Goal: Task Accomplishment & Management: Complete application form

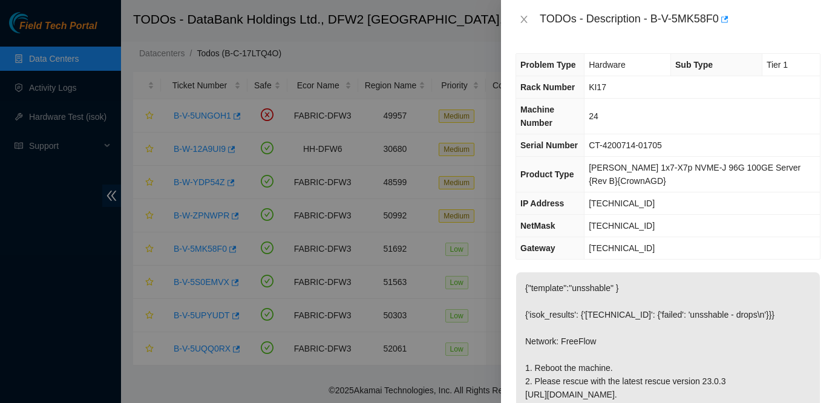
scroll to position [19, 0]
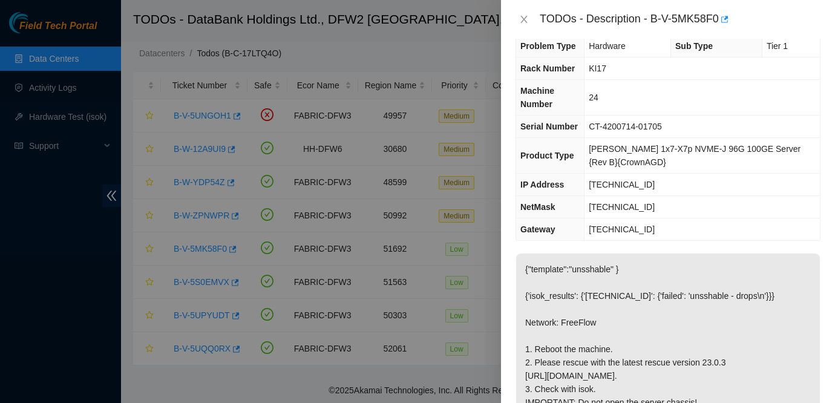
click at [712, 220] on td "23.201.104.129" at bounding box center [702, 229] width 235 height 22
click at [816, 102] on td "24" at bounding box center [702, 98] width 235 height 36
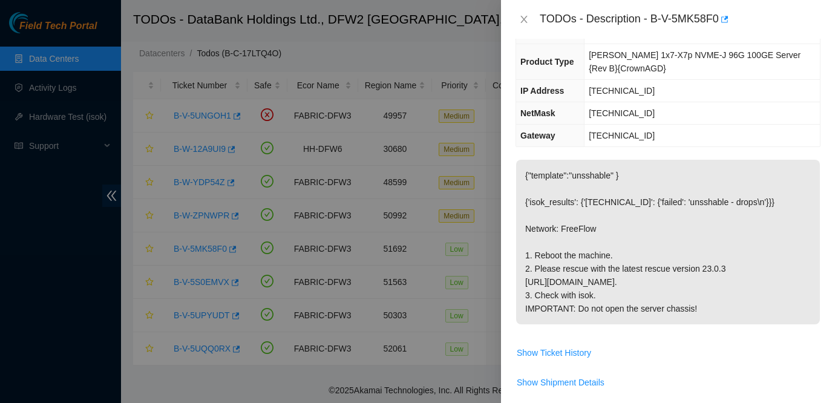
scroll to position [110, 0]
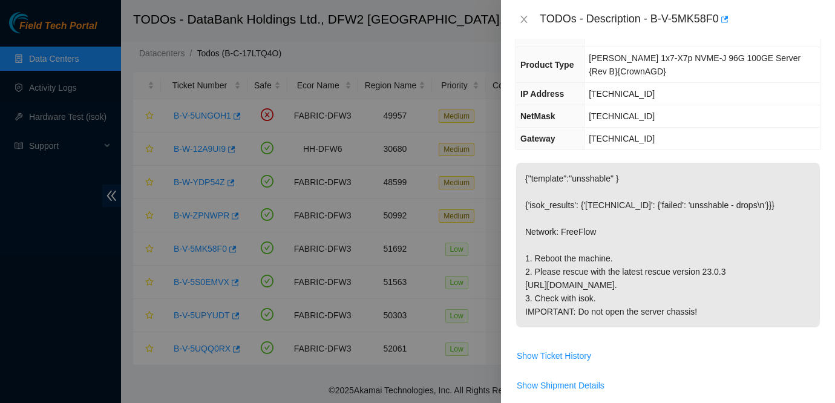
click at [603, 348] on span "Show Ticket History" at bounding box center [668, 355] width 304 height 19
click at [619, 216] on p "{"template":"unsshable" } {'isok_results': {'23.201.104.155': {'failed': 'unssh…" at bounding box center [668, 245] width 304 height 165
click at [522, 19] on icon "close" at bounding box center [524, 20] width 10 height 10
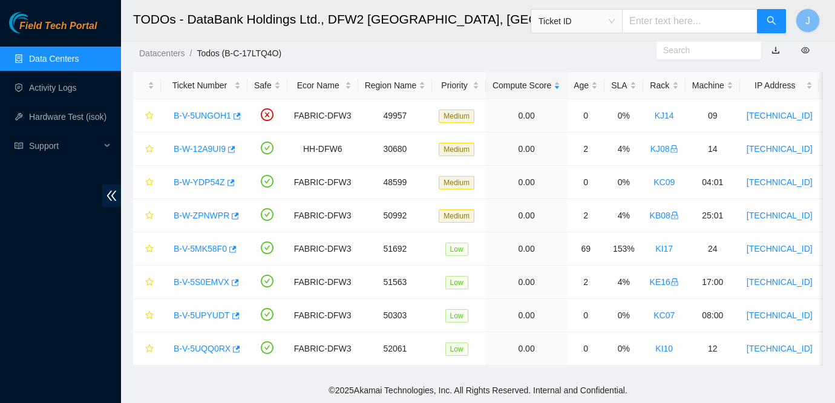
scroll to position [136, 0]
click at [51, 19] on div "Field Tech Portal" at bounding box center [60, 22] width 121 height 21
click at [51, 28] on span "Field Tech Portal" at bounding box center [57, 26] width 77 height 11
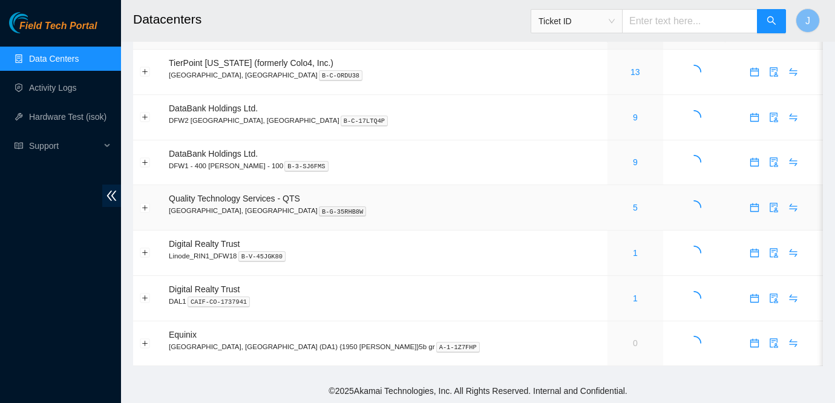
scroll to position [12, 0]
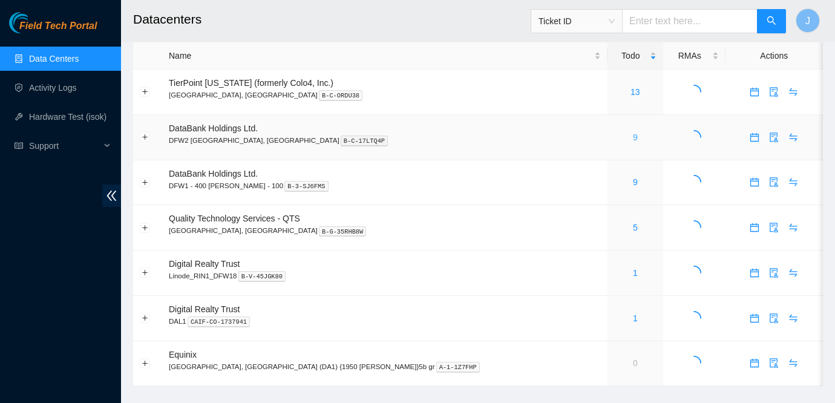
click at [633, 137] on link "9" at bounding box center [635, 138] width 5 height 10
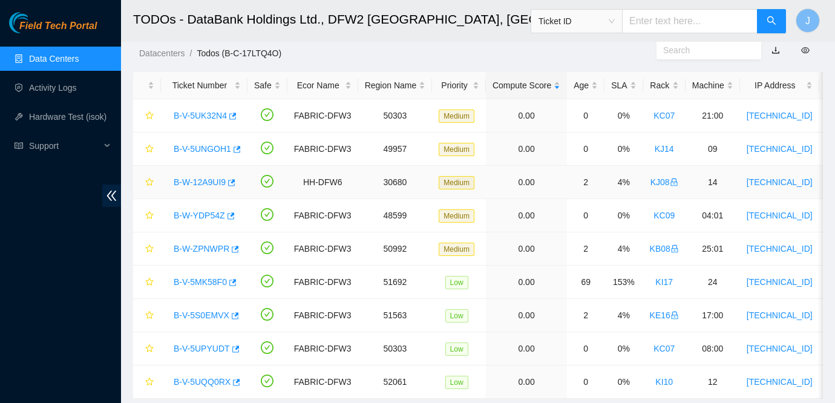
scroll to position [31, 0]
click at [217, 114] on link "B-V-5UK32N4" at bounding box center [200, 115] width 53 height 10
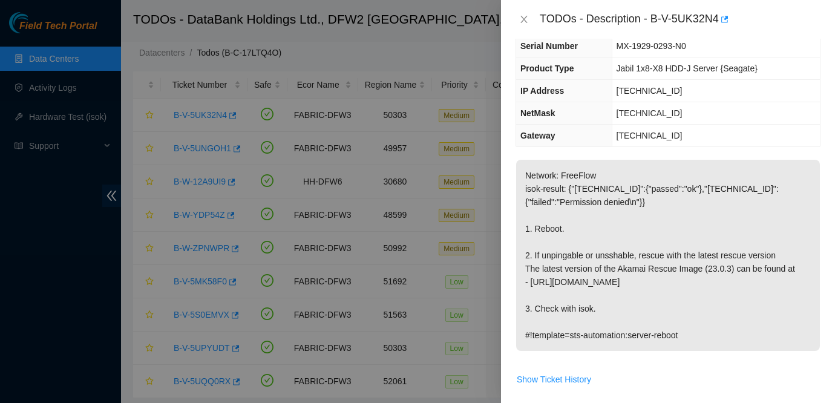
scroll to position [78, 0]
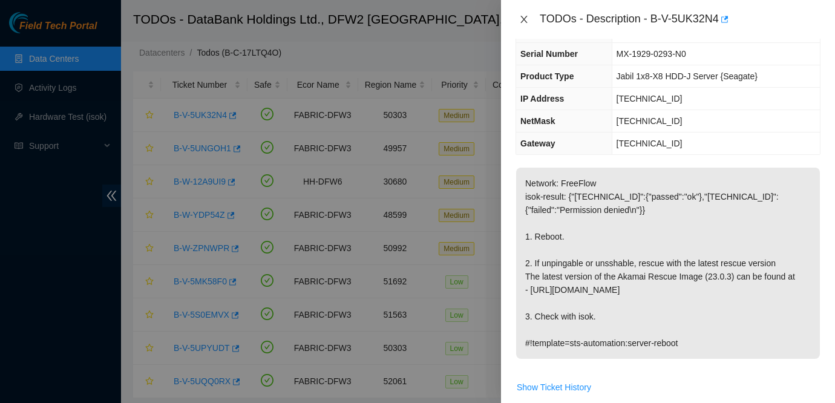
click at [530, 17] on button "Close" at bounding box center [524, 19] width 17 height 11
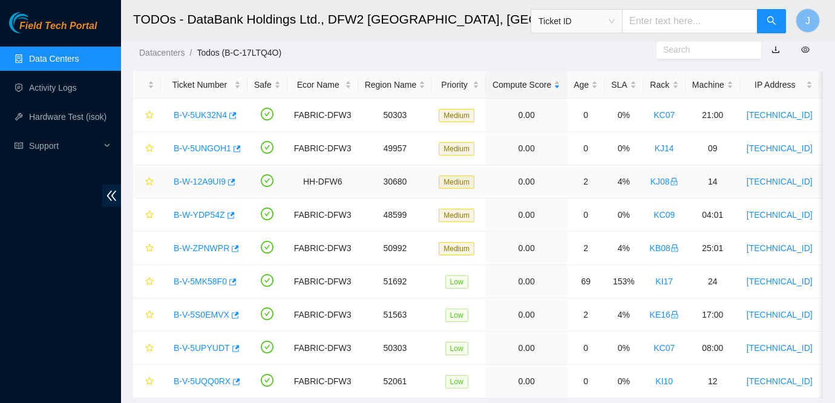
scroll to position [105, 0]
click at [199, 148] on link "B-V-5UNGOH1" at bounding box center [202, 148] width 57 height 10
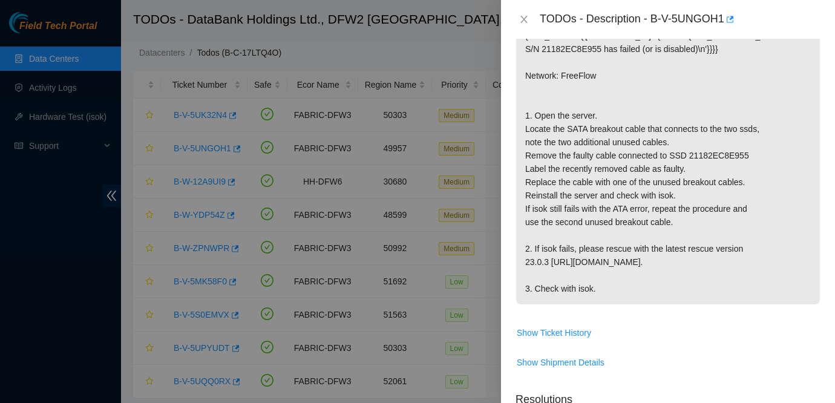
scroll to position [231, 0]
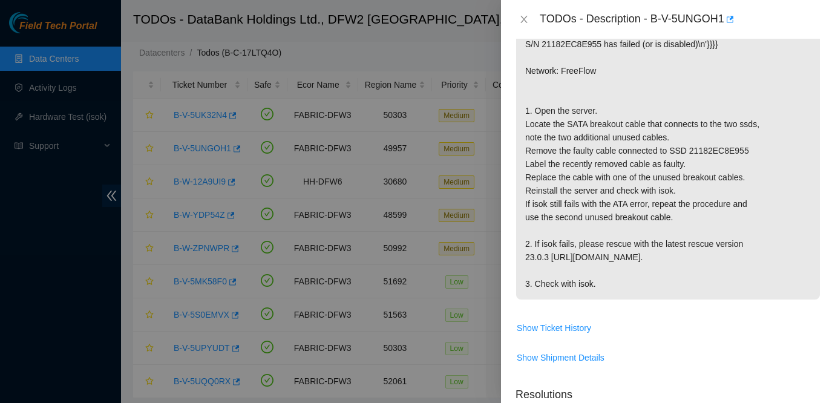
click at [525, 25] on div "TODOs - Description - B-V-5UNGOH1" at bounding box center [668, 19] width 305 height 19
click at [522, 14] on button "Close" at bounding box center [524, 19] width 17 height 11
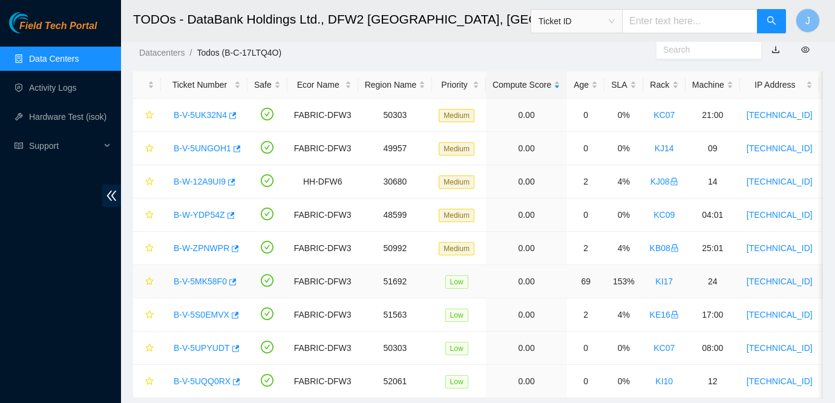
scroll to position [64, 0]
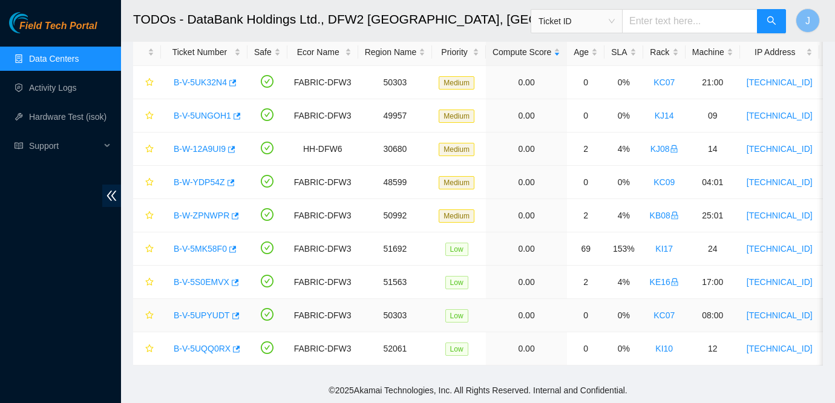
click at [216, 312] on link "B-V-5UPYUDT" at bounding box center [202, 315] width 56 height 10
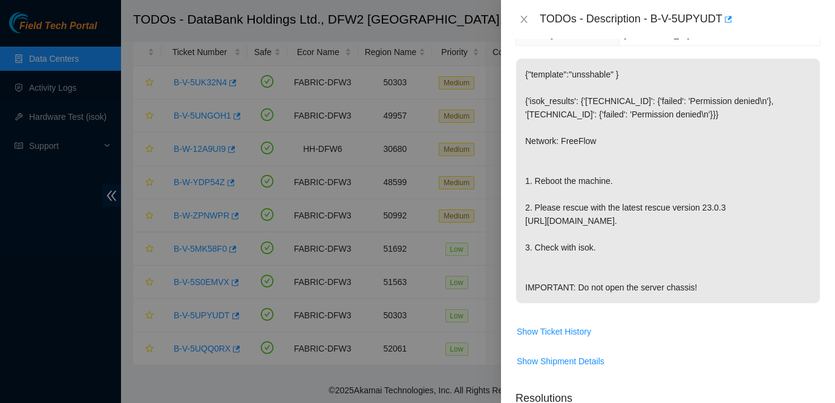
scroll to position [168, 0]
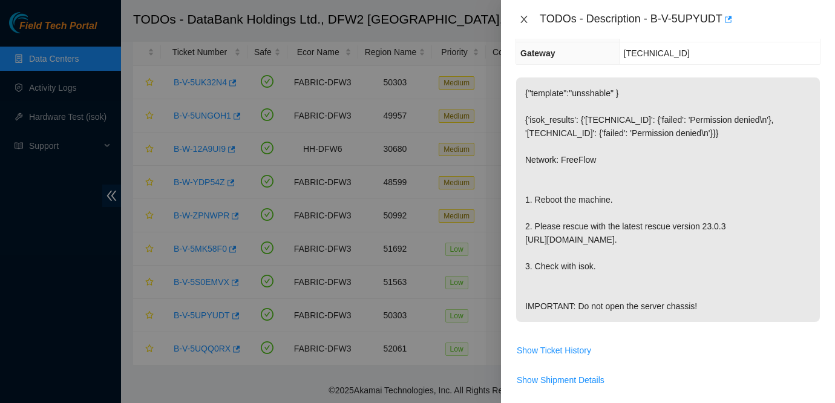
click at [523, 18] on icon "close" at bounding box center [524, 19] width 7 height 7
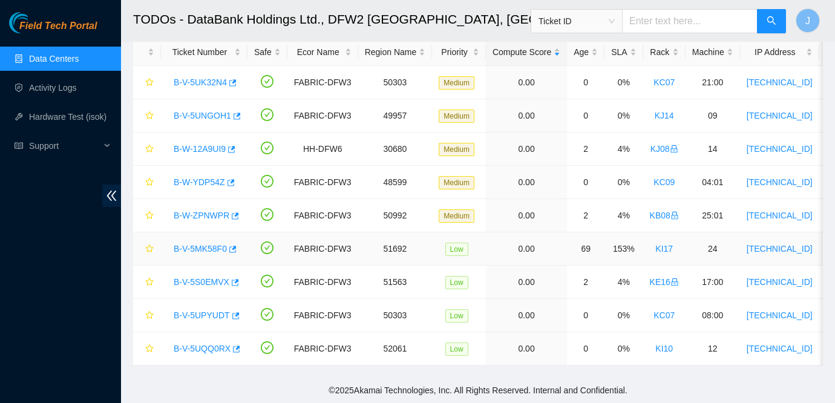
scroll to position [208, 0]
click at [195, 350] on link "B-V-5UQQ0RX" at bounding box center [202, 349] width 57 height 10
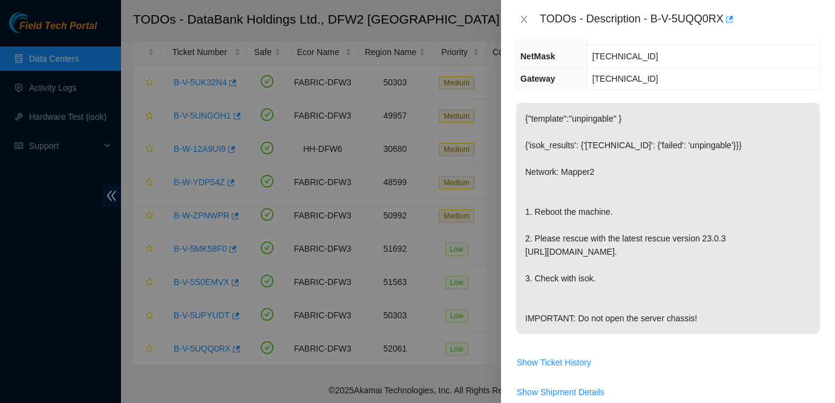
scroll to position [132, 0]
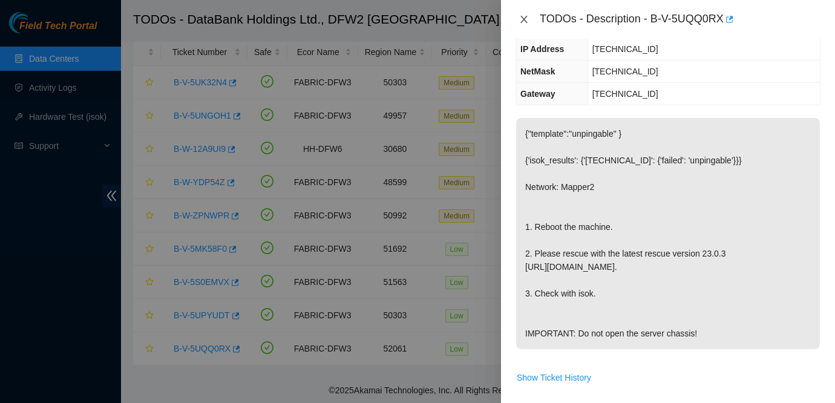
click at [518, 17] on button "Close" at bounding box center [524, 19] width 17 height 11
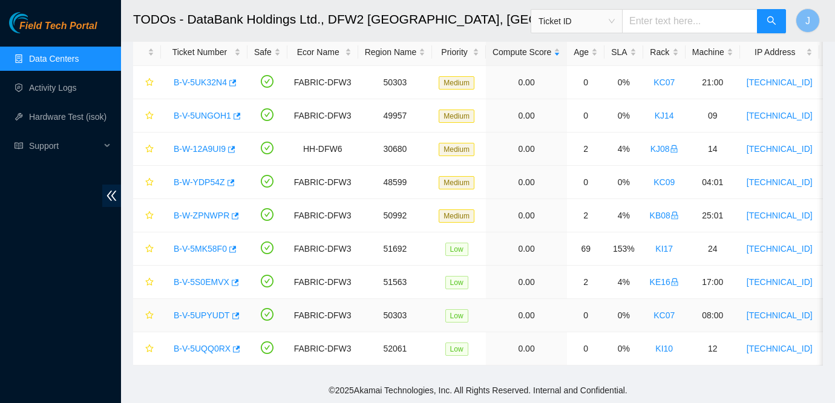
scroll to position [172, 0]
click at [215, 284] on link "B-V-5S0EMVX" at bounding box center [202, 282] width 56 height 10
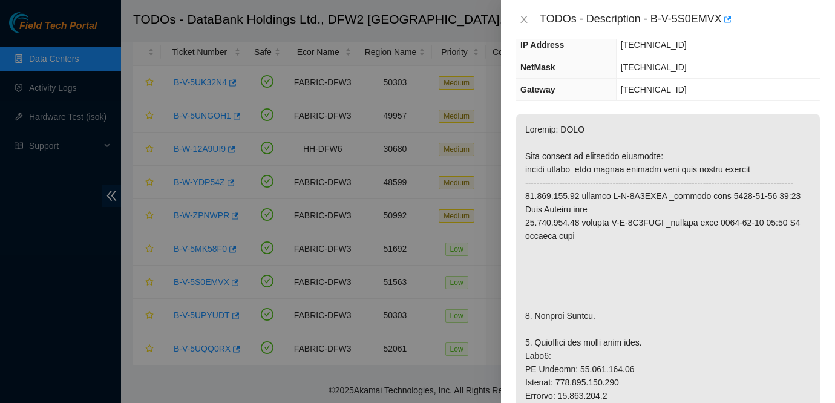
scroll to position [166, 0]
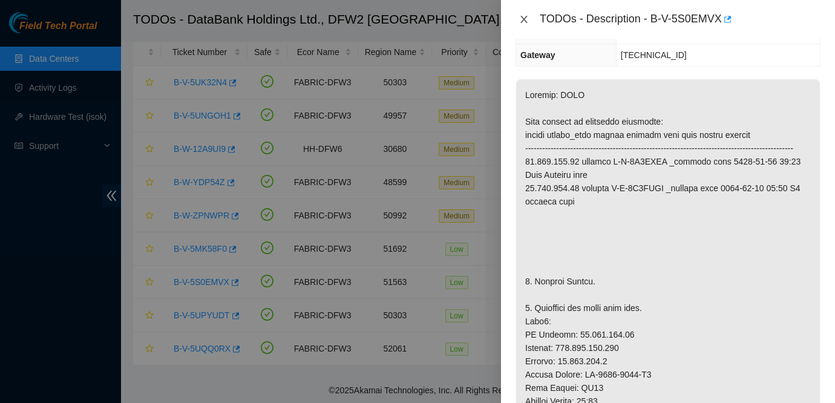
click at [518, 17] on button "Close" at bounding box center [524, 19] width 17 height 11
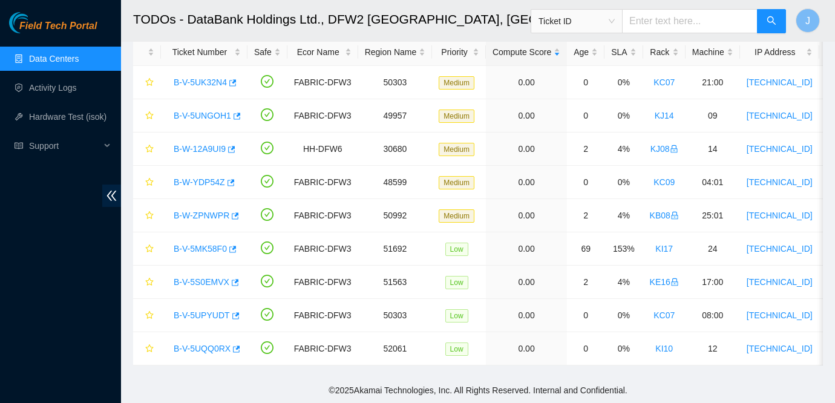
scroll to position [206, 0]
click at [206, 350] on link "B-V-5UQQ0RX" at bounding box center [202, 349] width 57 height 10
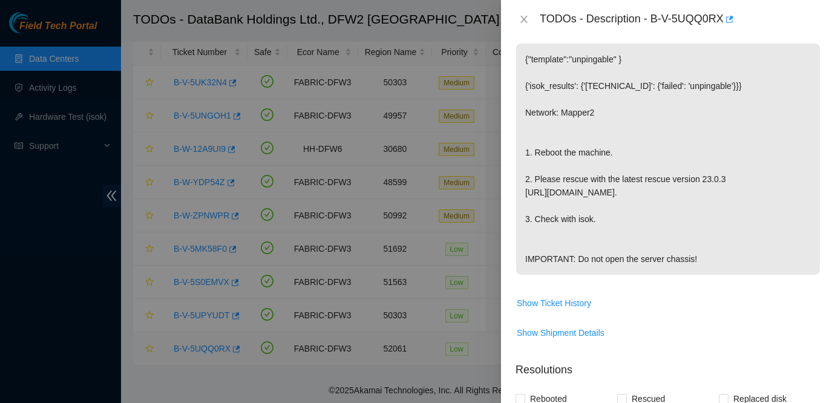
scroll to position [166, 0]
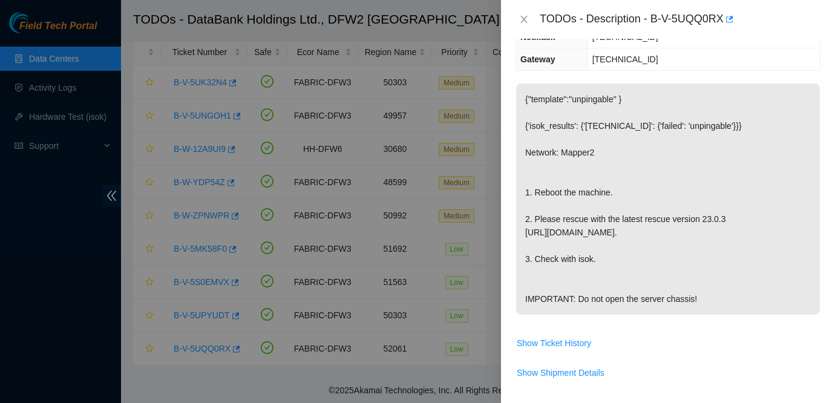
click at [705, 318] on span "{"template":"unpingable" } {'isok_results': {'23.59.73.143': {'failed': 'unping…" at bounding box center [668, 204] width 304 height 240
click at [723, 327] on td "{"template":"unpingable" } {'isok_results': {'23.59.73.143': {'failed': 'unping…" at bounding box center [668, 208] width 305 height 250
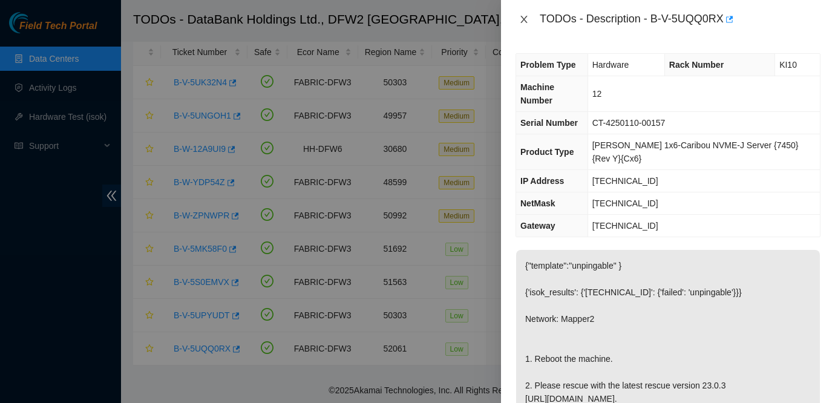
click at [520, 19] on icon "close" at bounding box center [524, 20] width 10 height 10
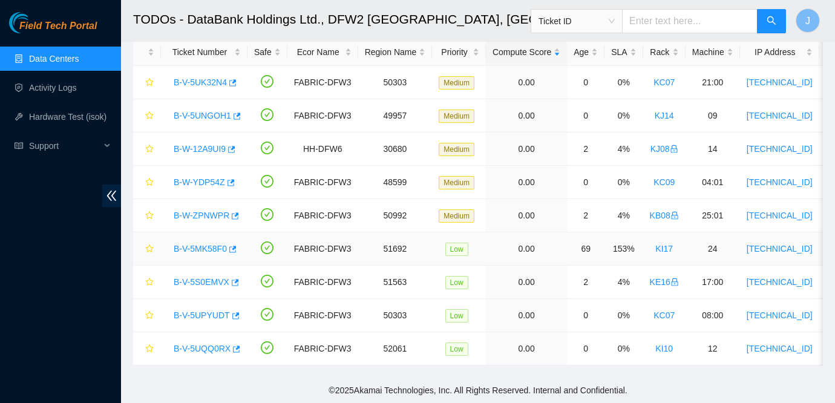
click at [209, 250] on link "B-V-5MK58F0" at bounding box center [200, 249] width 53 height 10
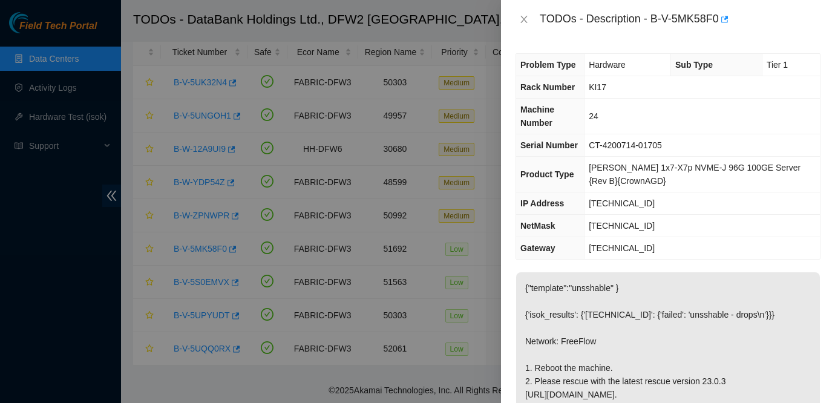
click at [700, 308] on p "{"template":"unsshable" } {'isok_results': {'23.201.104.155': {'failed': 'unssh…" at bounding box center [668, 354] width 304 height 165
click at [807, 267] on div "Problem Type Hardware Sub Type Tier 1 Rack Number KI17 Machine Number 24 Serial…" at bounding box center [668, 221] width 334 height 364
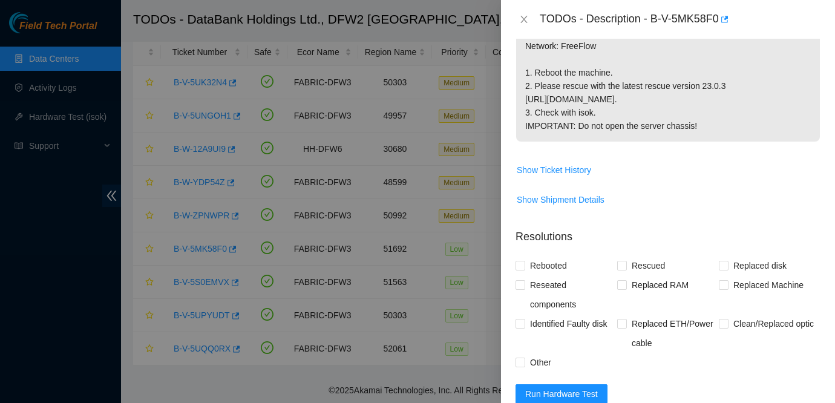
scroll to position [298, 0]
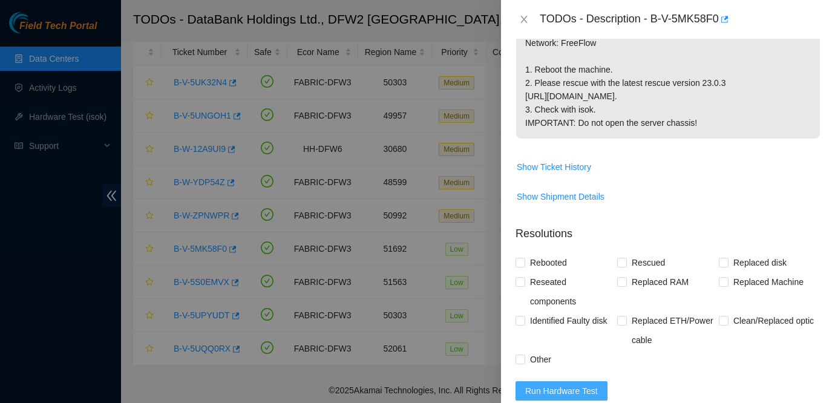
click at [577, 392] on span "Run Hardware Test" at bounding box center [561, 390] width 73 height 13
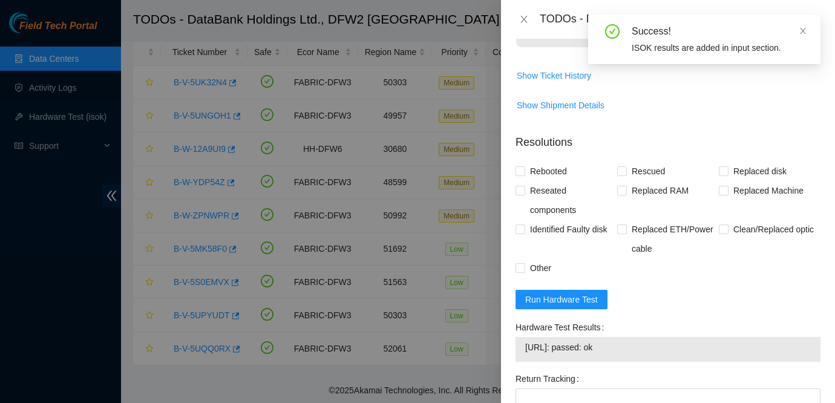
scroll to position [545, 0]
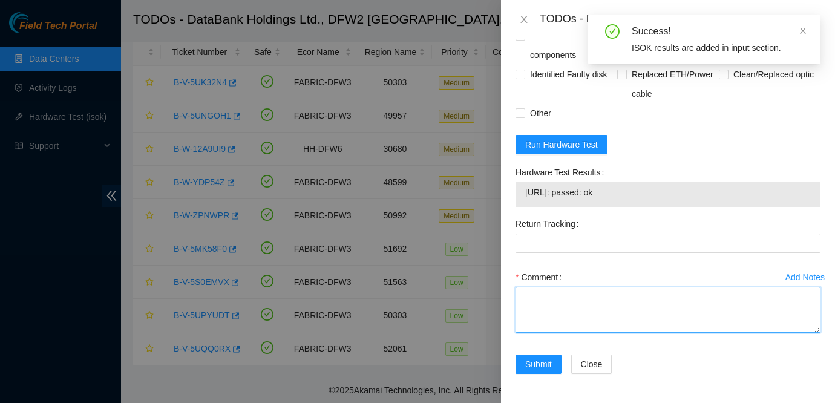
click at [554, 306] on textarea "Comment" at bounding box center [668, 310] width 305 height 46
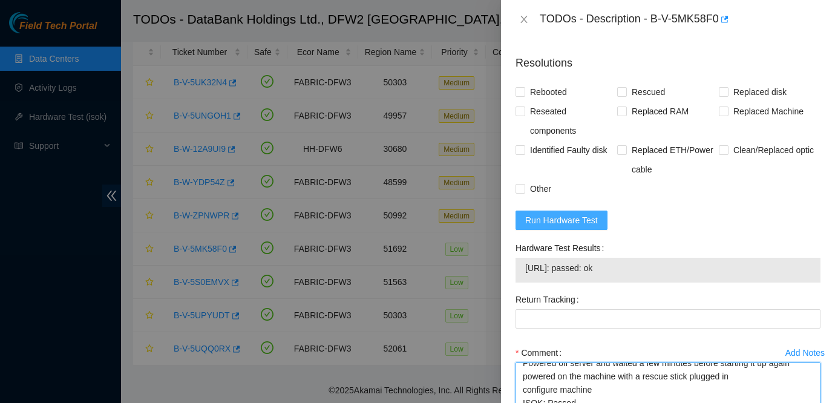
scroll to position [420, 0]
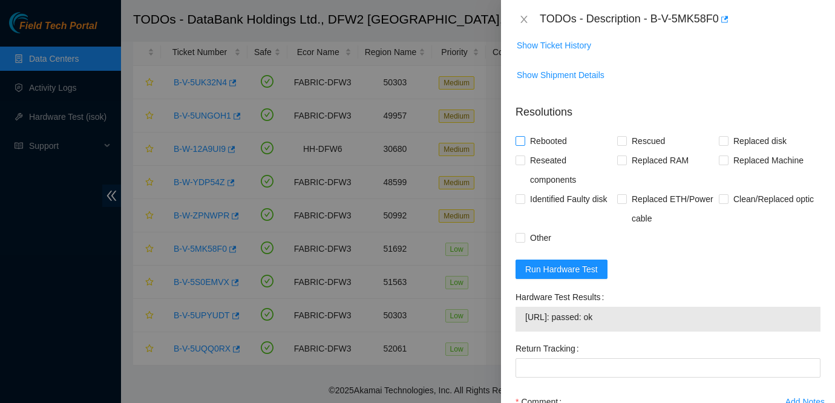
type textarea "Powered off server and waited a few minutes before starting it up again powered…"
click at [554, 143] on span "Rebooted" at bounding box center [548, 140] width 47 height 19
click at [524, 143] on input "Rebooted" at bounding box center [520, 140] width 8 height 8
checkbox input "true"
click at [647, 138] on span "Rescued" at bounding box center [648, 140] width 43 height 19
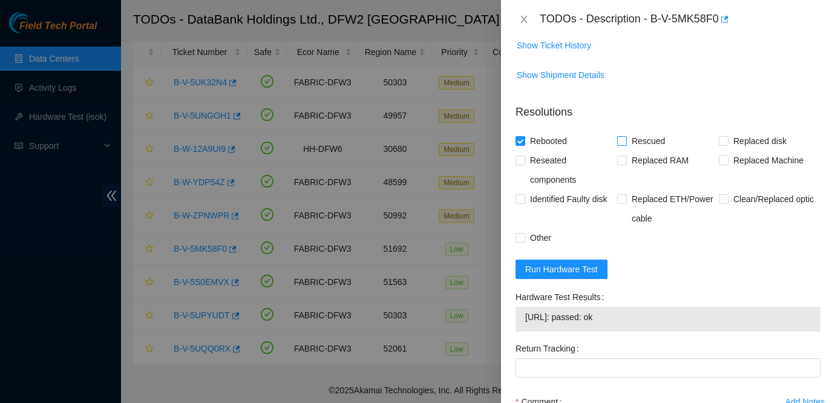
click at [626, 138] on input "Rescued" at bounding box center [621, 140] width 8 height 8
checkbox input "true"
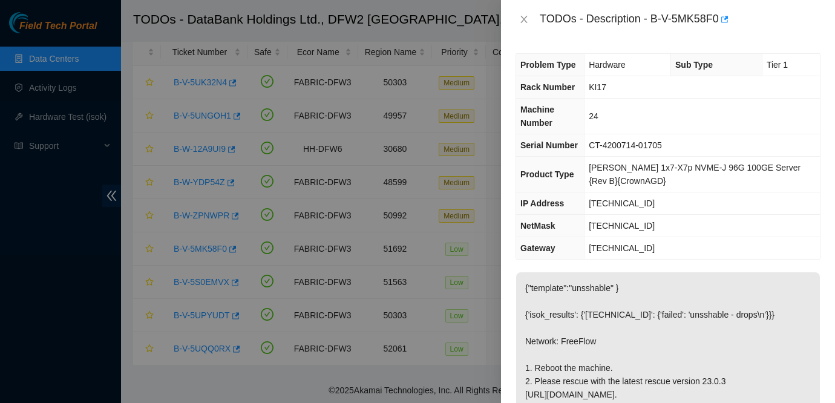
scroll to position [545, 0]
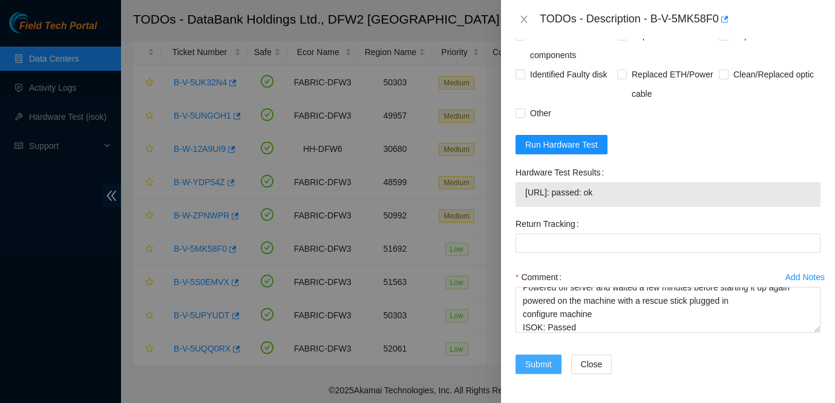
click at [538, 358] on span "Submit" at bounding box center [538, 364] width 27 height 13
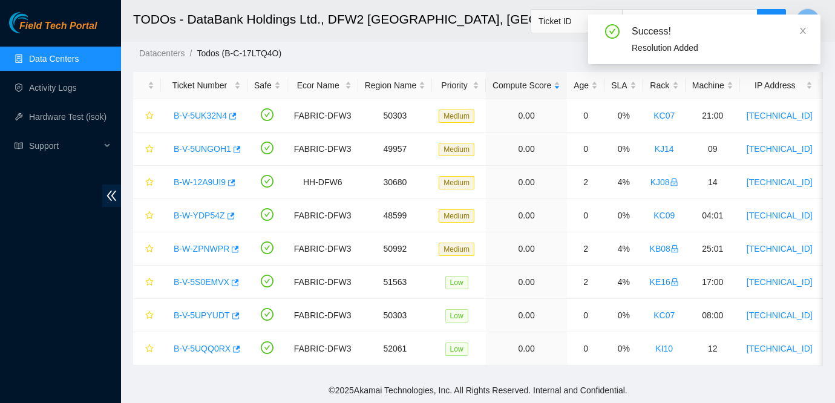
scroll to position [31, 0]
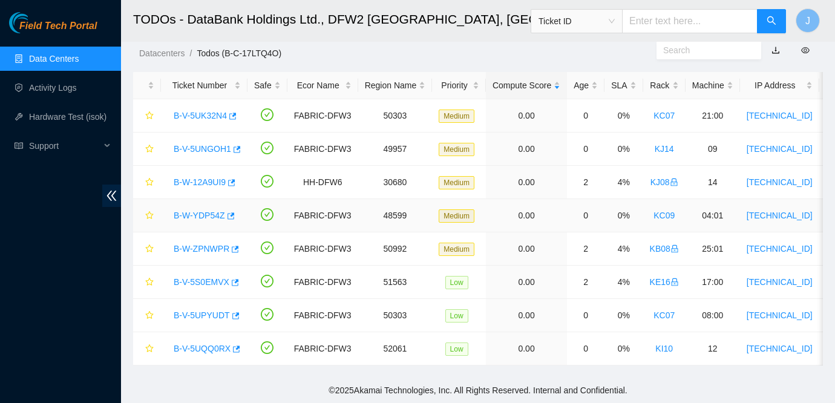
click at [209, 214] on link "B-W-YDP54Z" at bounding box center [199, 216] width 51 height 10
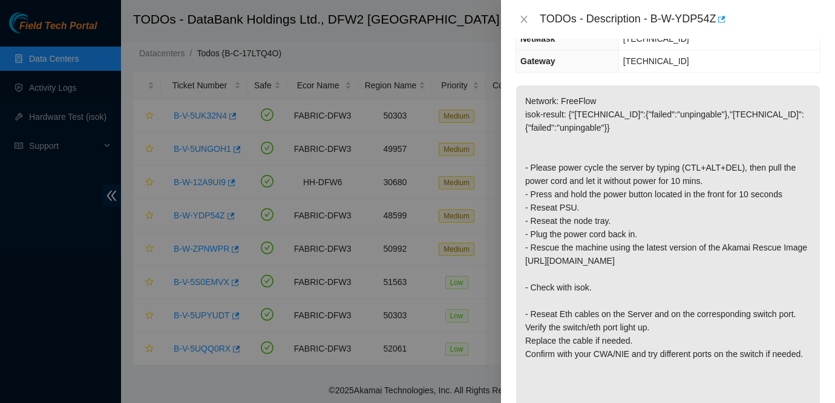
scroll to position [145, 0]
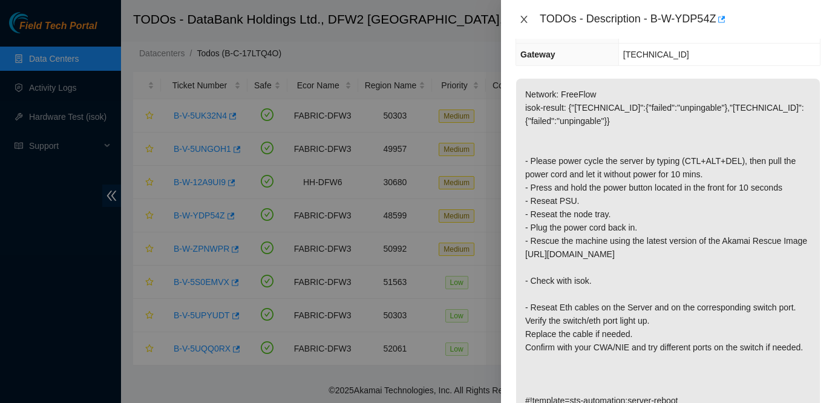
click at [519, 15] on icon "close" at bounding box center [524, 20] width 10 height 10
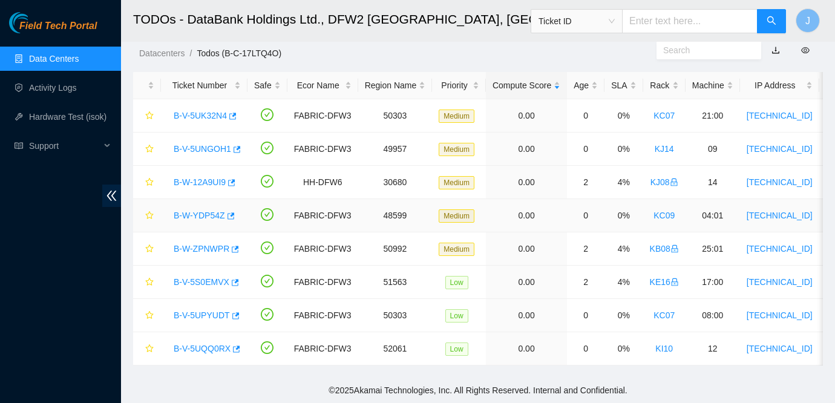
scroll to position [185, 0]
click at [209, 347] on link "B-V-5UQQ0RX" at bounding box center [202, 349] width 57 height 10
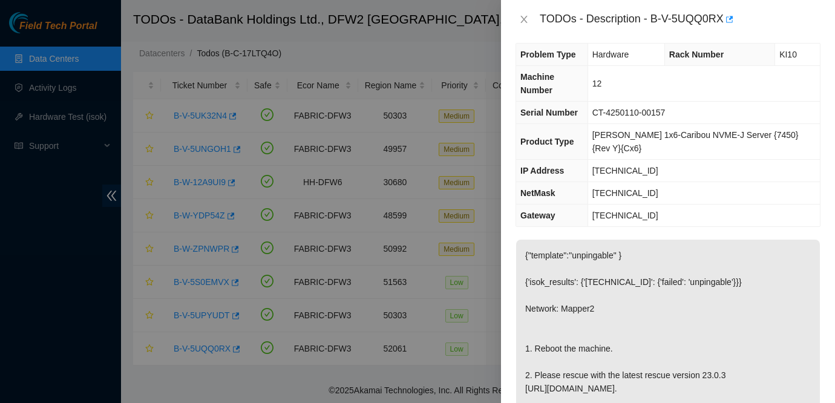
scroll to position [0, 0]
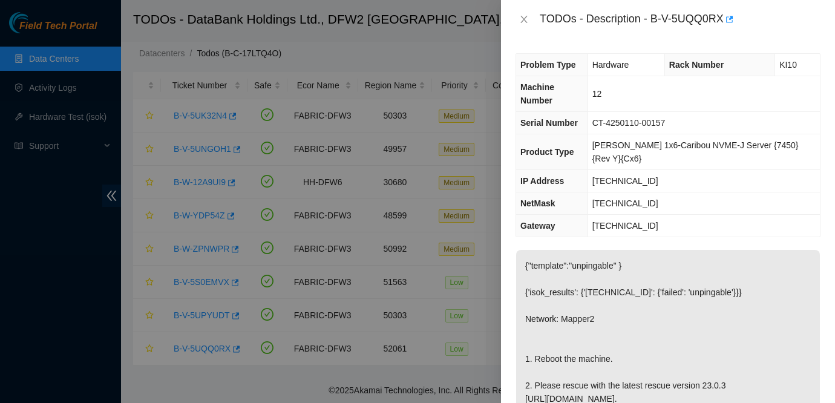
click at [660, 220] on div "Problem Type Hardware Rack Number KI10 Machine Number 12 Serial Number CT-42501…" at bounding box center [668, 221] width 334 height 364
click at [19, 199] on div at bounding box center [417, 201] width 835 height 403
click at [640, 276] on p "{"template":"unpingable" } {'isok_results': {'23.59.73.143': {'failed': 'unping…" at bounding box center [668, 365] width 304 height 231
click at [680, 289] on p "{"template":"unpingable" } {'isok_results': {'23.59.73.143': {'failed': 'unping…" at bounding box center [668, 365] width 304 height 231
click at [712, 296] on p "{"template":"unpingable" } {'isok_results': {'23.59.73.143': {'failed': 'unping…" at bounding box center [668, 365] width 304 height 231
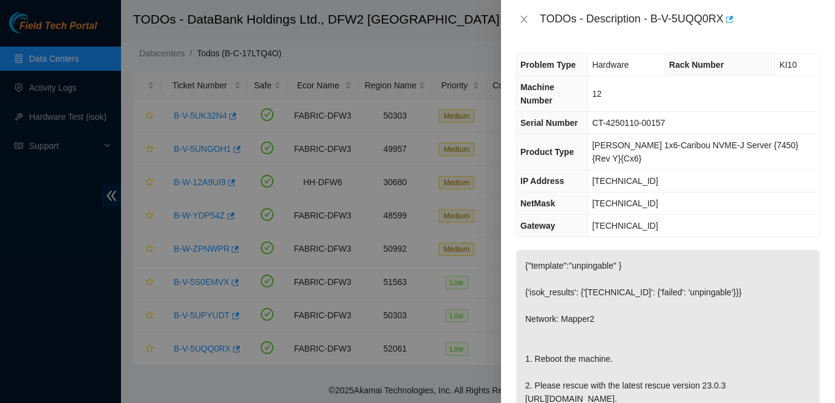
click at [778, 303] on p "{"template":"unpingable" } {'isok_results': {'23.59.73.143': {'failed': 'unping…" at bounding box center [668, 365] width 304 height 231
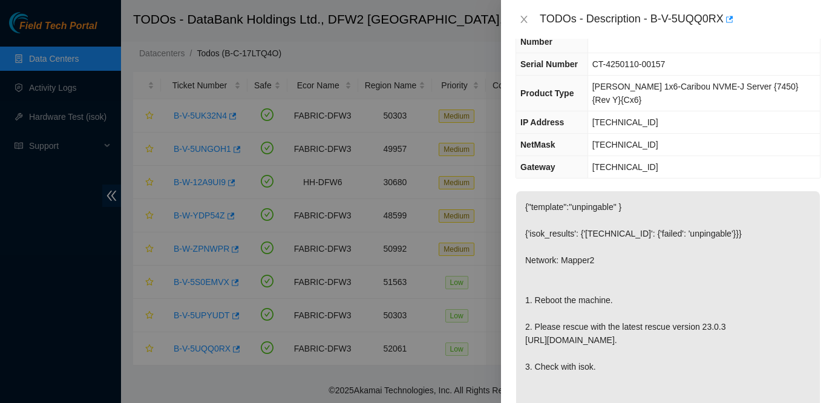
scroll to position [54, 0]
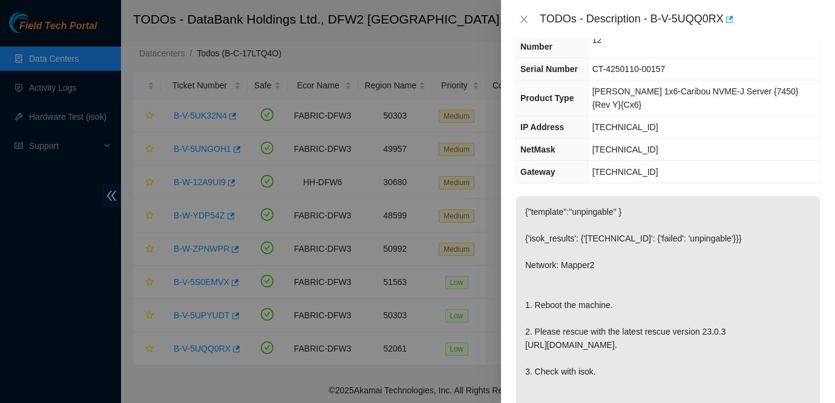
click at [683, 196] on p "{"template":"unpingable" } {'isok_results': {'23.59.73.143': {'failed': 'unping…" at bounding box center [668, 311] width 304 height 231
click at [529, 23] on button "Close" at bounding box center [524, 19] width 17 height 11
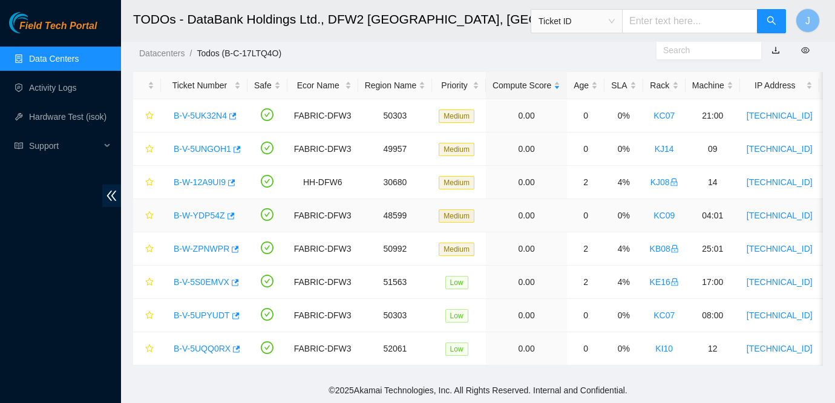
scroll to position [67, 0]
click at [205, 117] on link "B-V-5UK32N4" at bounding box center [200, 116] width 53 height 10
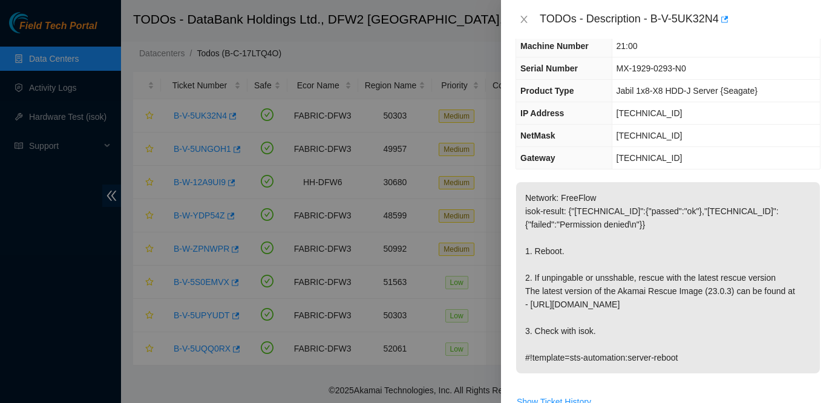
scroll to position [74, 0]
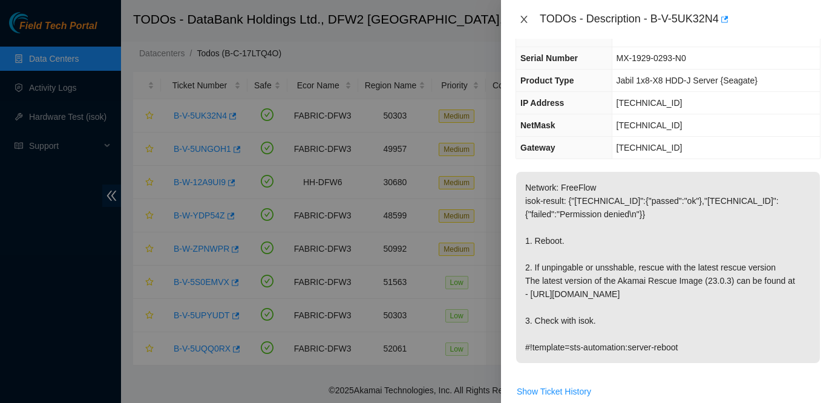
click at [521, 23] on icon "close" at bounding box center [524, 20] width 10 height 10
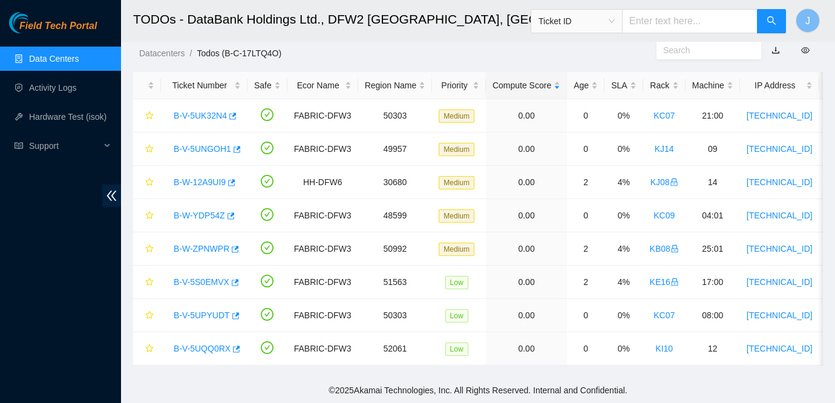
scroll to position [100, 0]
click at [203, 151] on link "B-V-5UNGOH1" at bounding box center [202, 149] width 57 height 10
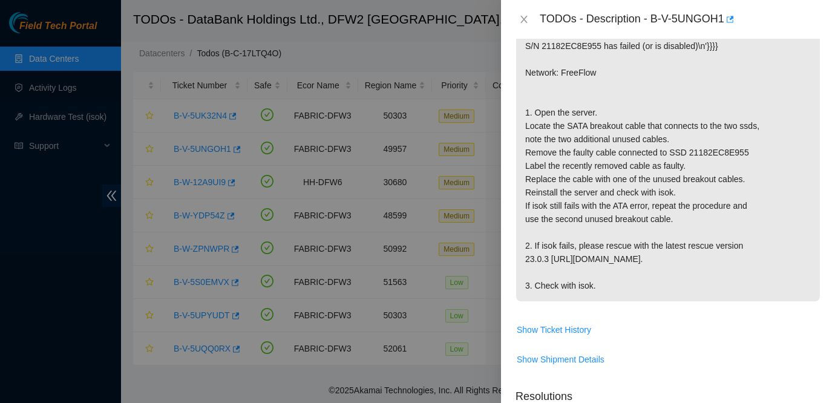
scroll to position [228, 0]
click at [565, 337] on span "Show Ticket History" at bounding box center [554, 330] width 74 height 13
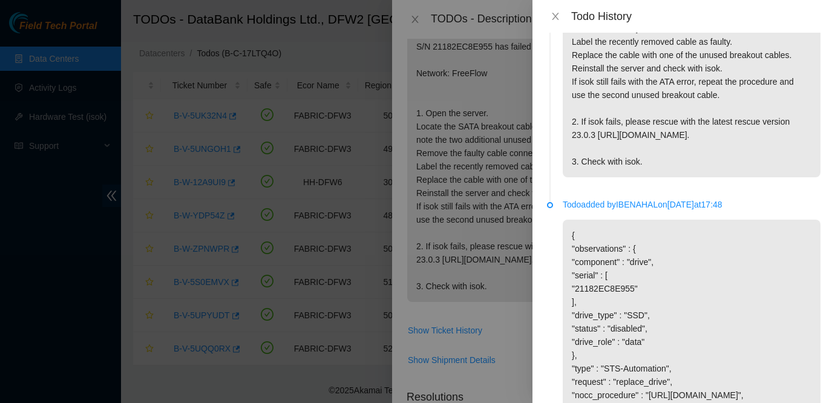
scroll to position [366, 0]
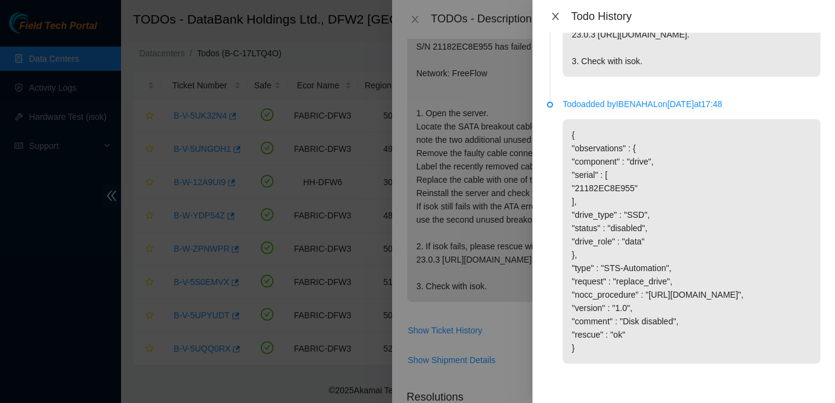
click at [553, 15] on icon "close" at bounding box center [556, 16] width 10 height 10
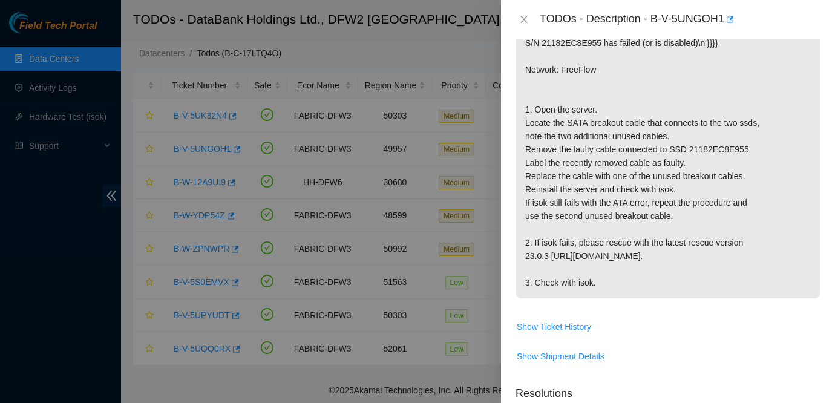
scroll to position [234, 0]
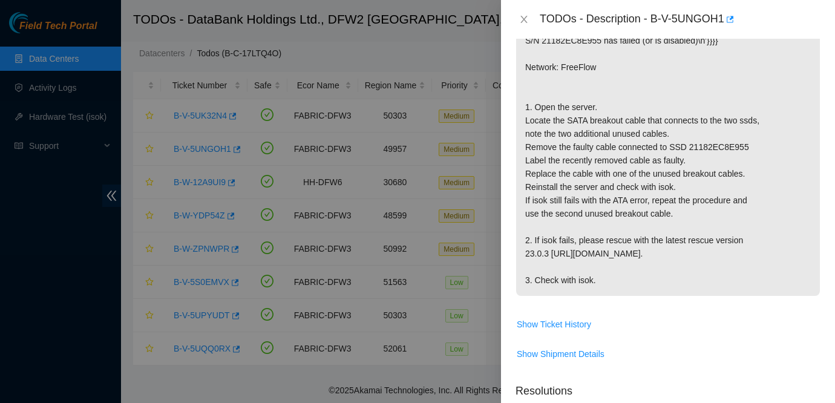
click at [732, 151] on p "{'isok_results': {'[TECHNICAL_ID]': {'failed': {'bad_disks': ' bad_disks - sdb …" at bounding box center [668, 153] width 304 height 284
click at [522, 16] on icon "close" at bounding box center [524, 20] width 10 height 10
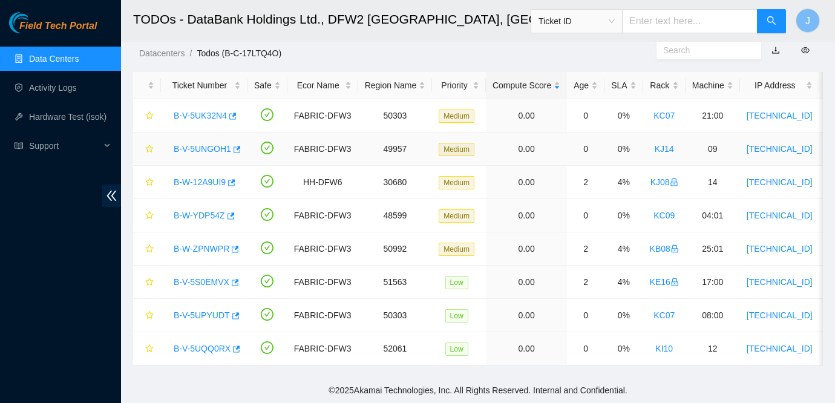
scroll to position [252, 0]
click at [643, 145] on td "0%" at bounding box center [624, 149] width 38 height 33
click at [197, 185] on link "B-W-12A9UI9" at bounding box center [200, 182] width 52 height 10
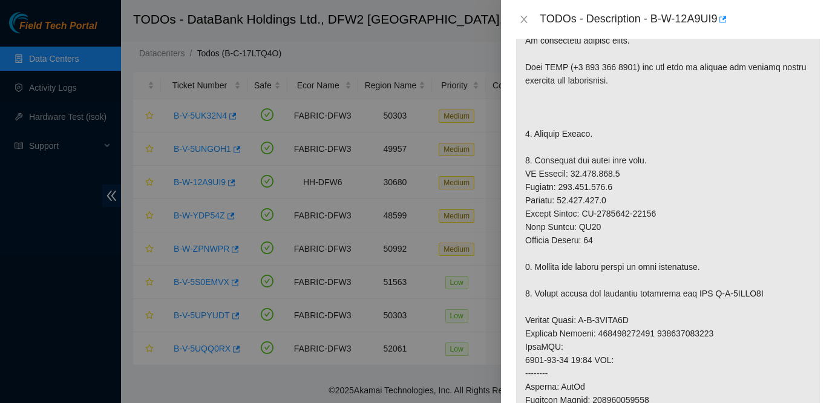
scroll to position [212, 0]
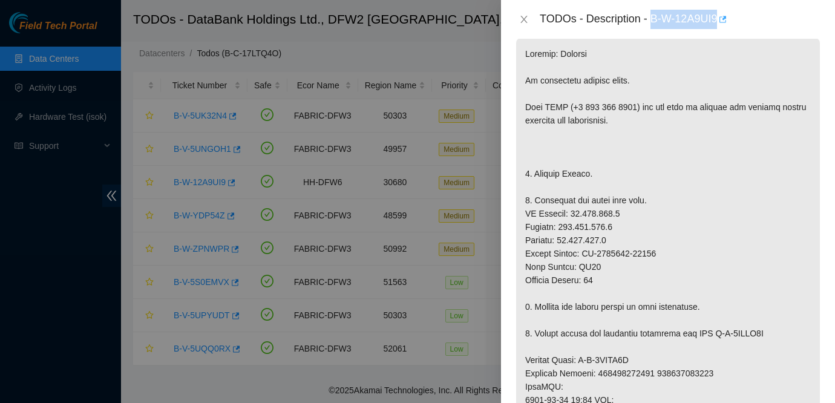
drag, startPoint x: 655, startPoint y: 15, endPoint x: 727, endPoint y: 15, distance: 72.0
click at [727, 15] on div "TODOs - Description - B-W-12A9UI9" at bounding box center [680, 19] width 281 height 19
copy div "B-W-12A9UI9"
click at [695, 156] on p at bounding box center [668, 380] width 304 height 684
click at [522, 20] on icon "close" at bounding box center [524, 20] width 10 height 10
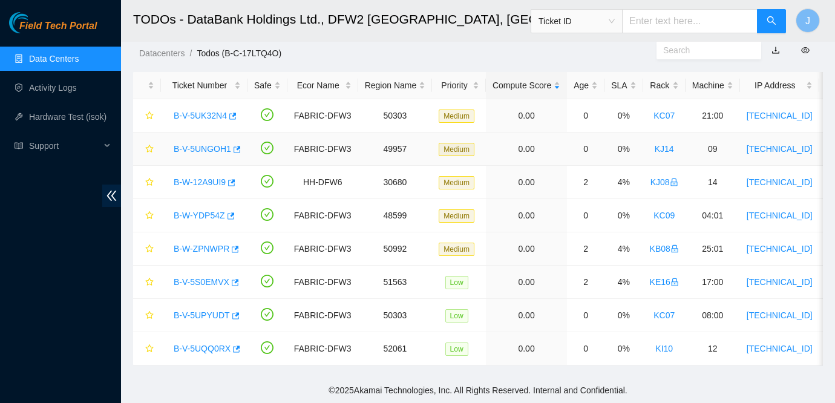
scroll to position [252, 0]
click at [14, 275] on div "Field Tech Portal Data Centers Activity Logs Hardware Test (isok) Support" at bounding box center [60, 207] width 121 height 391
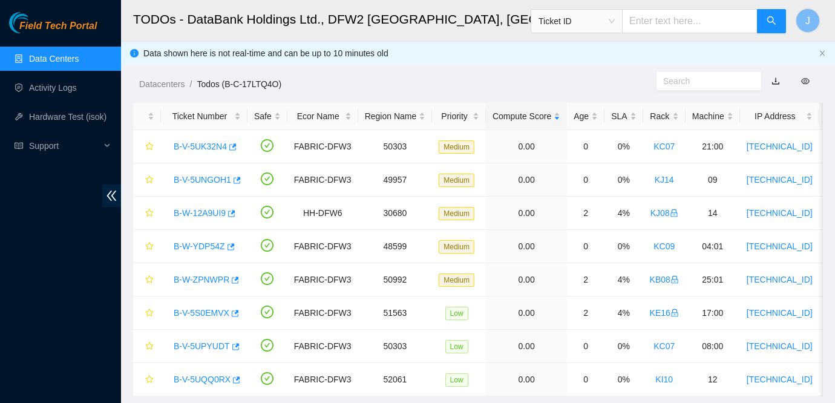
scroll to position [31, 0]
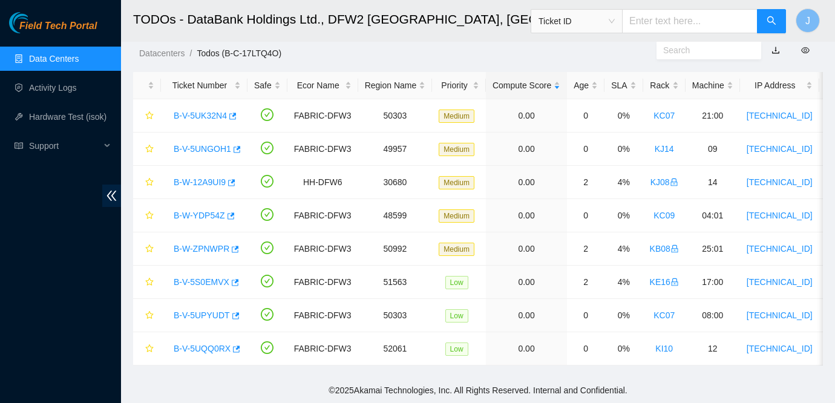
click at [45, 28] on span "Field Tech Portal" at bounding box center [57, 26] width 77 height 11
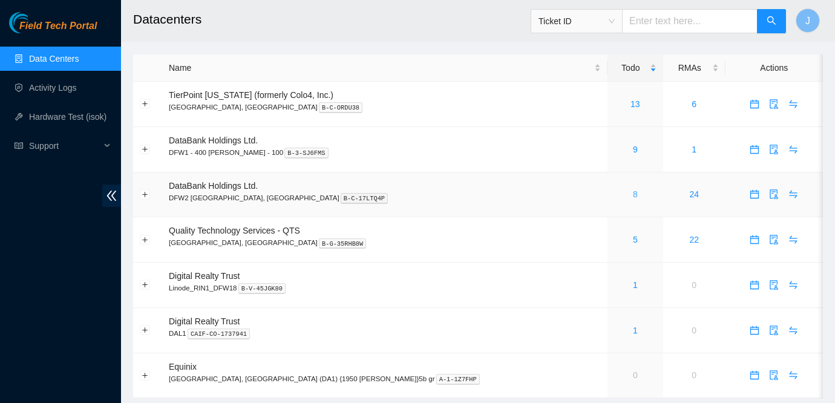
click at [633, 195] on link "8" at bounding box center [635, 194] width 5 height 10
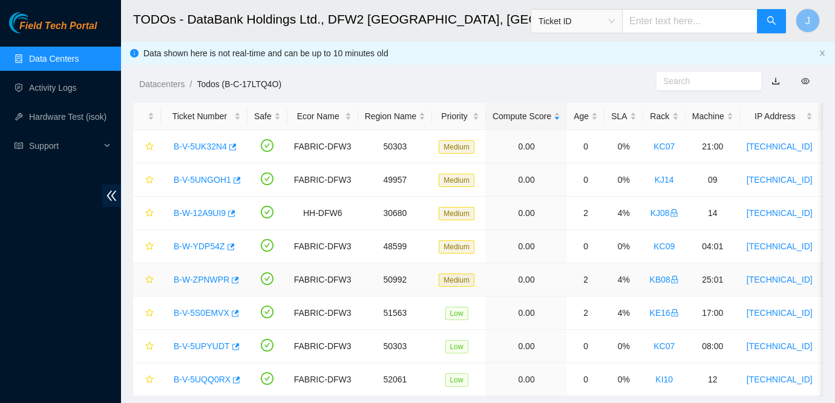
scroll to position [31, 0]
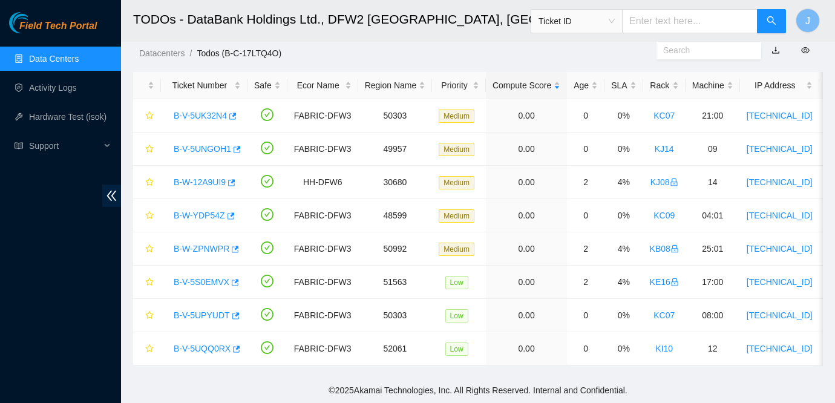
click at [14, 245] on div "Field Tech Portal Data Centers Activity Logs Hardware Test (isok) Support" at bounding box center [60, 207] width 121 height 391
click at [192, 347] on link "B-V-5UQQ0RX" at bounding box center [202, 349] width 57 height 10
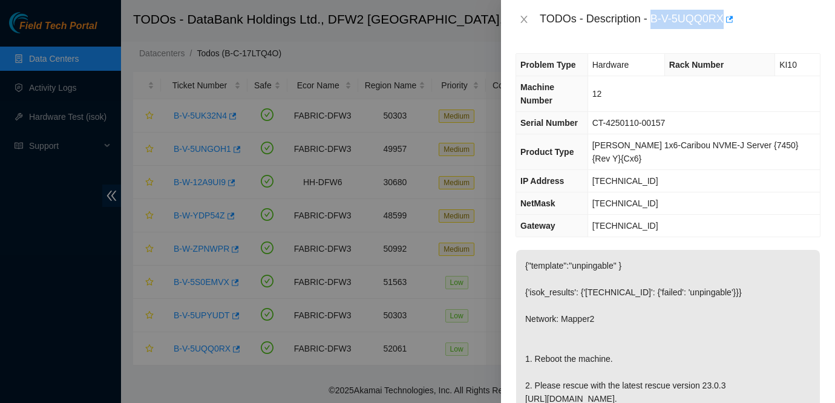
drag, startPoint x: 653, startPoint y: 15, endPoint x: 726, endPoint y: 19, distance: 72.8
click at [726, 19] on div "TODOs - Description - B-V-5UQQ0RX" at bounding box center [680, 19] width 281 height 19
copy div "B-V-5UQQ0RX"
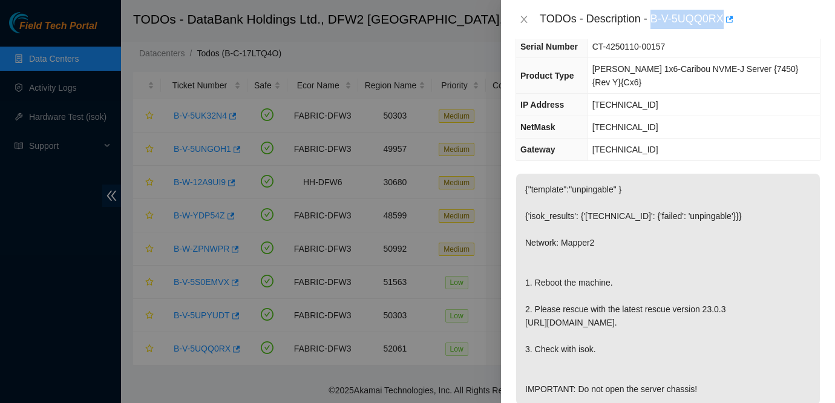
scroll to position [88, 0]
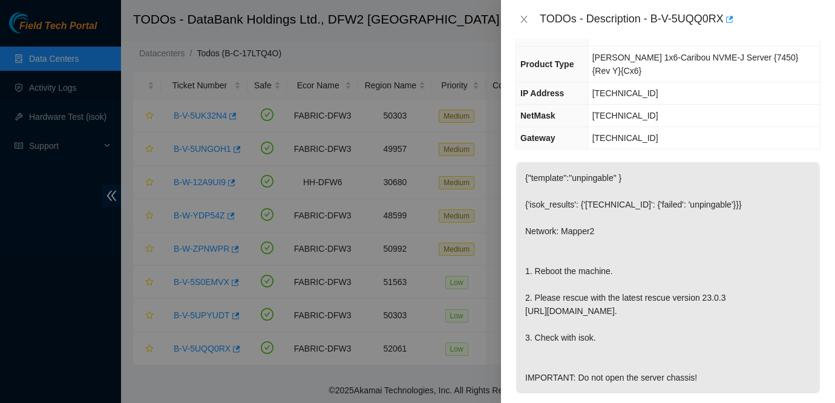
click at [21, 205] on div at bounding box center [417, 201] width 835 height 403
click at [705, 198] on p "{"template":"unpingable" } {'isok_results': {'23.59.73.143': {'failed': 'unping…" at bounding box center [668, 277] width 304 height 231
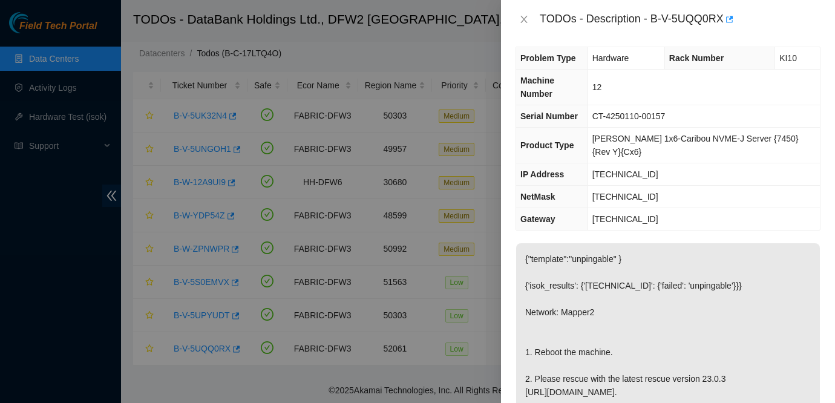
scroll to position [0, 0]
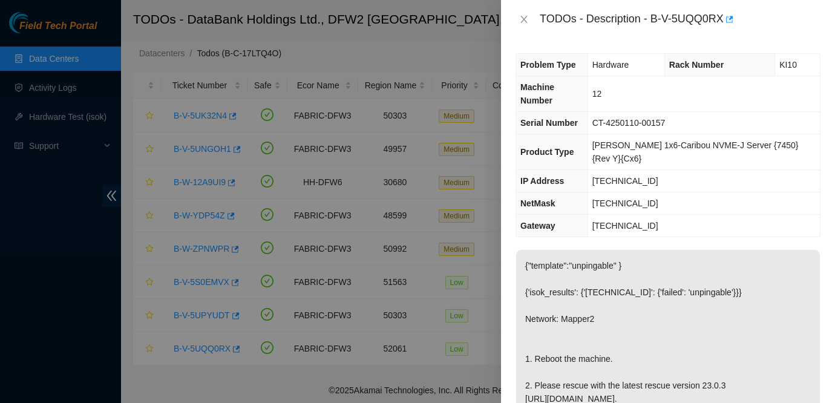
click at [409, 125] on div at bounding box center [417, 201] width 835 height 403
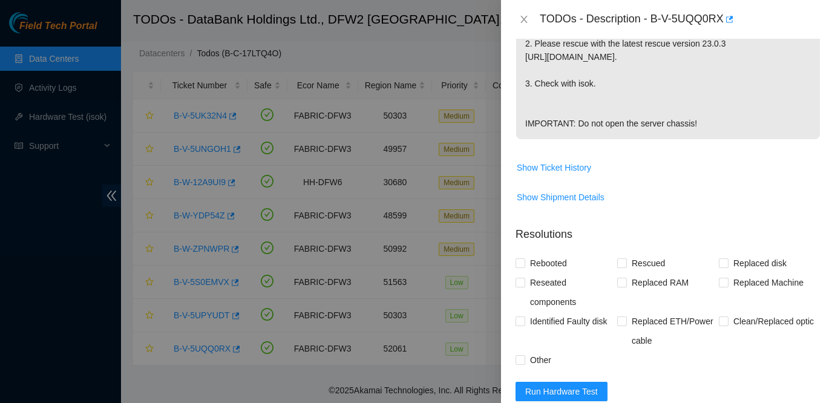
scroll to position [346, 0]
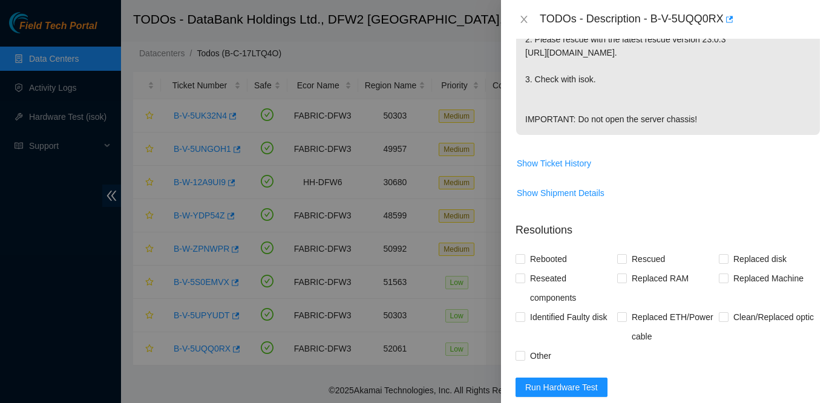
click at [720, 168] on span "Show Ticket History" at bounding box center [668, 163] width 304 height 19
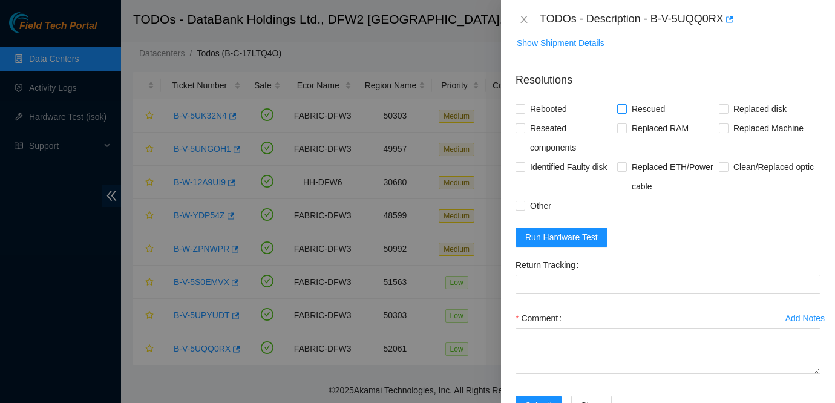
scroll to position [537, 0]
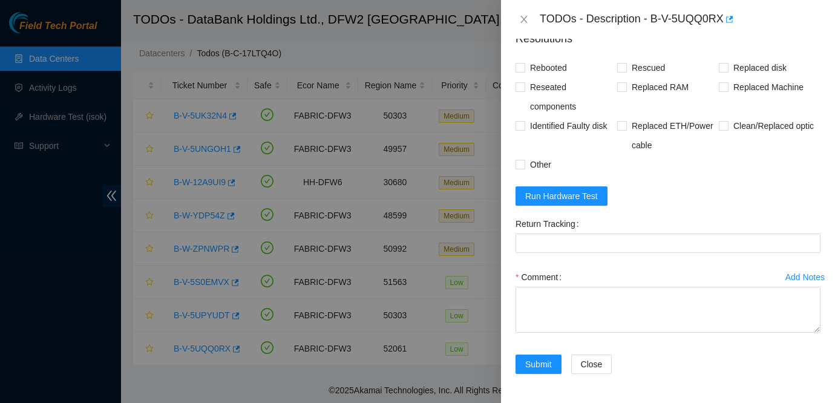
click at [723, 189] on form "Resolutions Rebooted Rescued Replaced disk Reseated components Replaced RAM Rep…" at bounding box center [668, 204] width 305 height 367
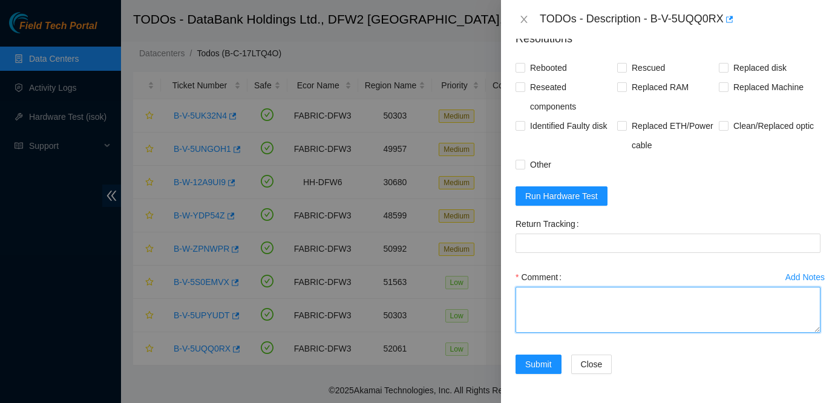
click at [557, 321] on textarea "Comment" at bounding box center [668, 310] width 305 height 46
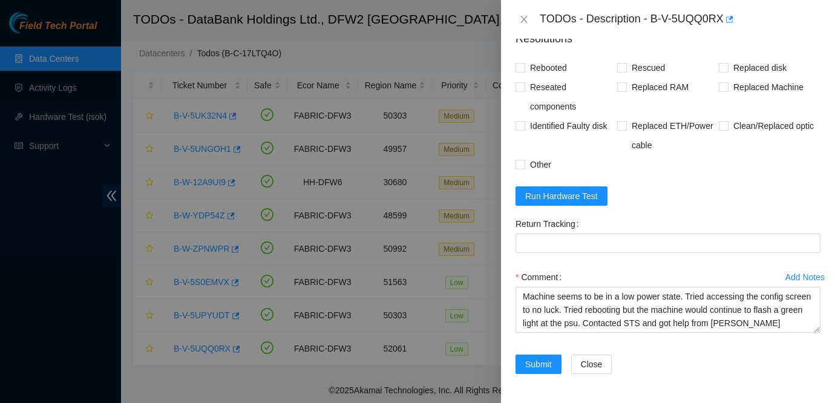
click at [721, 177] on form "Resolutions Rebooted Rescued Replaced disk Reseated components Replaced RAM Rep…" at bounding box center [668, 204] width 305 height 367
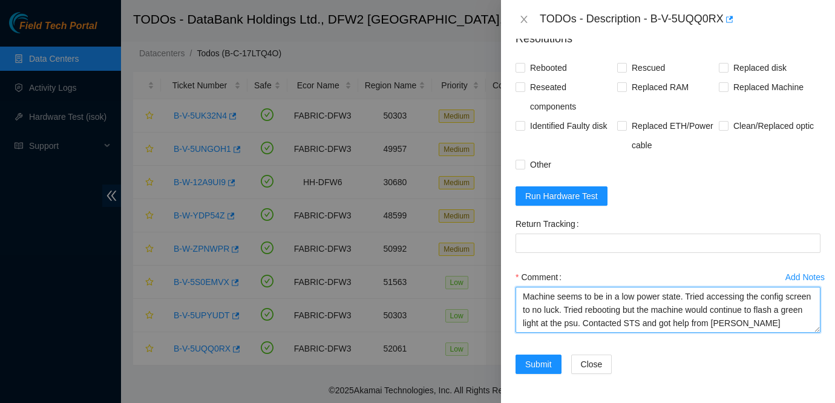
click at [777, 318] on textarea "Machine seems to be in a low power state. Tried accessing the config screen to …" at bounding box center [668, 310] width 305 height 46
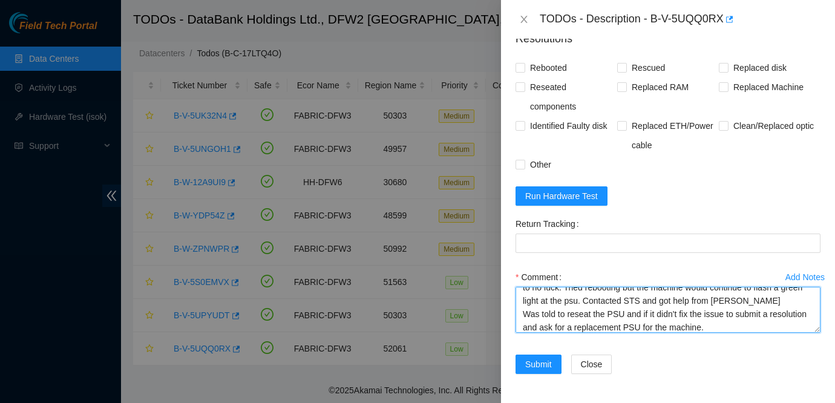
scroll to position [36, 0]
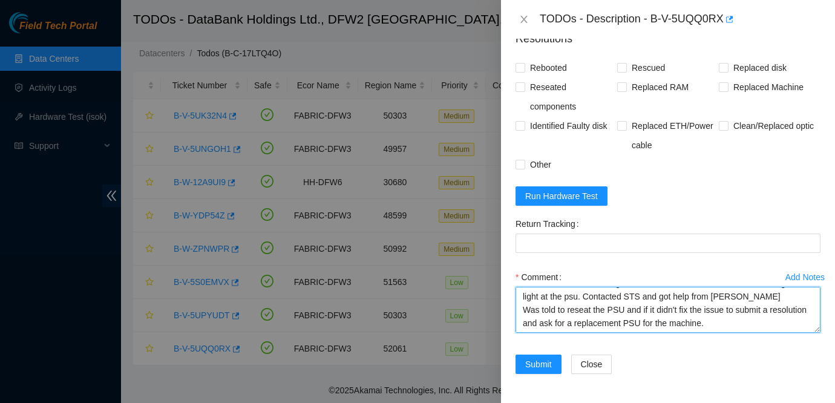
click at [683, 306] on textarea "Machine seems to be in a low power state. Tried accessing the config screen to …" at bounding box center [668, 310] width 305 height 46
click at [743, 324] on textarea "Machine seems to be in a low power state. Tried accessing the config screen to …" at bounding box center [668, 310] width 305 height 46
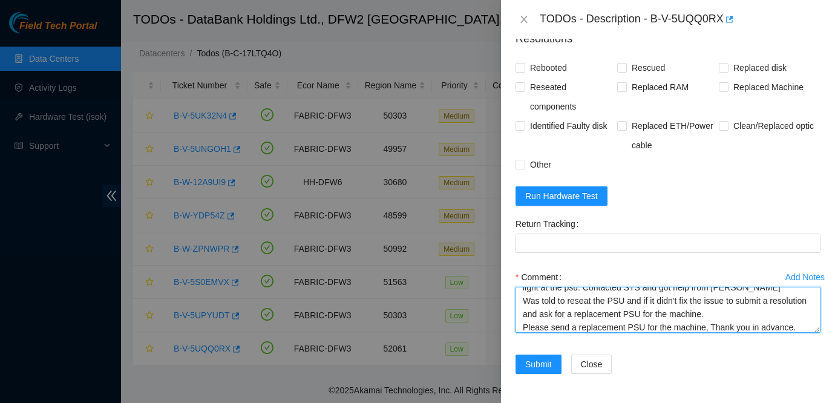
type textarea "Machine seems to be in a low power state. Tried accessing the config screen to …"
click at [803, 320] on textarea "Machine seems to be in a low power state. Tried accessing the config screen to …" at bounding box center [668, 310] width 305 height 46
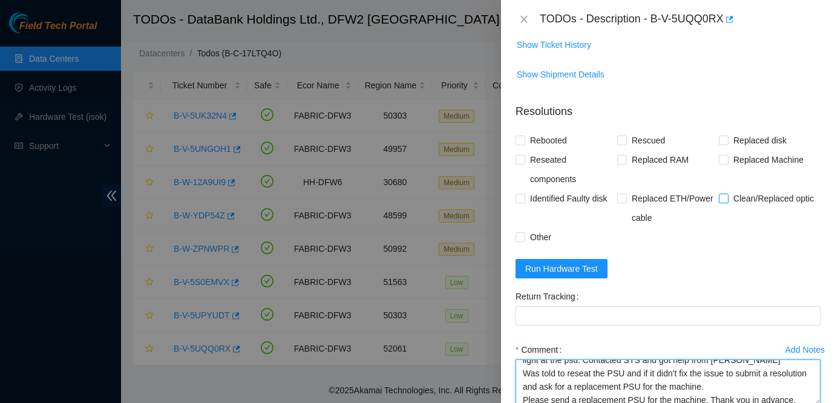
scroll to position [453, 0]
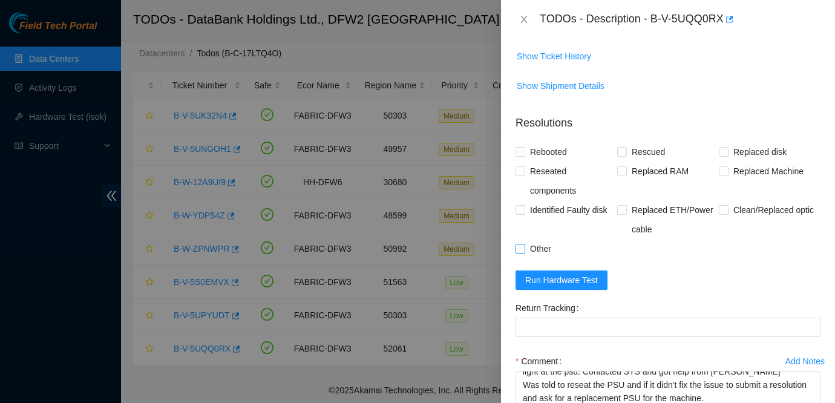
click at [540, 239] on span "Other" at bounding box center [540, 248] width 31 height 19
click at [524, 244] on input "Other" at bounding box center [520, 248] width 8 height 8
checkbox input "true"
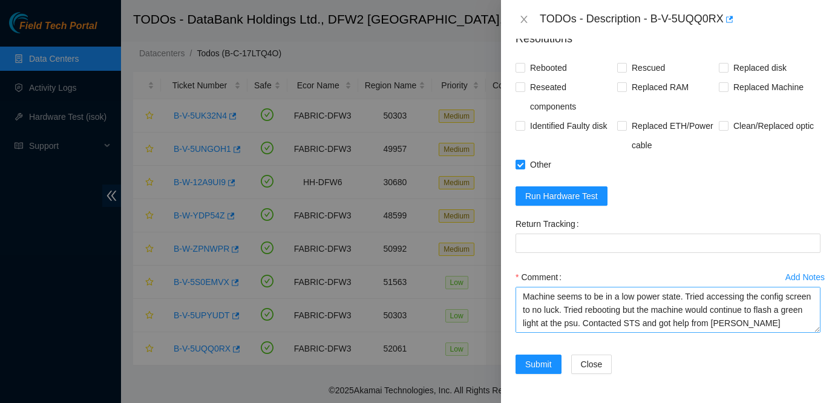
scroll to position [40, 0]
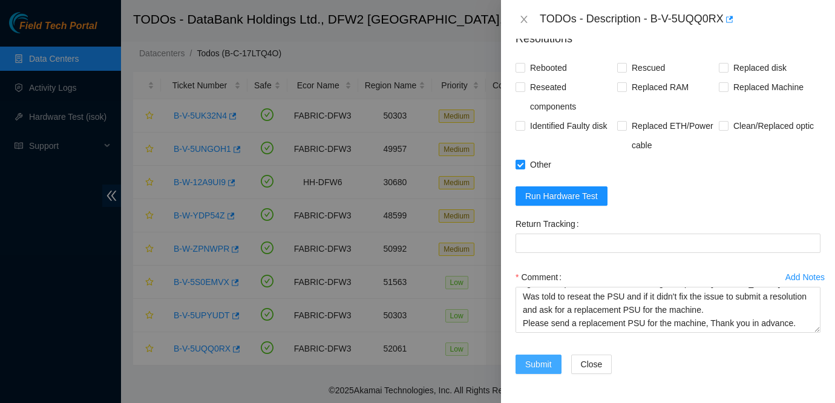
click at [542, 363] on span "Submit" at bounding box center [538, 364] width 27 height 13
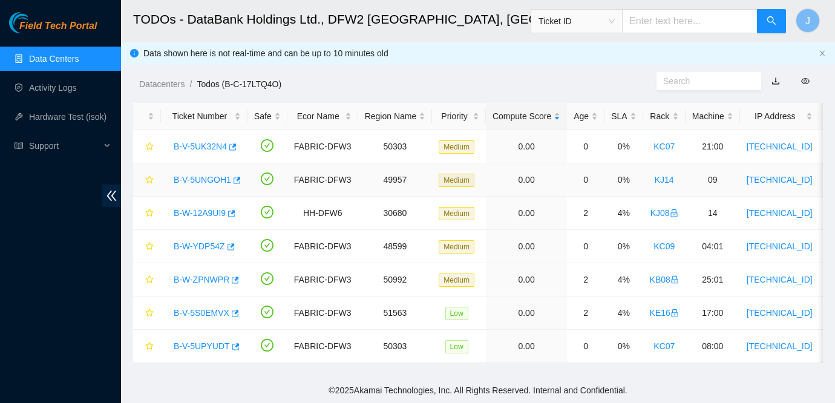
scroll to position [0, 0]
click at [203, 177] on link "B-V-5UNGOH1" at bounding box center [202, 180] width 57 height 10
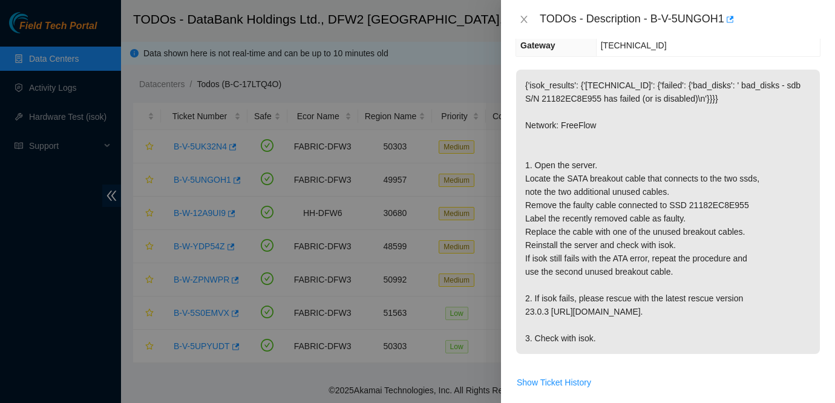
scroll to position [177, 0]
click at [519, 19] on button "Close" at bounding box center [524, 19] width 17 height 11
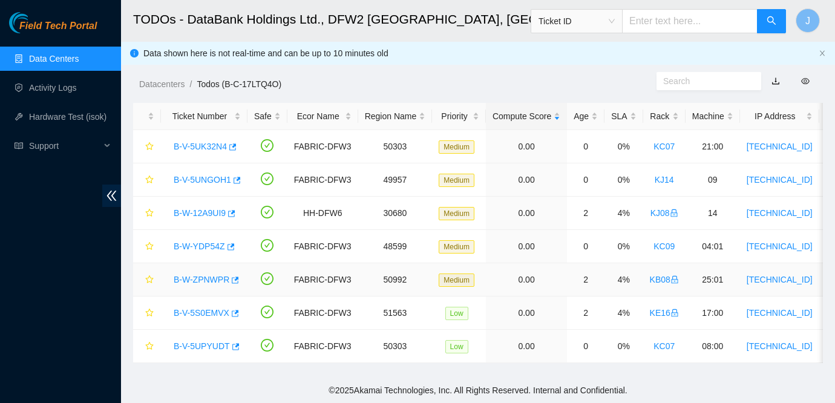
click at [211, 272] on div "B-W-ZPNWPR" at bounding box center [204, 279] width 73 height 19
click at [203, 282] on link "B-W-ZPNWPR" at bounding box center [202, 280] width 56 height 10
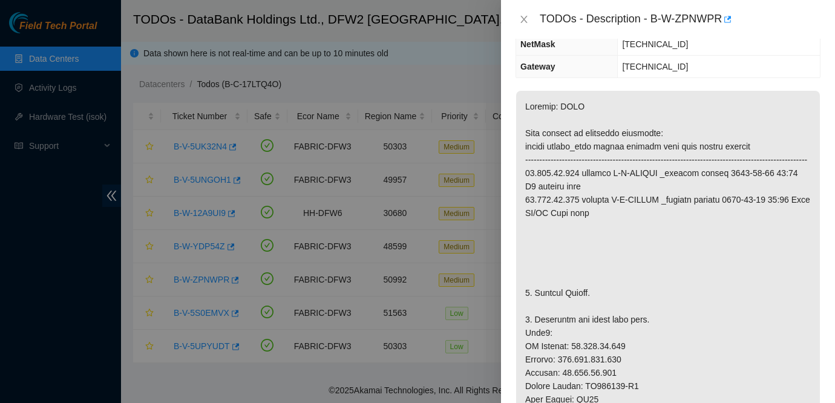
scroll to position [163, 0]
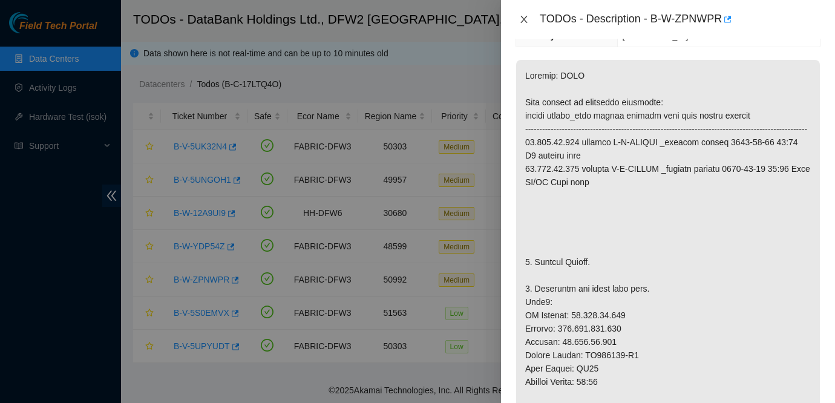
click at [521, 21] on icon "close" at bounding box center [524, 20] width 10 height 10
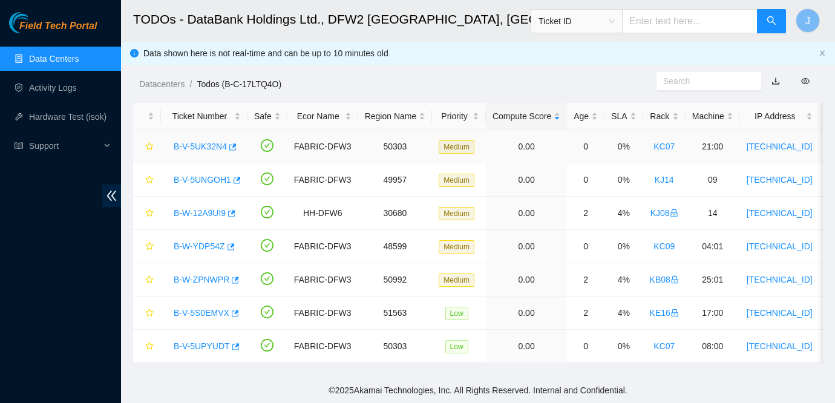
scroll to position [203, 0]
click at [212, 145] on link "B-V-5UK32N4" at bounding box center [200, 147] width 53 height 10
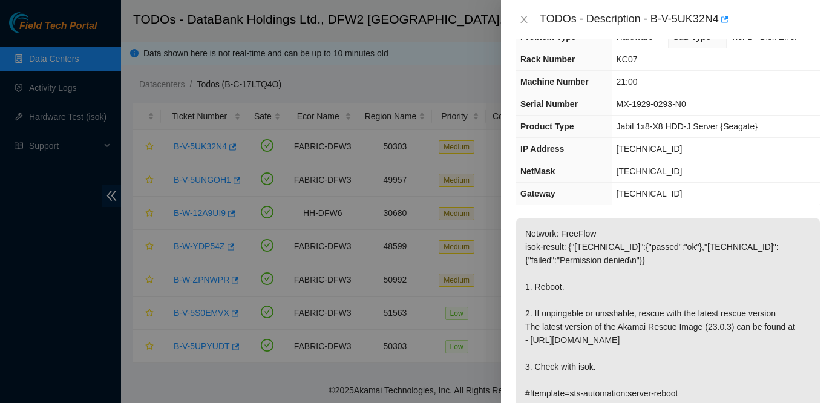
scroll to position [5, 0]
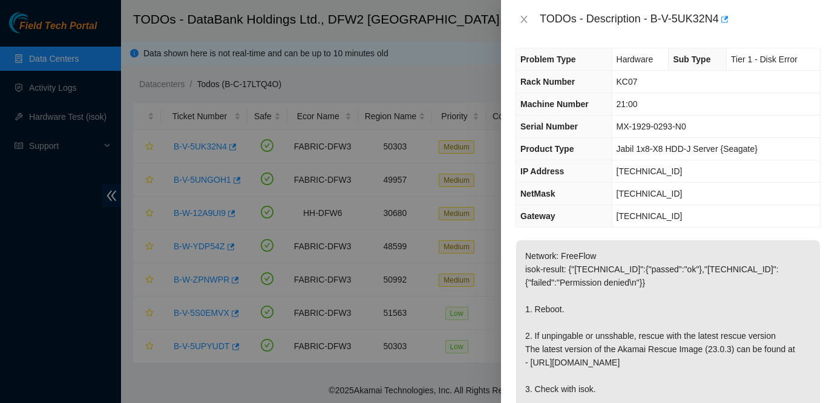
click at [760, 298] on p "Network: FreeFlow isok-result: {"[TECHNICAL_ID]":{"passed":"ok"},"[TECHNICAL_ID…" at bounding box center [668, 335] width 304 height 191
click at [735, 307] on p "Network: FreeFlow isok-result: {"[TECHNICAL_ID]":{"passed":"ok"},"[TECHNICAL_ID…" at bounding box center [668, 335] width 304 height 191
click at [763, 292] on p "Network: FreeFlow isok-result: {"[TECHNICAL_ID]":{"passed":"ok"},"[TECHNICAL_ID…" at bounding box center [668, 335] width 304 height 191
click at [645, 255] on p "Network: FreeFlow isok-result: {"[TECHNICAL_ID]":{"passed":"ok"},"[TECHNICAL_ID…" at bounding box center [668, 335] width 304 height 191
click at [685, 256] on p "Network: FreeFlow isok-result: {"[TECHNICAL_ID]":{"passed":"ok"},"[TECHNICAL_ID…" at bounding box center [668, 335] width 304 height 191
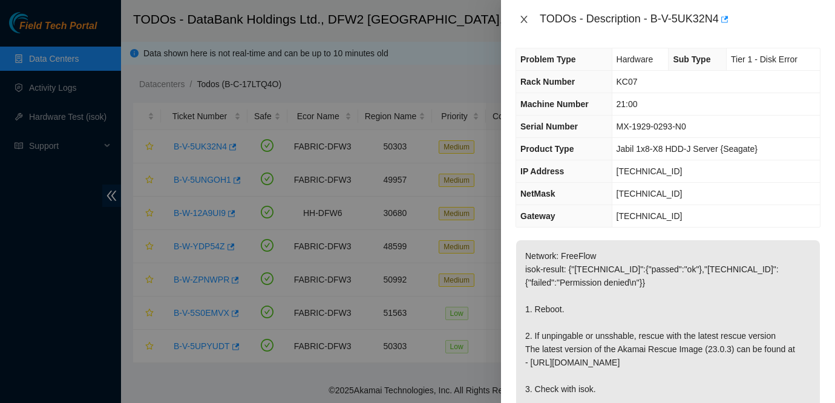
click at [522, 24] on icon "close" at bounding box center [524, 20] width 10 height 10
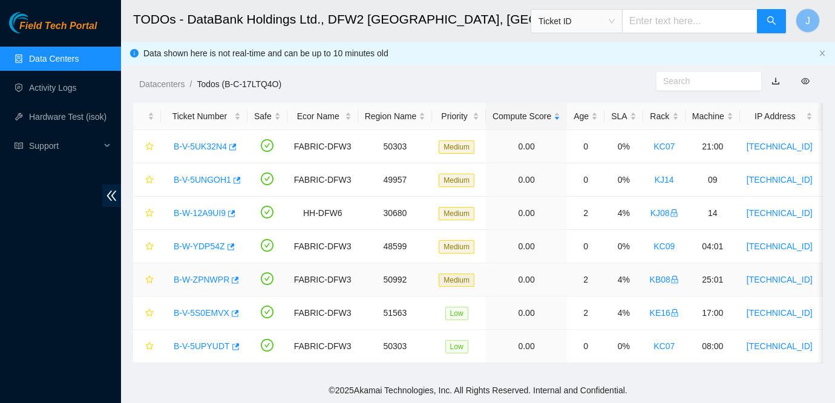
click at [212, 278] on link "B-W-ZPNWPR" at bounding box center [202, 280] width 56 height 10
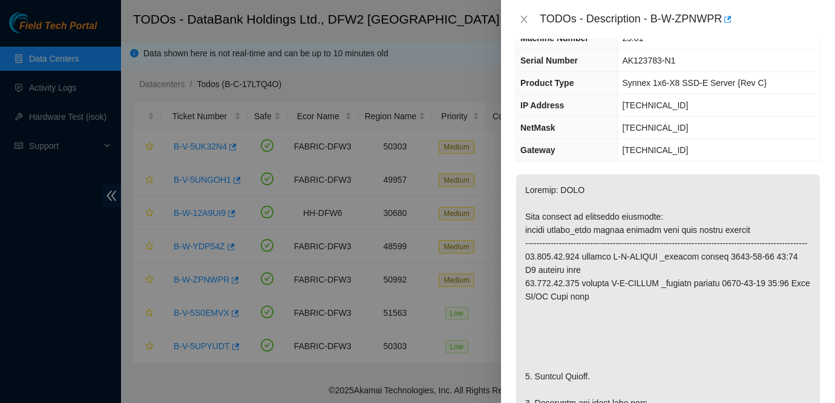
scroll to position [0, 0]
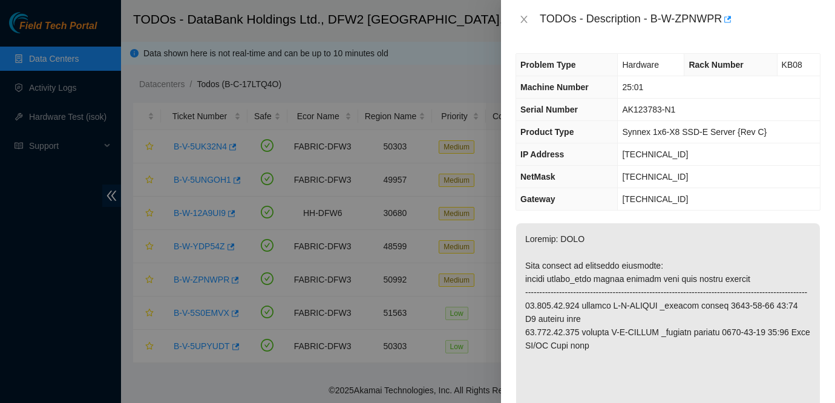
click at [614, 209] on th "Gateway" at bounding box center [567, 199] width 102 height 22
click at [682, 183] on td "[TECHNICAL_ID]" at bounding box center [719, 177] width 202 height 22
click at [780, 133] on td "Synnex 1x6-X8 SSD-E Server {Rev C}" at bounding box center [719, 132] width 202 height 22
click at [526, 21] on icon "close" at bounding box center [524, 20] width 10 height 10
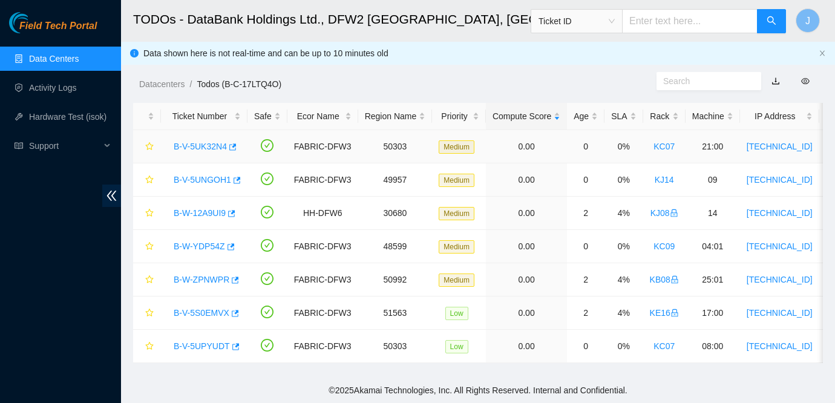
click at [208, 148] on link "B-V-5UK32N4" at bounding box center [200, 147] width 53 height 10
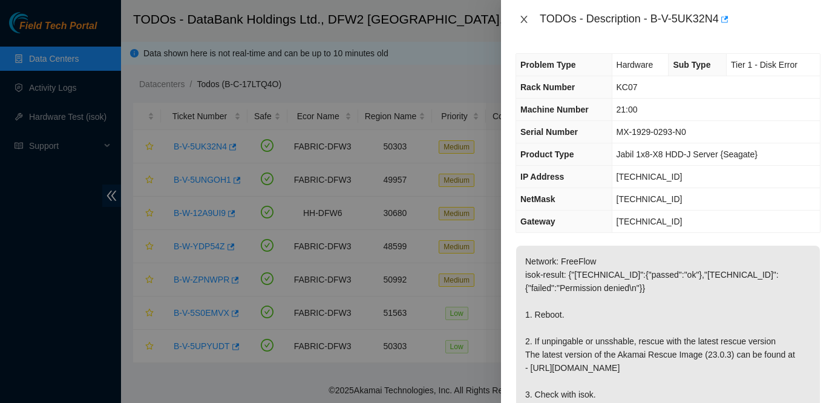
click at [524, 17] on icon "close" at bounding box center [524, 20] width 10 height 10
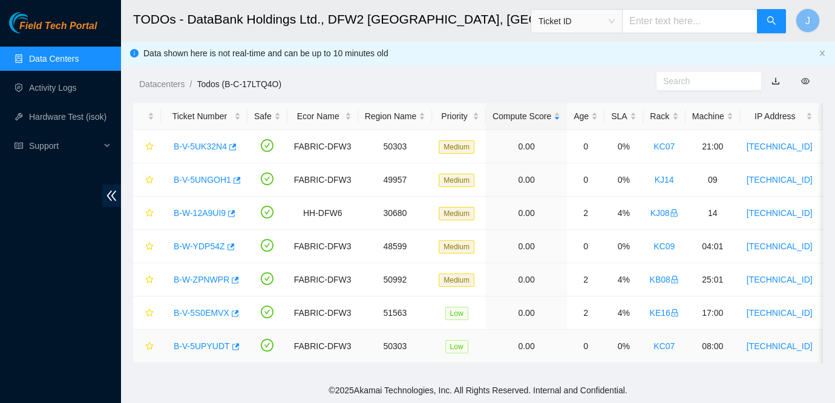
click at [197, 346] on link "B-V-5UPYUDT" at bounding box center [202, 346] width 56 height 10
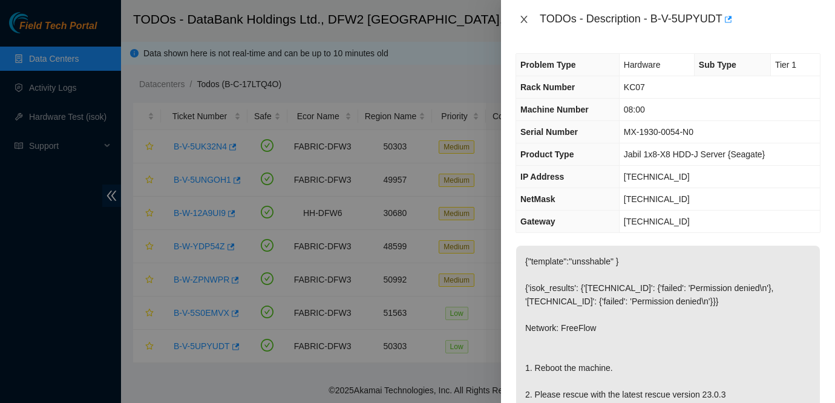
click at [523, 21] on icon "close" at bounding box center [524, 19] width 7 height 7
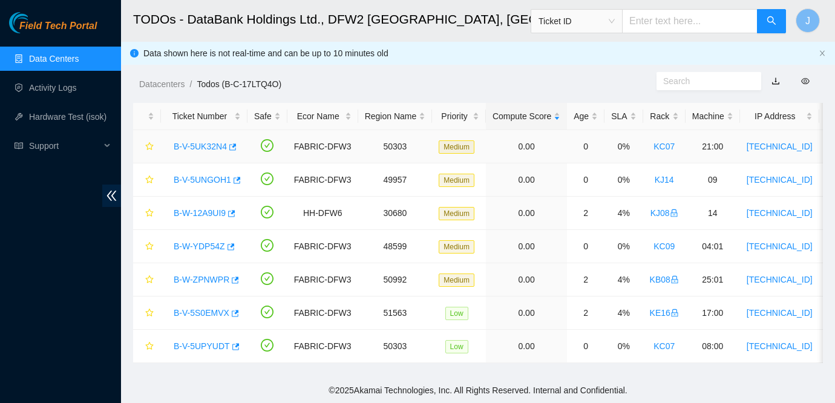
click at [190, 148] on link "B-V-5UK32N4" at bounding box center [200, 147] width 53 height 10
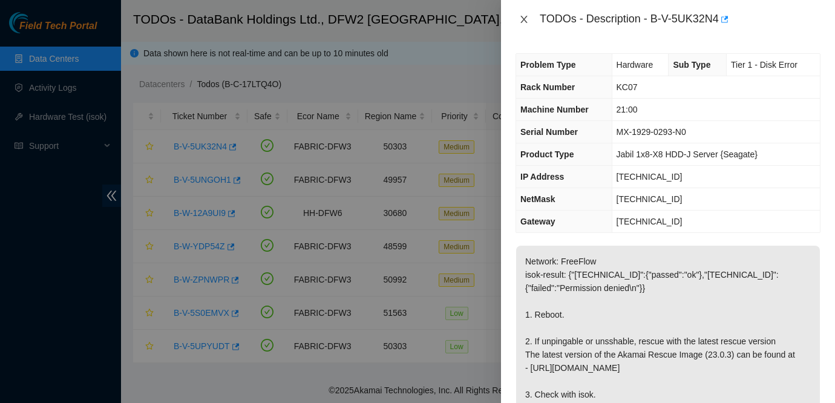
click at [516, 22] on button "Close" at bounding box center [524, 19] width 17 height 11
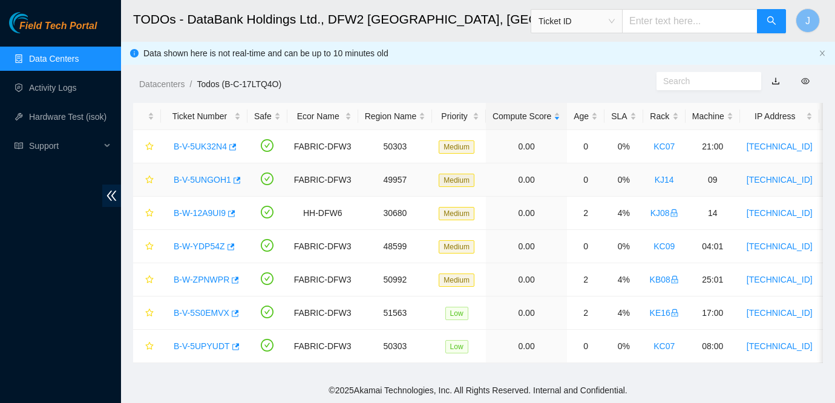
click at [220, 176] on link "B-V-5UNGOH1" at bounding box center [202, 180] width 57 height 10
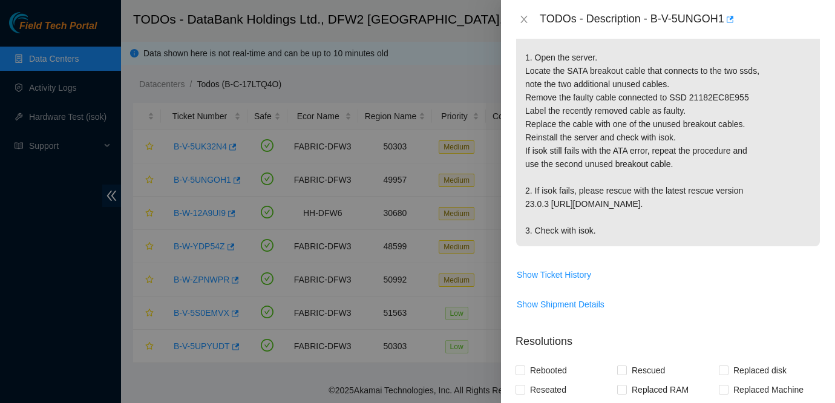
scroll to position [640, 0]
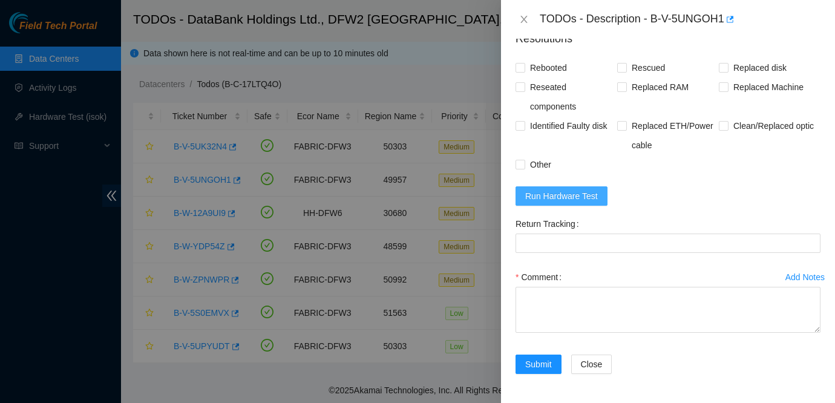
click at [585, 199] on span "Run Hardware Test" at bounding box center [561, 195] width 73 height 13
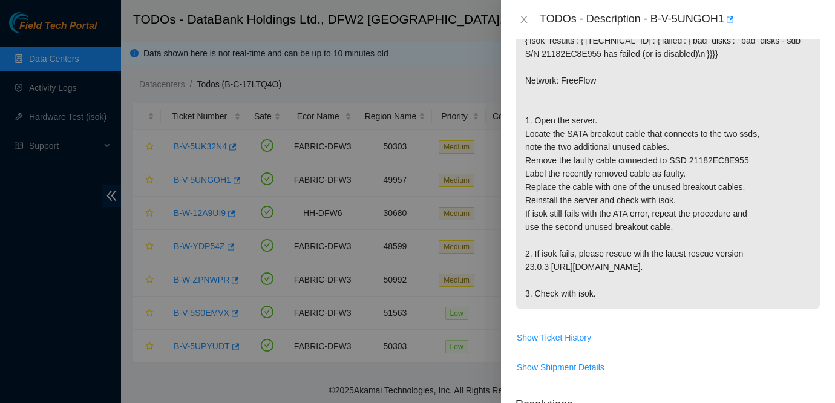
scroll to position [215, 0]
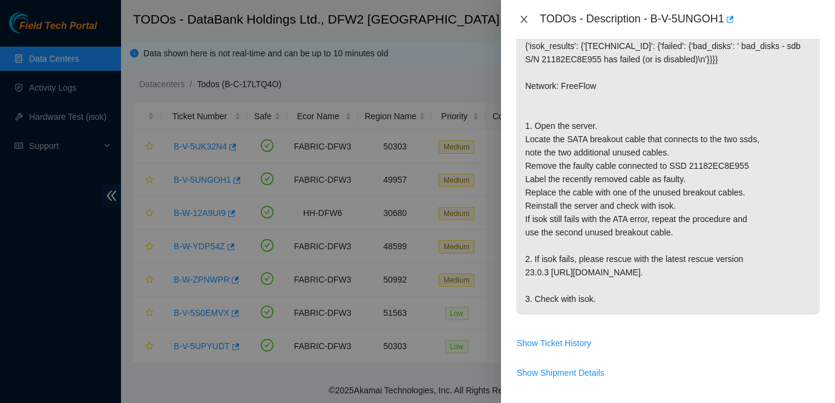
click at [524, 18] on icon "close" at bounding box center [524, 19] width 7 height 7
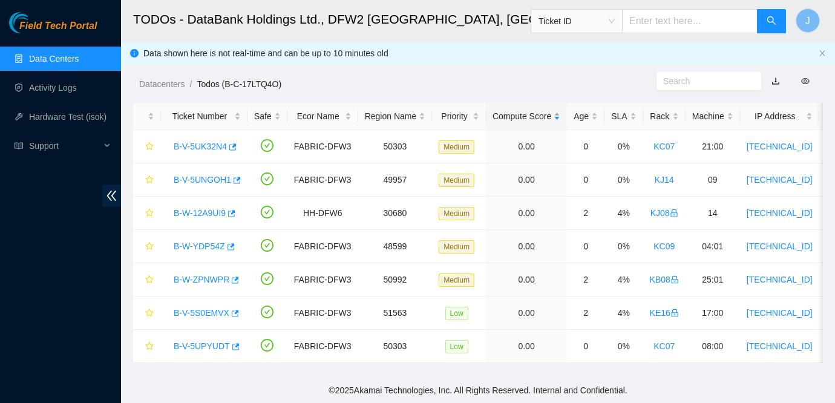
scroll to position [233, 0]
click at [205, 343] on link "B-V-5UPYUDT" at bounding box center [202, 346] width 56 height 10
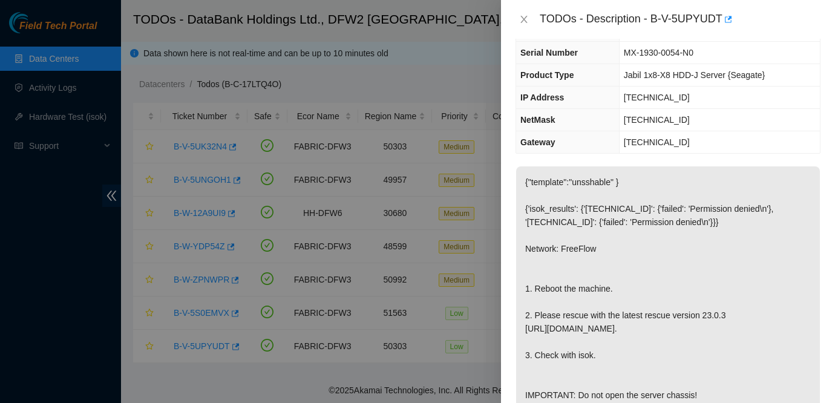
scroll to position [83, 0]
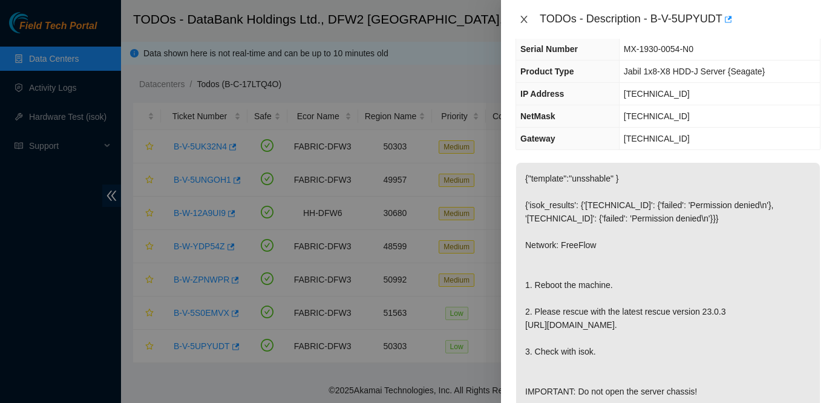
click at [524, 17] on icon "close" at bounding box center [524, 20] width 10 height 10
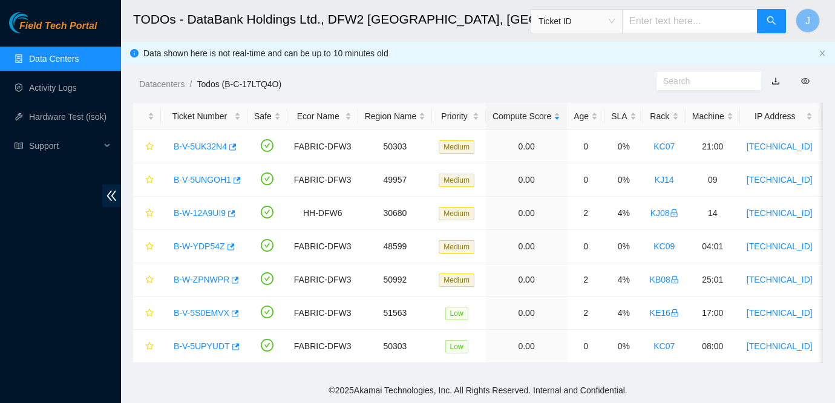
scroll to position [123, 0]
click at [189, 215] on link "B-W-12A9UI9" at bounding box center [200, 213] width 52 height 10
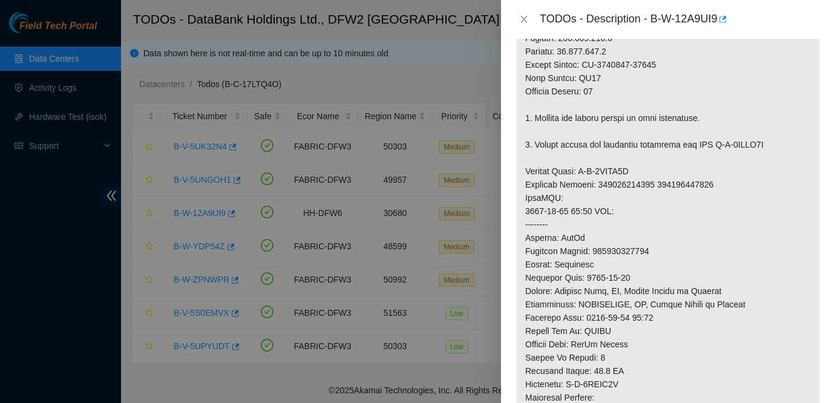
scroll to position [417, 0]
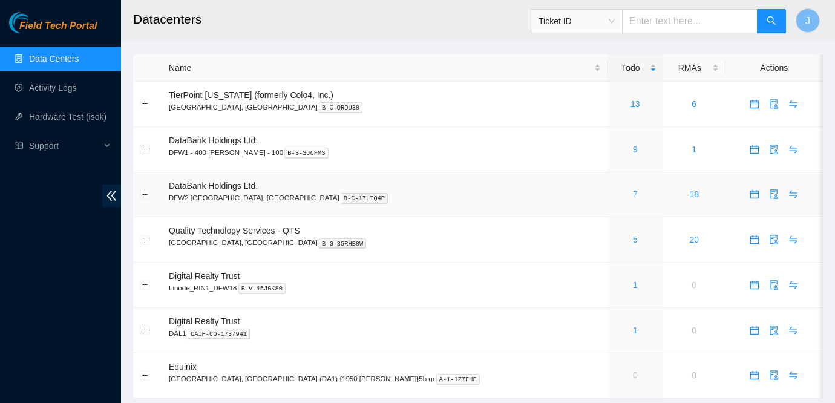
click at [633, 193] on link "7" at bounding box center [635, 194] width 5 height 10
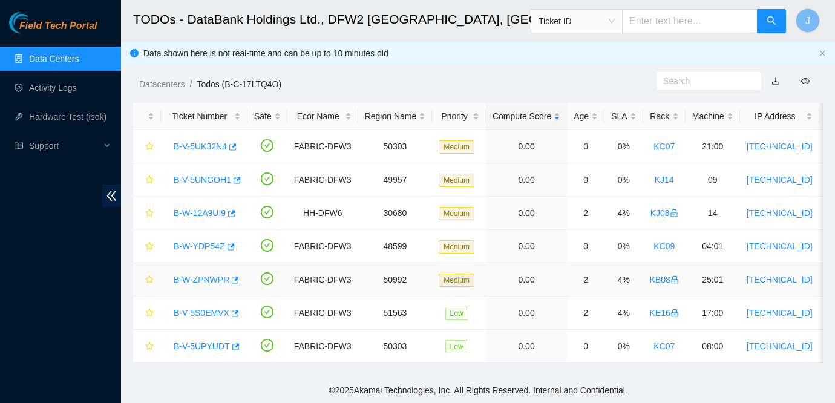
click at [186, 279] on link "B-W-ZPNWPR" at bounding box center [202, 280] width 56 height 10
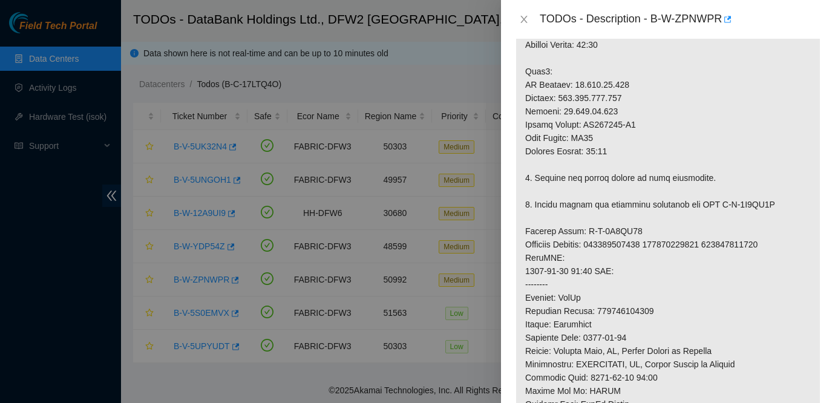
scroll to position [512, 0]
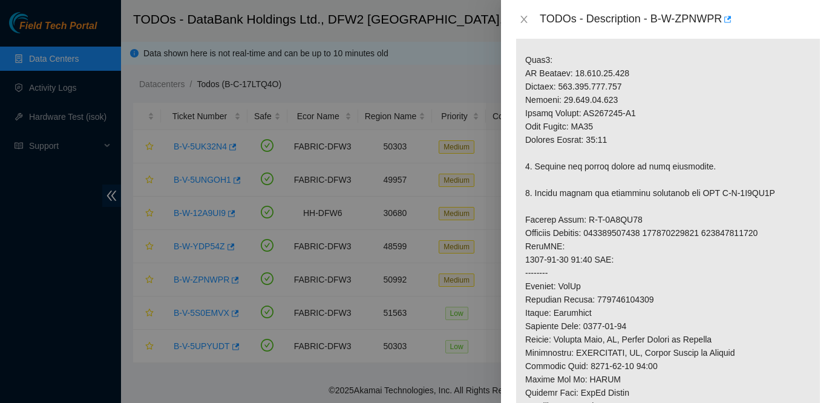
click at [793, 288] on p at bounding box center [668, 153] width 304 height 884
click at [633, 162] on p at bounding box center [668, 153] width 304 height 884
click at [525, 15] on icon "close" at bounding box center [524, 20] width 10 height 10
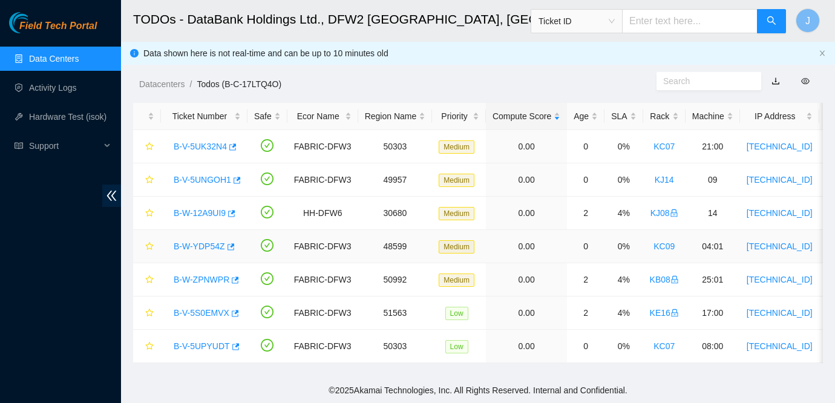
scroll to position [378, 0]
click at [200, 149] on link "B-V-5UK32N4" at bounding box center [200, 147] width 53 height 10
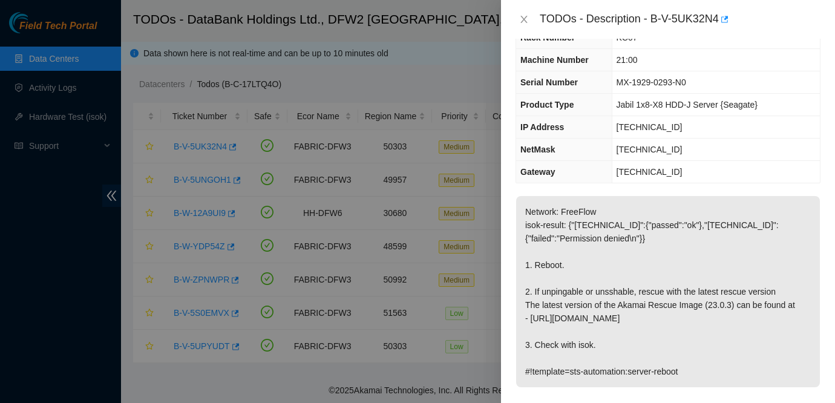
scroll to position [74, 0]
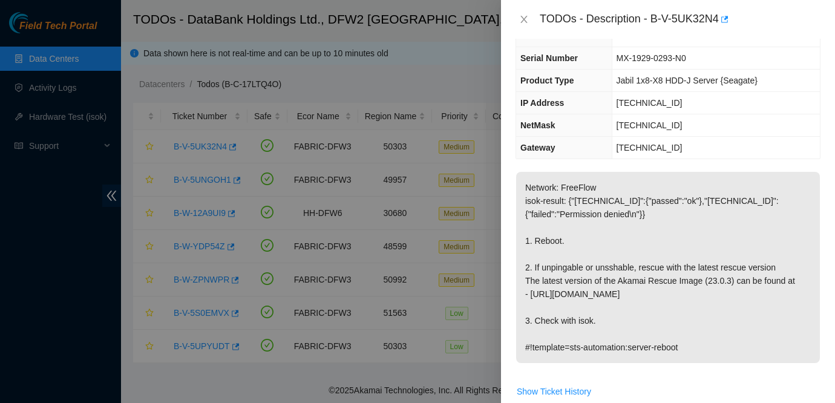
click at [729, 171] on td "Network: FreeFlow isok-result: {"[TECHNICAL_ID]":{"passed":"ok"},"[TECHNICAL_ID…" at bounding box center [668, 276] width 305 height 210
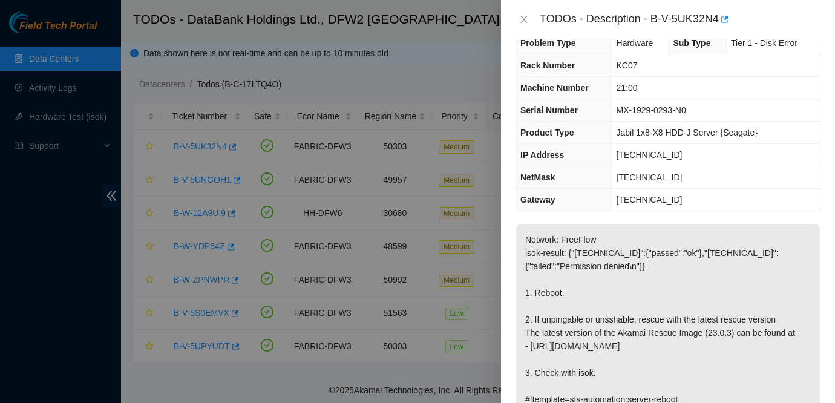
scroll to position [0, 0]
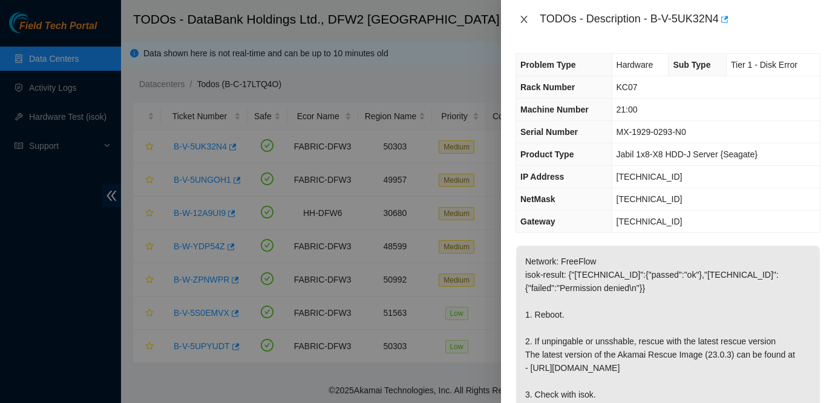
click at [522, 17] on icon "close" at bounding box center [524, 20] width 10 height 10
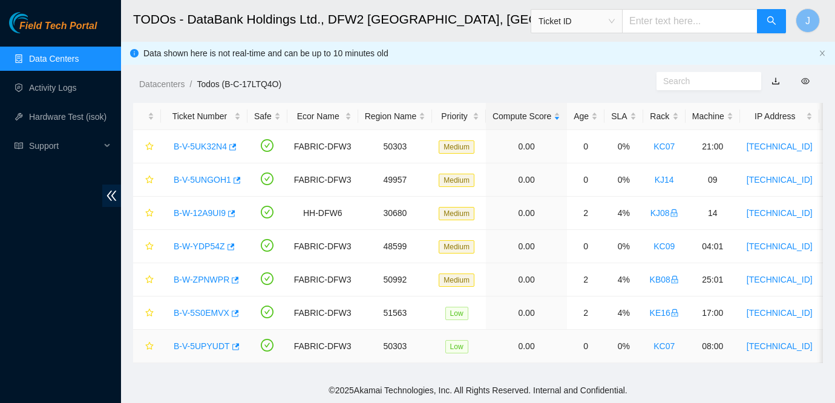
click at [199, 349] on link "B-V-5UPYUDT" at bounding box center [202, 346] width 56 height 10
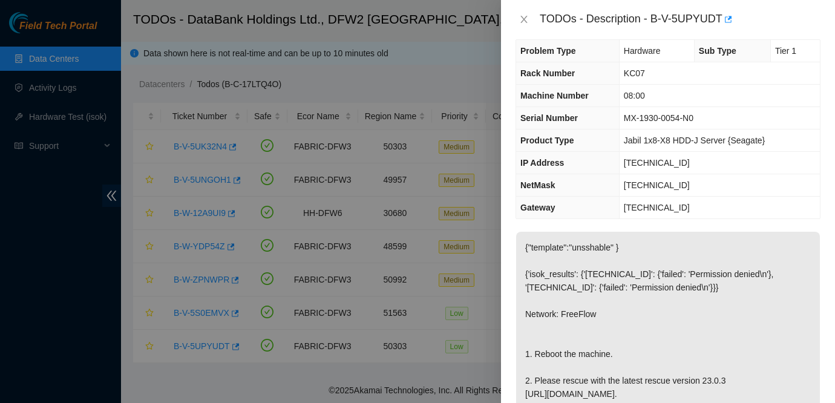
scroll to position [13, 0]
click at [522, 16] on icon "close" at bounding box center [524, 20] width 10 height 10
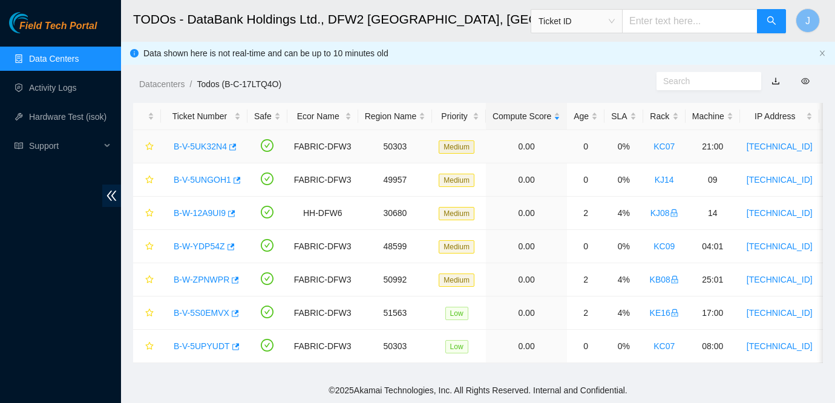
click at [177, 144] on link "B-V-5UK32N4" at bounding box center [200, 147] width 53 height 10
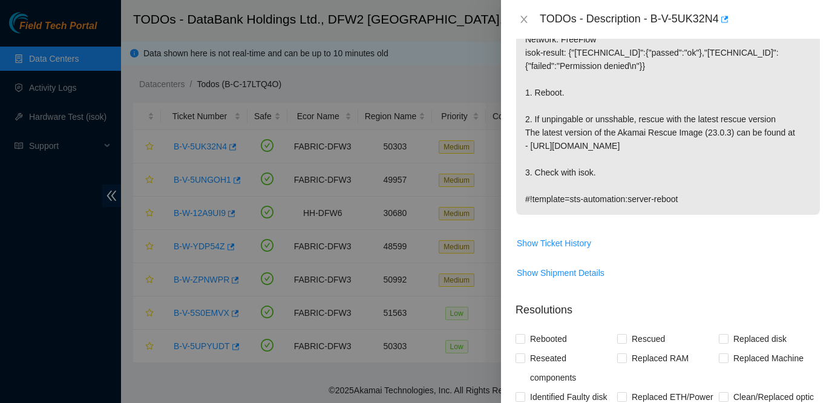
scroll to position [493, 0]
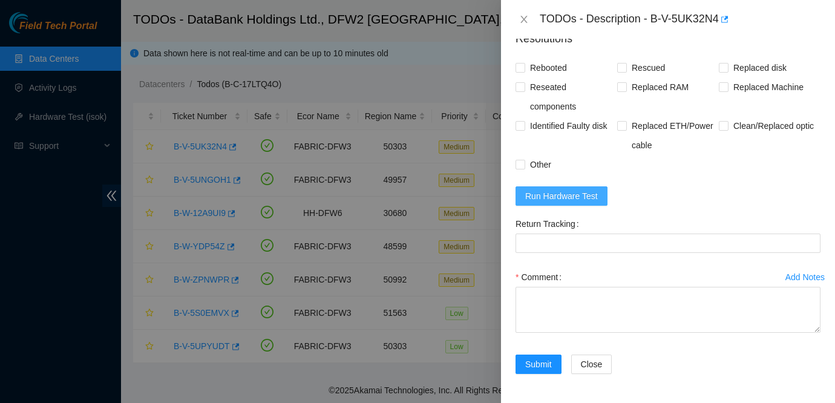
click at [554, 188] on button "Run Hardware Test" at bounding box center [562, 195] width 92 height 19
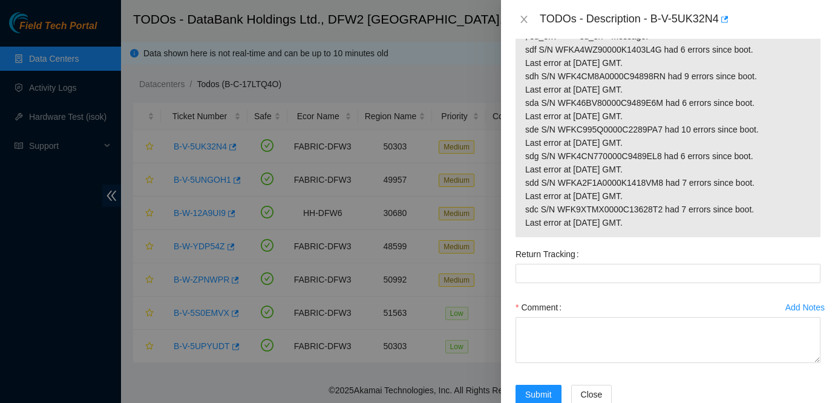
scroll to position [777, 0]
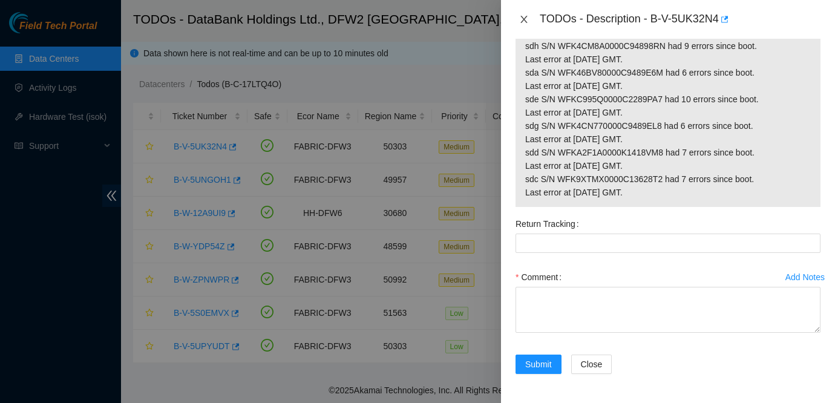
click at [522, 24] on button "Close" at bounding box center [524, 19] width 17 height 11
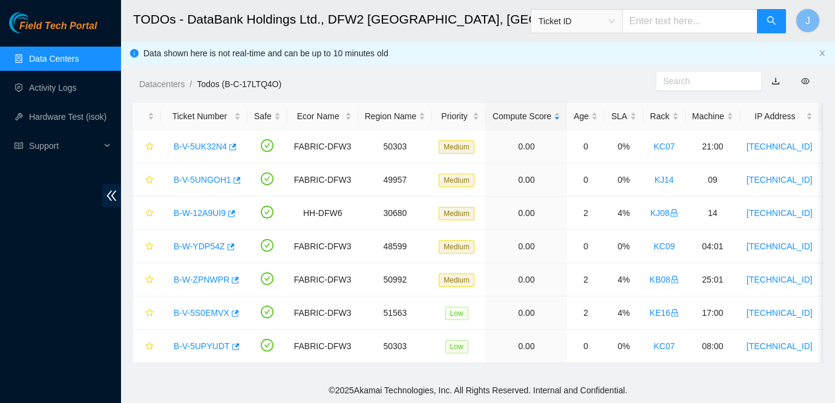
scroll to position [351, 0]
click at [211, 175] on link "B-V-5UNGOH1" at bounding box center [202, 180] width 57 height 10
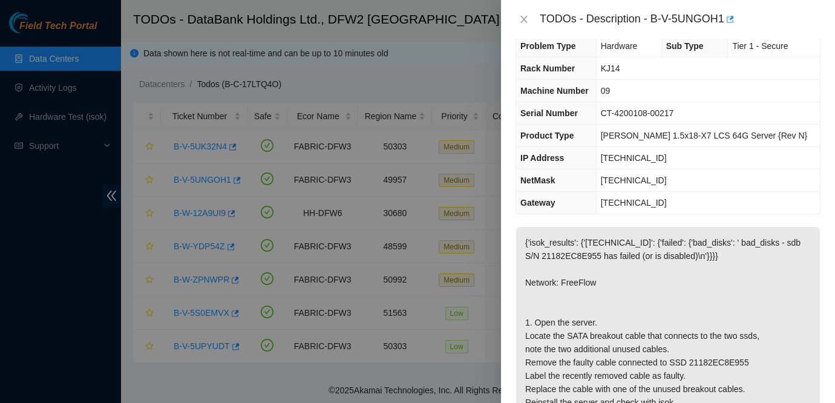
scroll to position [18, 0]
click at [525, 12] on div "TODOs - Description - B-V-5UNGOH1" at bounding box center [668, 19] width 305 height 19
click at [521, 13] on div "TODOs - Description - B-V-5UNGOH1" at bounding box center [668, 19] width 305 height 19
click at [522, 16] on icon "close" at bounding box center [524, 20] width 10 height 10
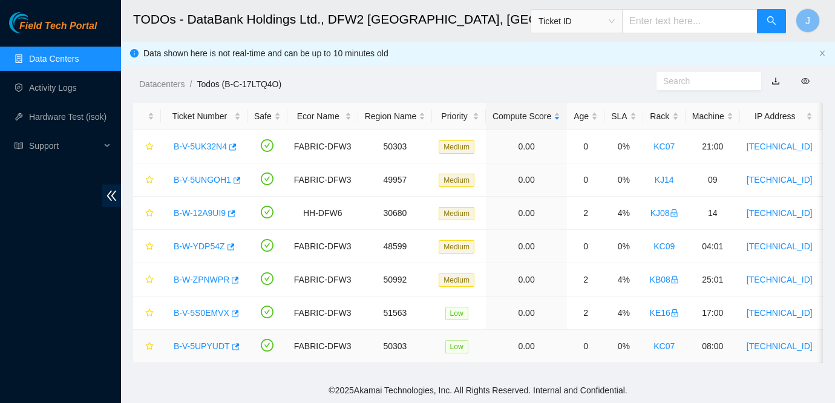
scroll to position [24, 0]
click at [201, 346] on link "B-V-5UPYUDT" at bounding box center [202, 346] width 56 height 10
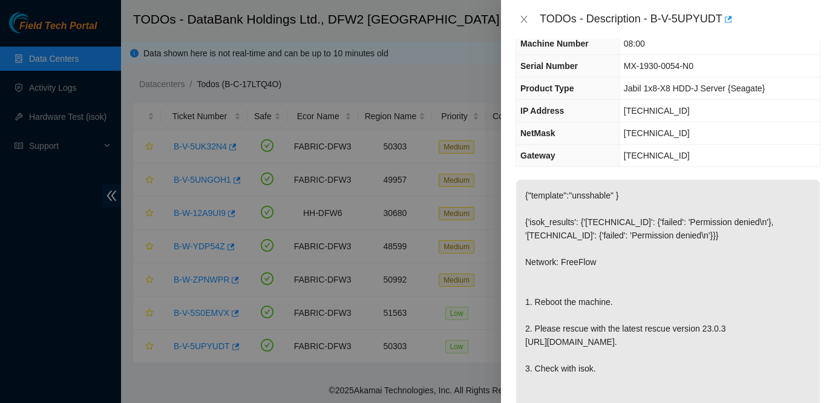
scroll to position [573, 0]
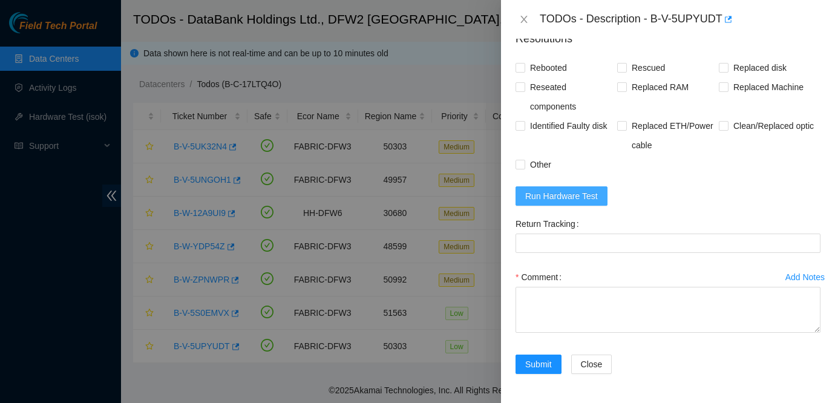
click at [577, 199] on span "Run Hardware Test" at bounding box center [561, 195] width 73 height 13
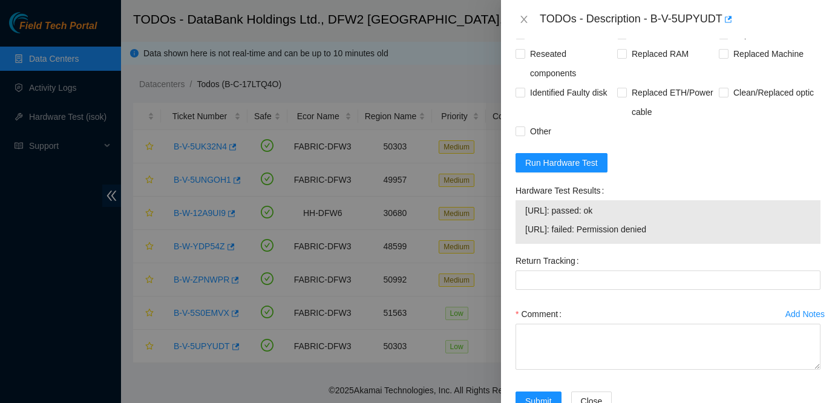
scroll to position [643, 0]
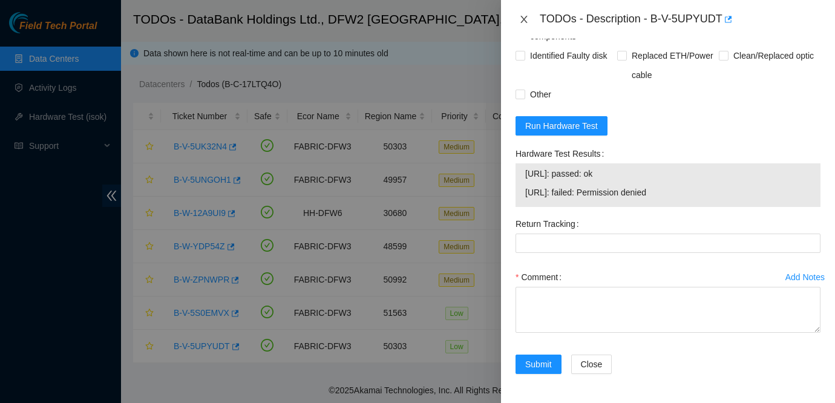
click at [519, 18] on icon "close" at bounding box center [524, 20] width 10 height 10
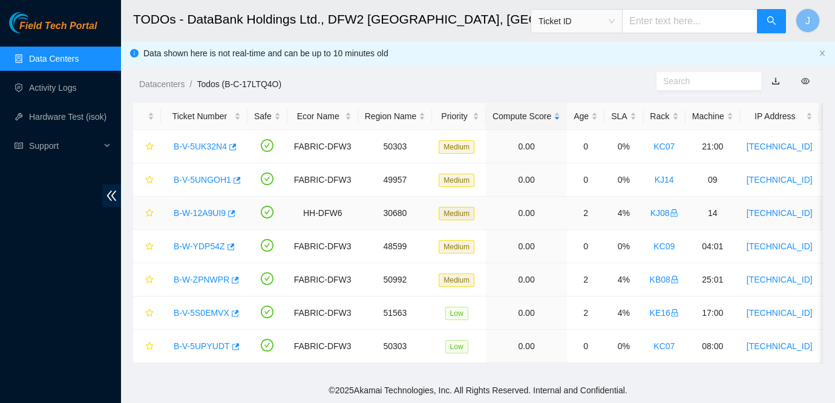
scroll to position [351, 0]
click at [205, 211] on link "B-W-12A9UI9" at bounding box center [200, 213] width 52 height 10
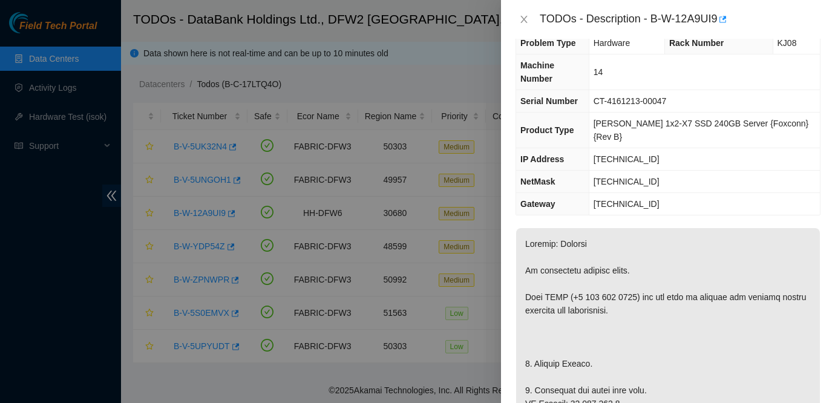
scroll to position [0, 0]
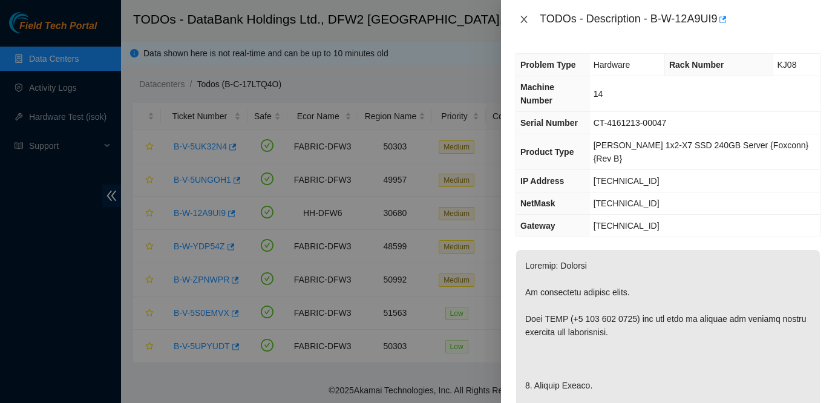
click at [522, 24] on icon "close" at bounding box center [524, 20] width 10 height 10
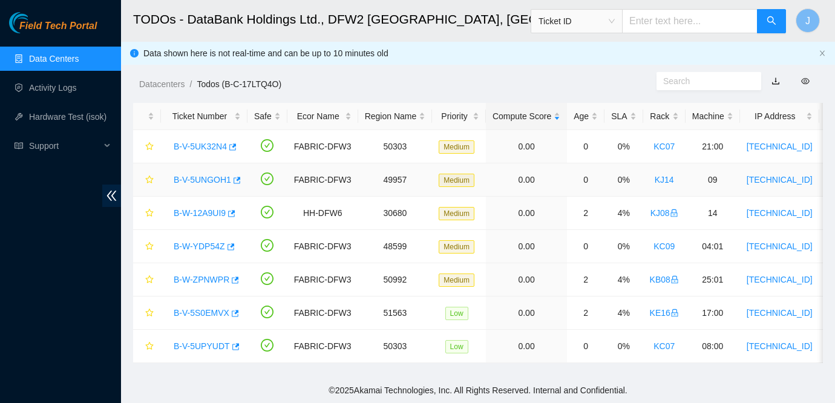
click at [206, 180] on link "B-V-5UNGOH1" at bounding box center [202, 180] width 57 height 10
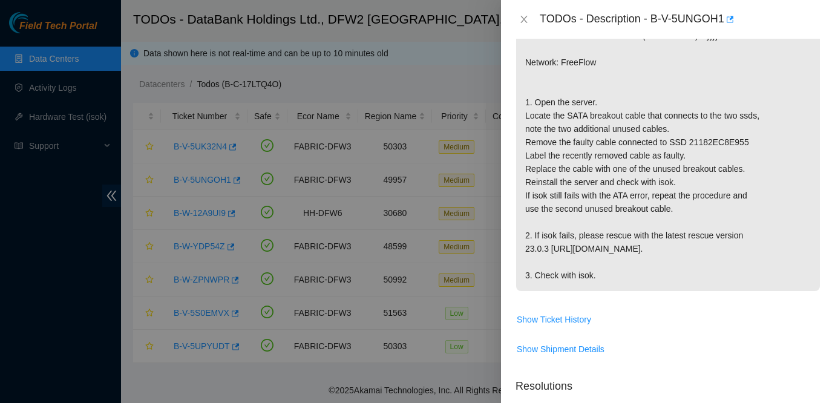
scroll to position [721, 0]
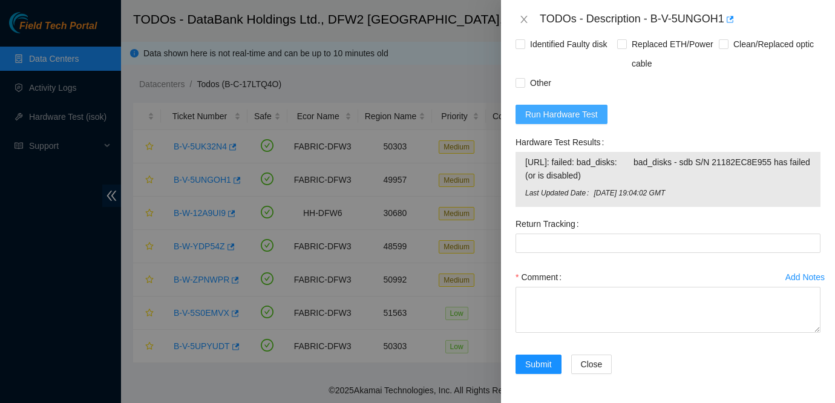
click at [571, 122] on button "Run Hardware Test" at bounding box center [562, 114] width 92 height 19
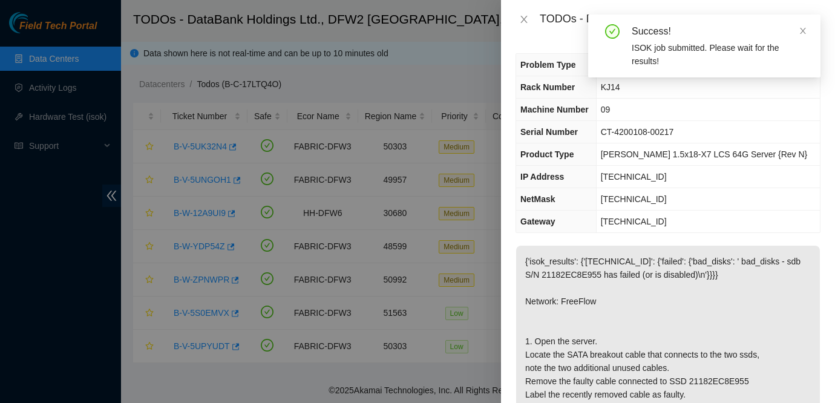
scroll to position [640, 0]
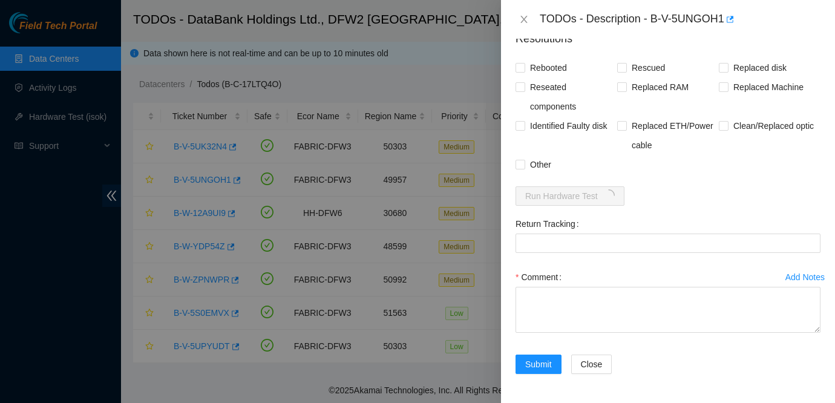
click at [709, 191] on form "Resolutions Rebooted Rescued Replaced disk Reseated components Replaced RAM Rep…" at bounding box center [668, 204] width 305 height 367
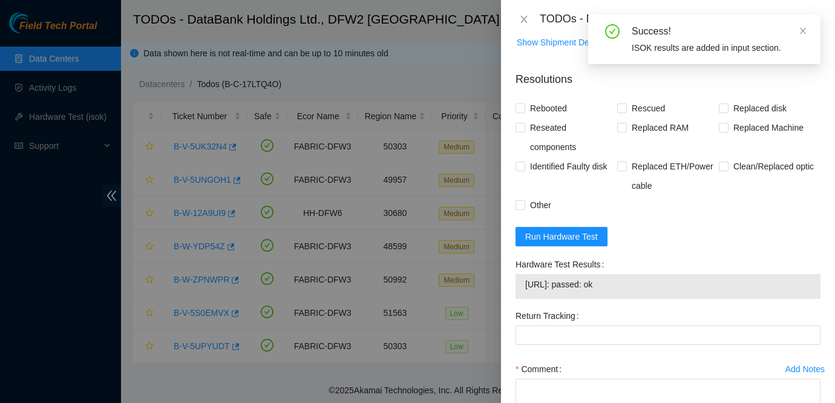
scroll to position [691, 0]
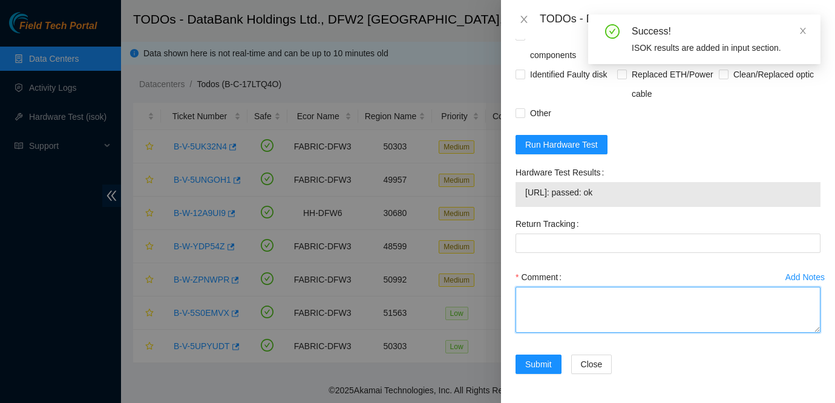
click at [565, 306] on textarea "Comment" at bounding box center [668, 310] width 305 height 46
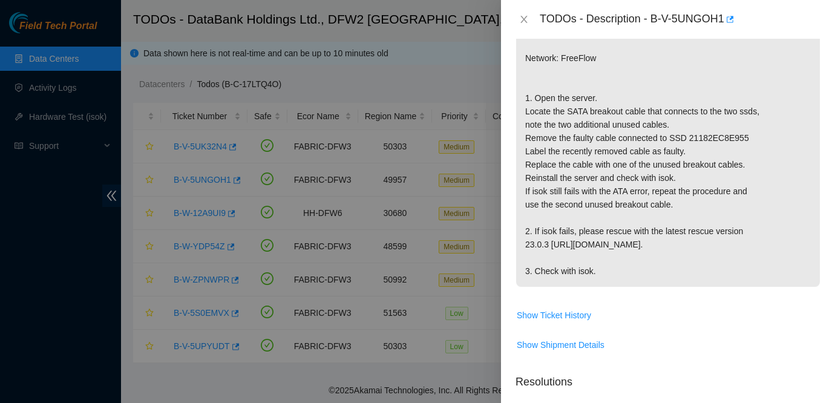
scroll to position [227, 0]
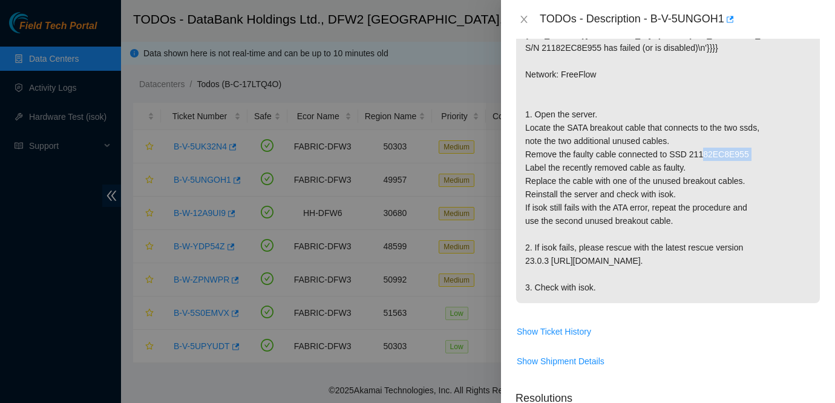
drag, startPoint x: 694, startPoint y: 180, endPoint x: 758, endPoint y: 183, distance: 64.2
click at [758, 183] on p "{'isok_results': {'[TECHNICAL_ID]': {'failed': {'bad_disks': ' bad_disks - sdb …" at bounding box center [668, 161] width 304 height 284
copy p "21182EC8E955"
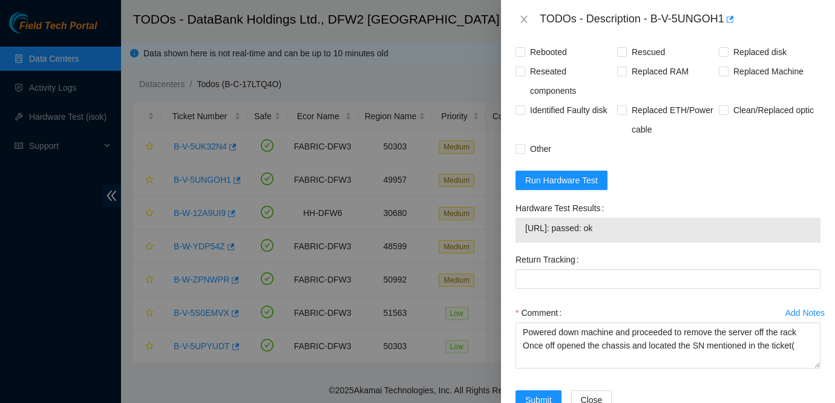
scroll to position [691, 0]
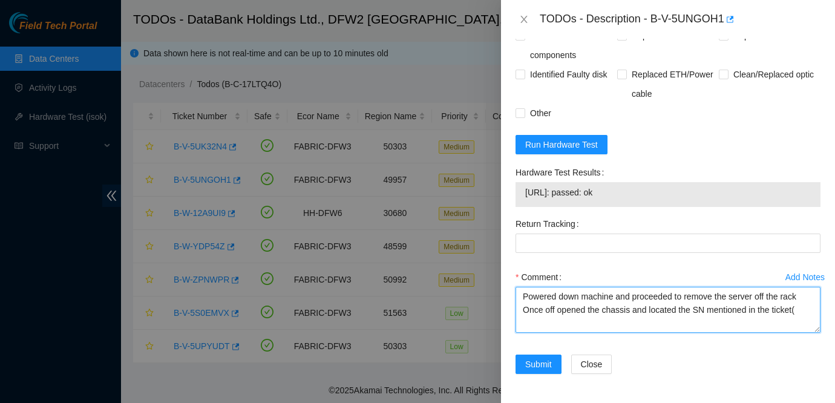
click at [808, 311] on textarea "Powered down machine and proceeded to remove the server off the rack Once off o…" at bounding box center [668, 310] width 305 height 46
paste textarea "21182EC8E955"
click at [683, 311] on textarea "Powered down machine and proceeded to remove the server off the rack Once off o…" at bounding box center [668, 310] width 305 height 46
click at [712, 311] on textarea "Powered down machine and proceeded to remove the server off the rack Once off o…" at bounding box center [668, 310] width 305 height 46
click at [622, 323] on textarea "Powered down machine and proceeded to remove the server off the rack Once off o…" at bounding box center [668, 310] width 305 height 46
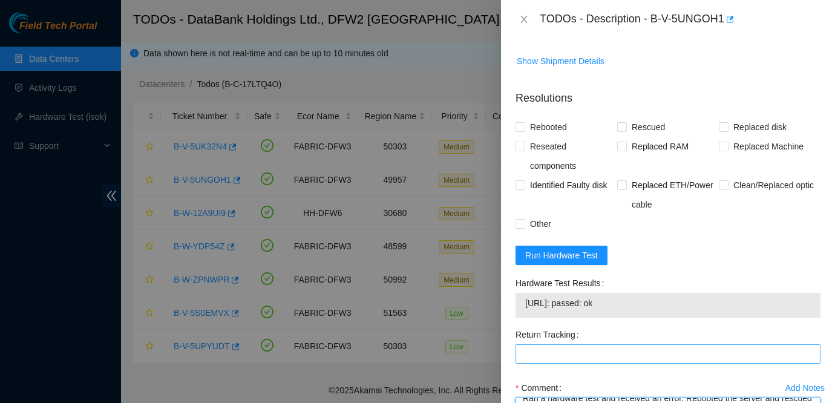
scroll to position [524, 0]
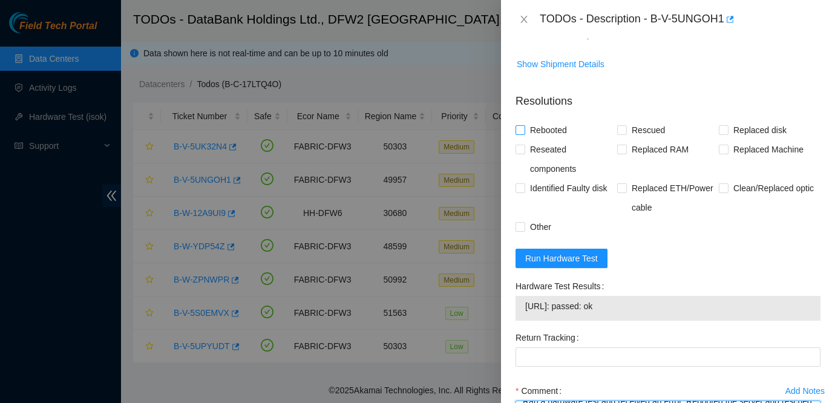
type textarea "Powered down machine and proceeded to remove the server off the rack Once off o…"
click at [556, 140] on span "Rebooted" at bounding box center [548, 129] width 47 height 19
click at [524, 134] on input "Rebooted" at bounding box center [520, 129] width 8 height 8
checkbox input "true"
click at [647, 140] on span "Rescued" at bounding box center [648, 129] width 43 height 19
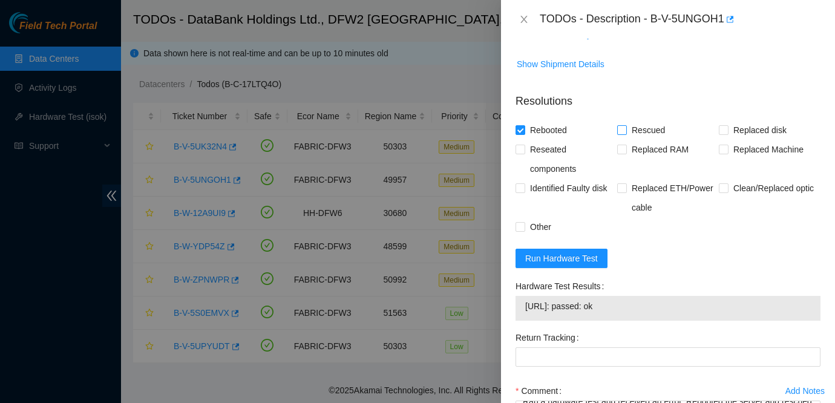
click at [626, 134] on input "Rescued" at bounding box center [621, 129] width 8 height 8
checkbox input "true"
click at [545, 179] on span "Reseated components" at bounding box center [571, 159] width 92 height 39
click at [524, 153] on input "Reseated components" at bounding box center [520, 149] width 8 height 8
checkbox input "true"
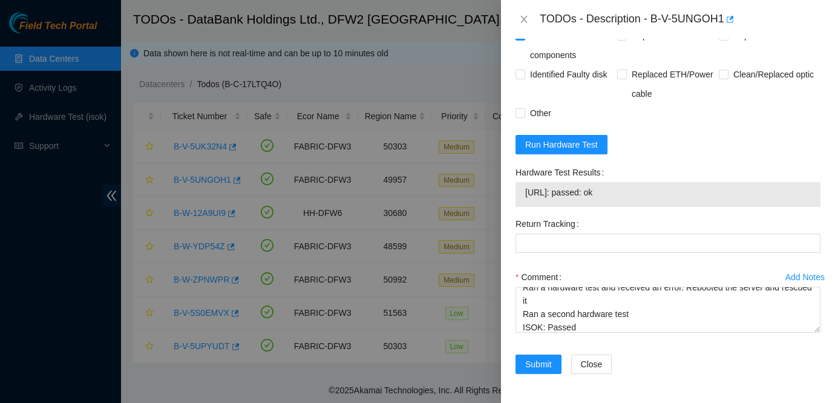
scroll to position [642, 0]
click at [539, 123] on span "Other" at bounding box center [540, 112] width 31 height 19
click at [524, 117] on input "Other" at bounding box center [520, 112] width 8 height 8
checkbox input "true"
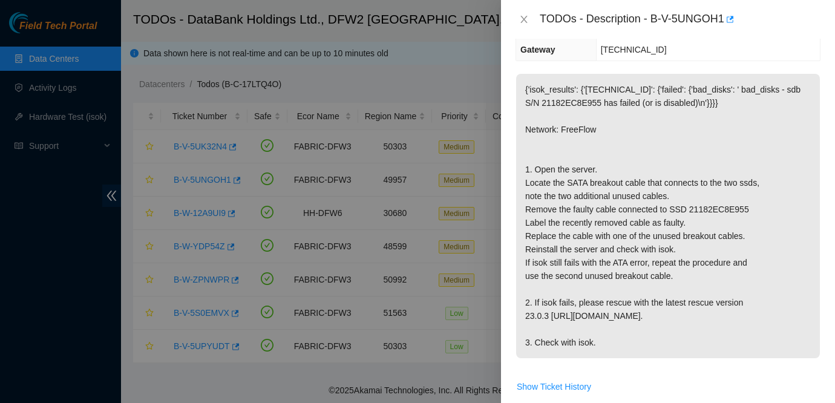
scroll to position [691, 0]
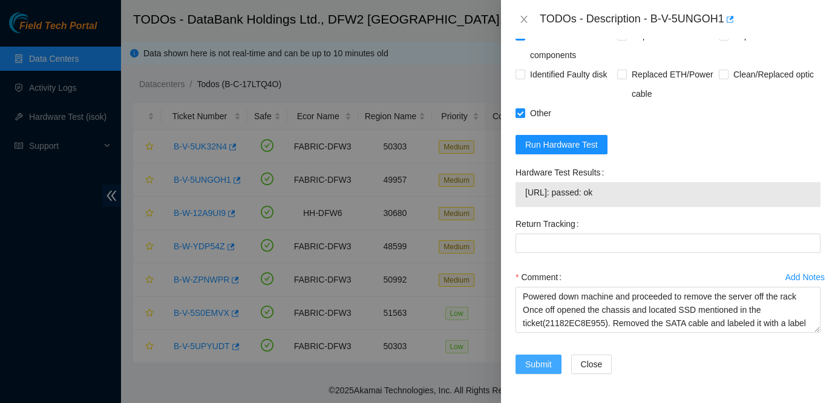
click at [536, 372] on button "Submit" at bounding box center [539, 364] width 46 height 19
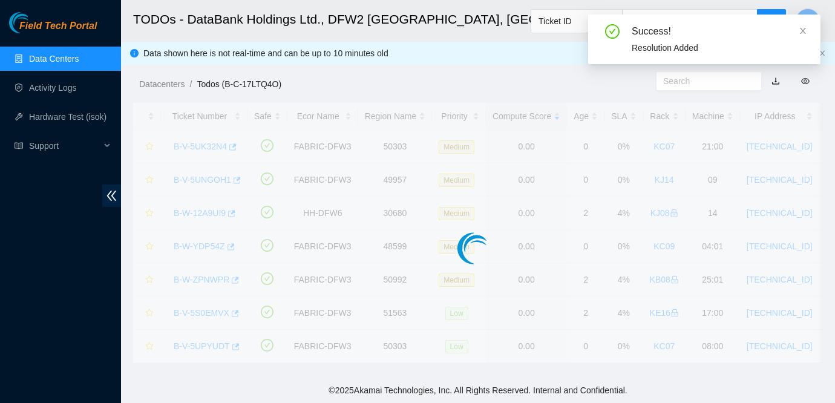
scroll to position [351, 0]
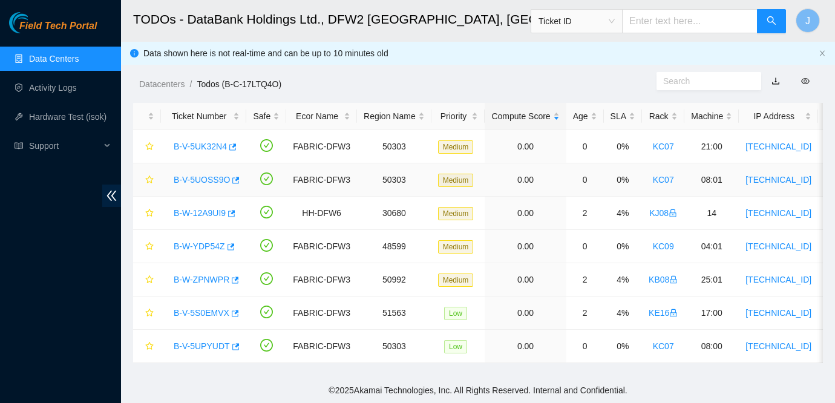
click at [209, 185] on div "B-V-5UOSS9O" at bounding box center [204, 179] width 72 height 19
click at [215, 180] on link "B-V-5UOSS9O" at bounding box center [202, 180] width 56 height 10
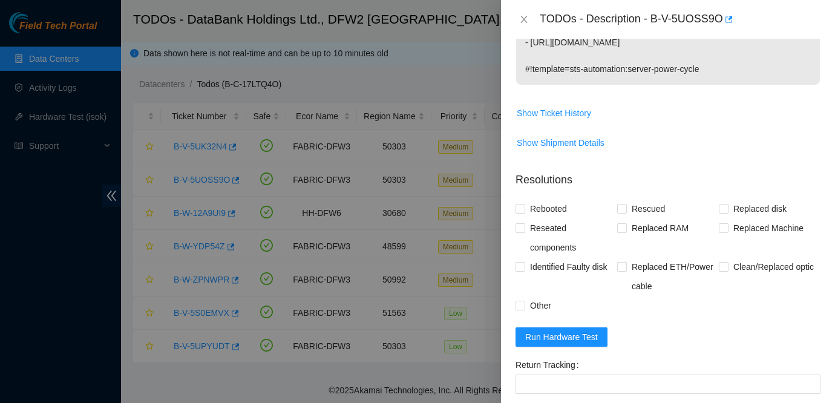
scroll to position [445, 0]
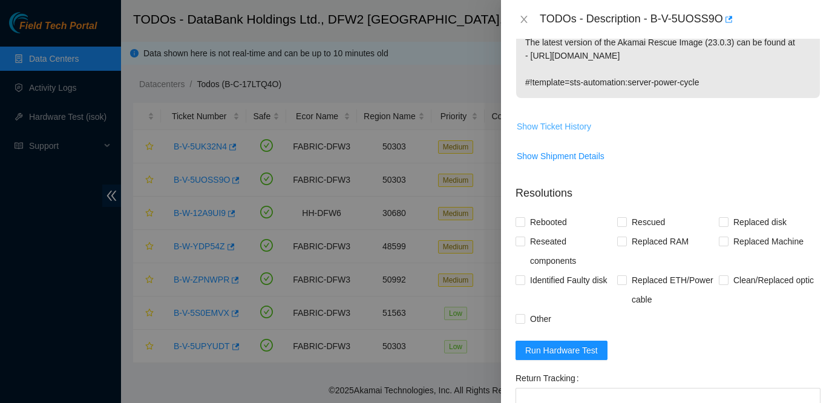
click at [573, 126] on span "Show Ticket History" at bounding box center [554, 126] width 74 height 13
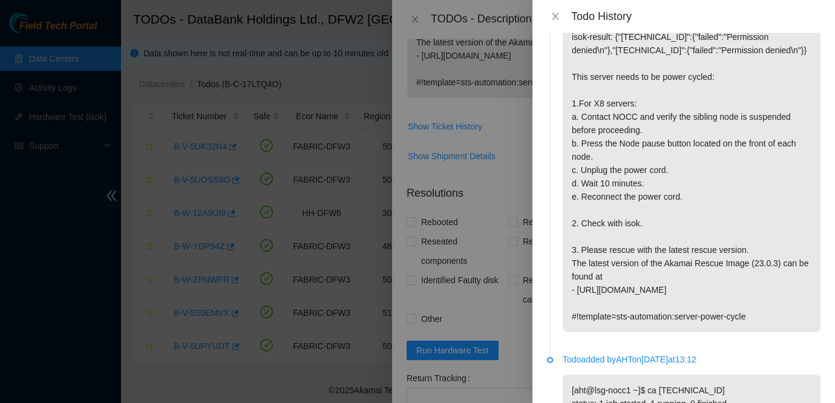
scroll to position [0, 0]
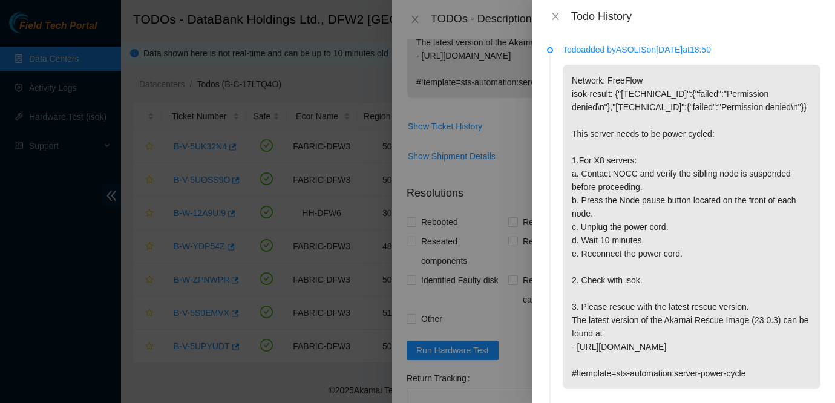
click at [556, 22] on div "Todo History" at bounding box center [684, 16] width 274 height 13
click at [554, 19] on icon "close" at bounding box center [556, 16] width 10 height 10
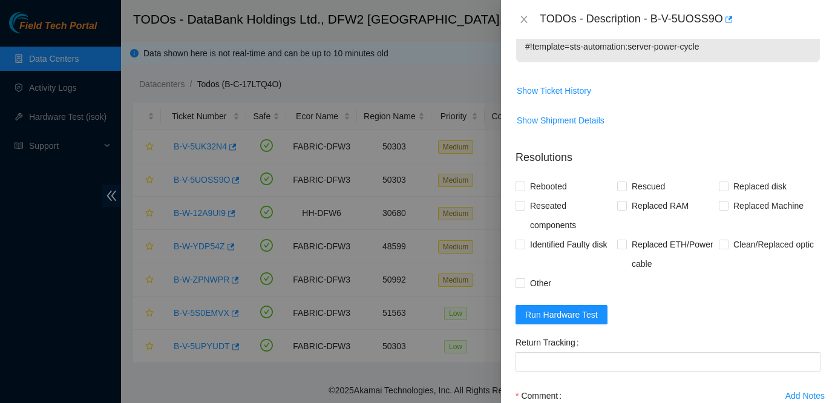
scroll to position [600, 0]
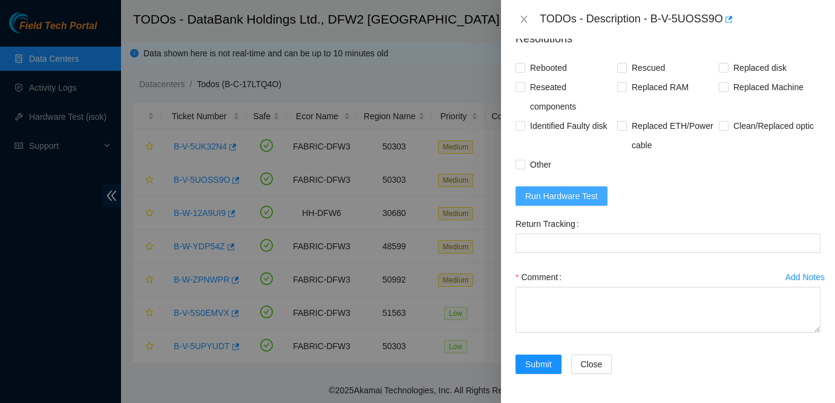
click at [565, 191] on span "Run Hardware Test" at bounding box center [561, 195] width 73 height 13
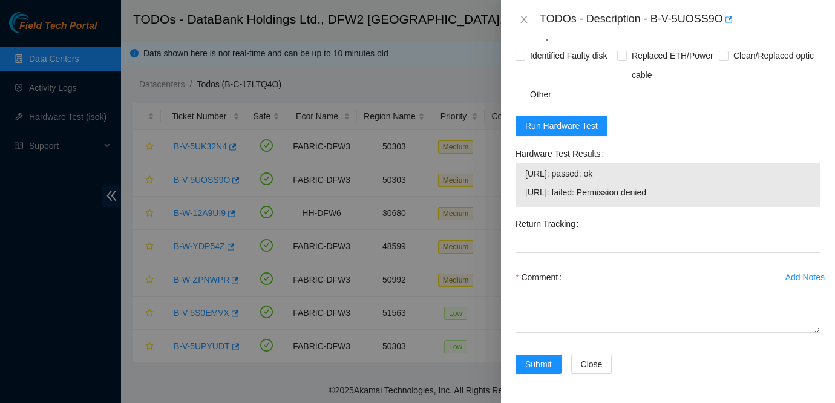
scroll to position [0, 0]
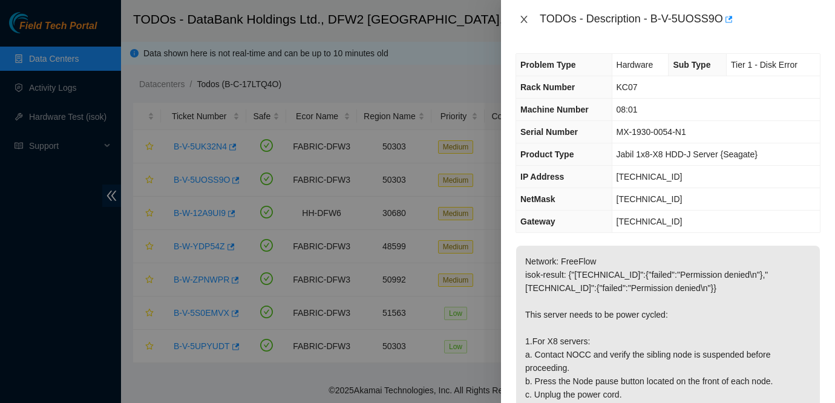
click at [522, 21] on icon "close" at bounding box center [524, 19] width 7 height 7
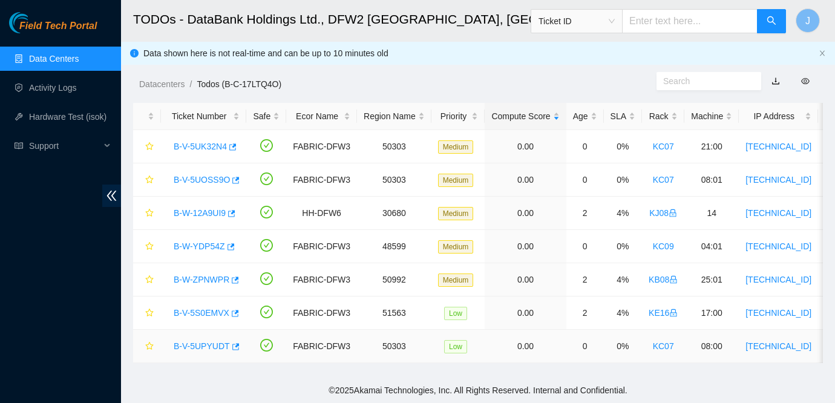
click at [195, 346] on link "B-V-5UPYUDT" at bounding box center [202, 346] width 56 height 10
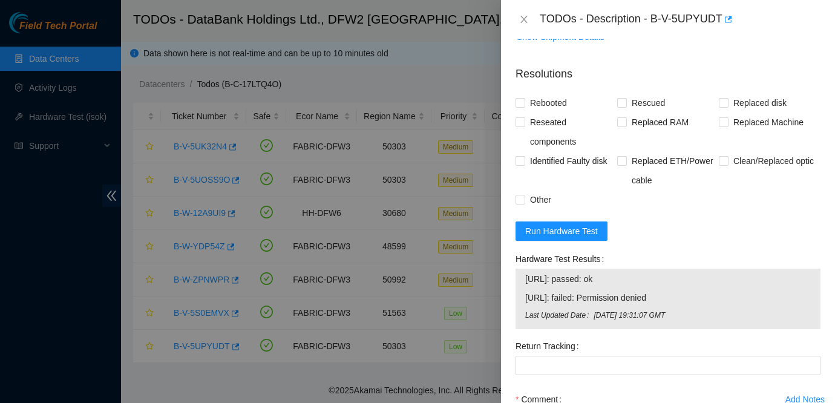
scroll to position [660, 0]
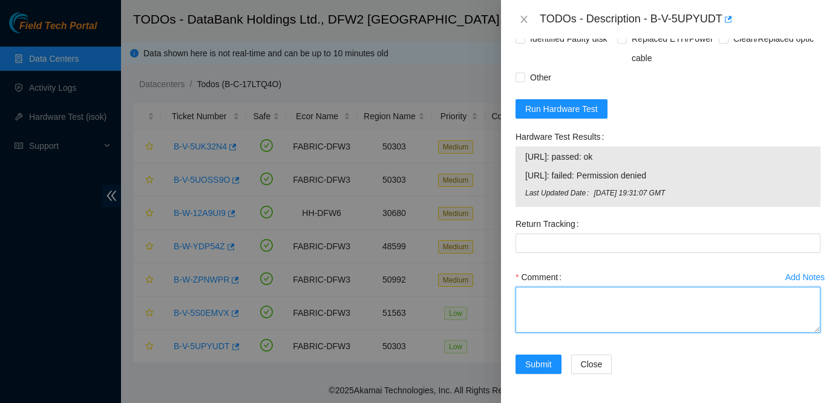
click at [583, 302] on textarea "Comment" at bounding box center [668, 310] width 305 height 46
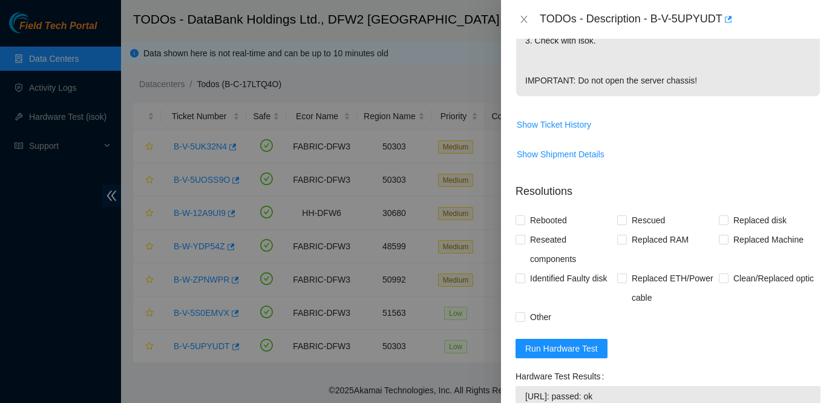
scroll to position [396, 0]
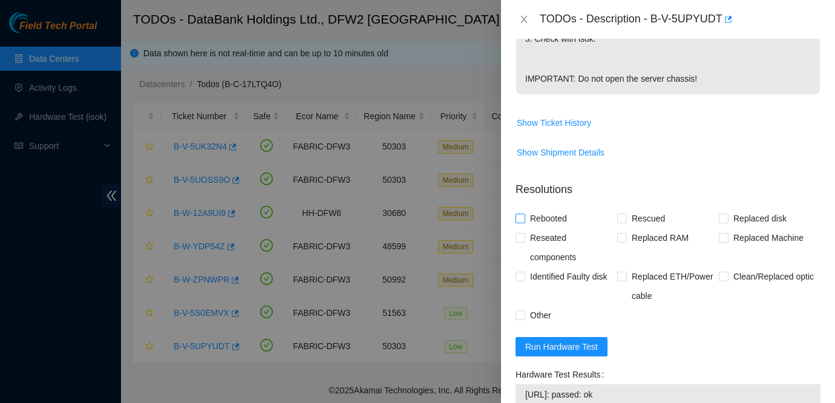
type textarea "Powered down Node0 and waited a few minutes before rebooting and rescuing. Conf…"
click at [550, 228] on span "Rebooted" at bounding box center [548, 218] width 47 height 19
click at [524, 222] on input "Rebooted" at bounding box center [520, 218] width 8 height 8
checkbox input "true"
click at [636, 228] on span "Rescued" at bounding box center [648, 218] width 43 height 19
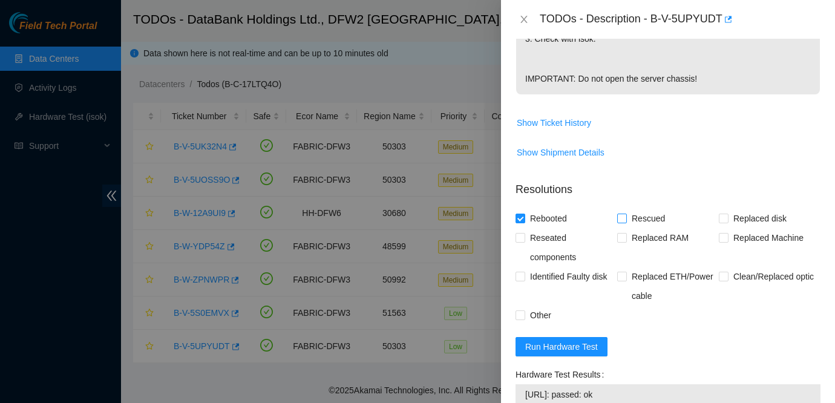
click at [626, 222] on input "Rescued" at bounding box center [621, 218] width 8 height 8
checkbox input "true"
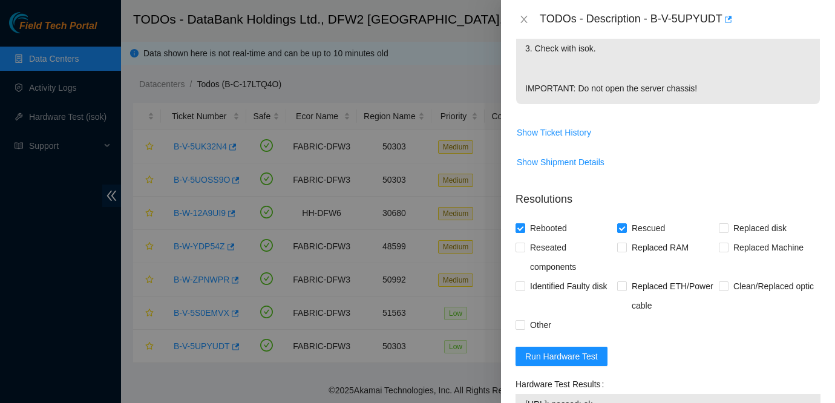
scroll to position [385, 0]
click at [36, 184] on div at bounding box center [417, 201] width 835 height 403
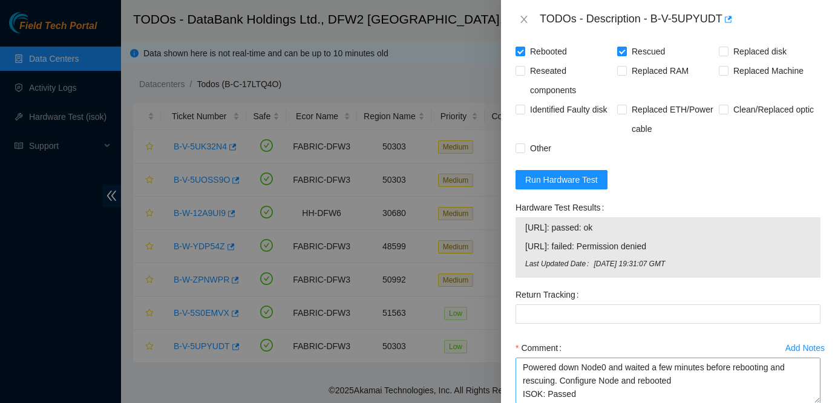
scroll to position [527, 0]
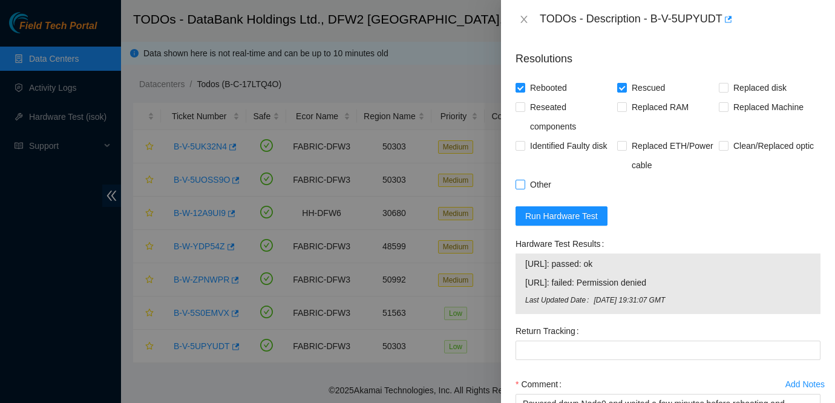
click at [545, 194] on span "Other" at bounding box center [540, 184] width 31 height 19
click at [524, 188] on input "Other" at bounding box center [520, 184] width 8 height 8
checkbox input "true"
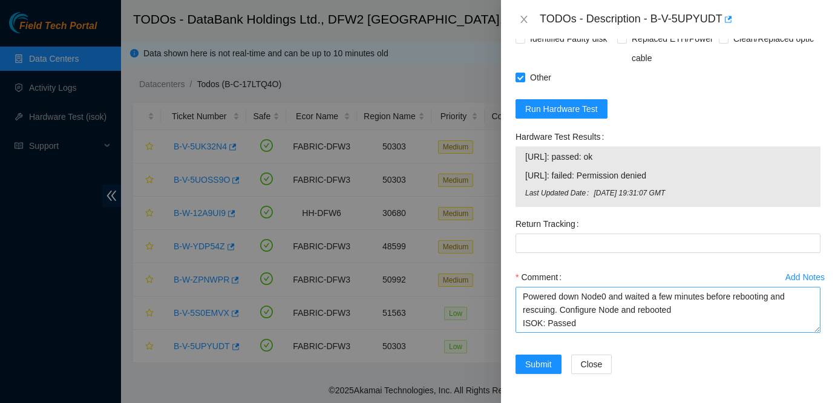
scroll to position [660, 0]
click at [543, 366] on span "Submit" at bounding box center [538, 364] width 27 height 13
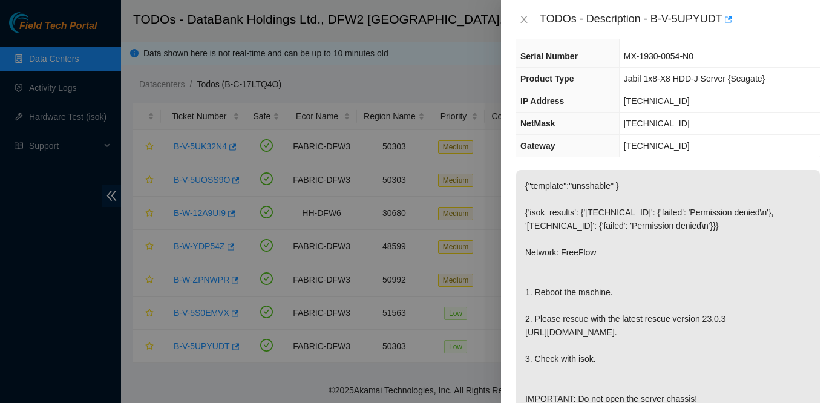
scroll to position [0, 0]
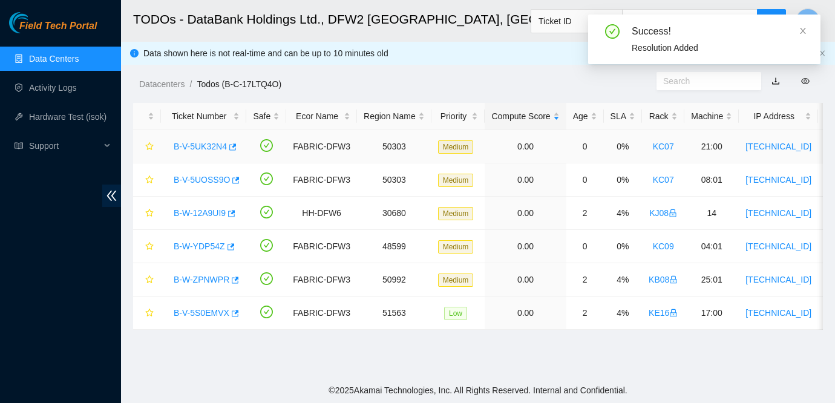
click at [195, 144] on link "B-V-5UK32N4" at bounding box center [200, 147] width 53 height 10
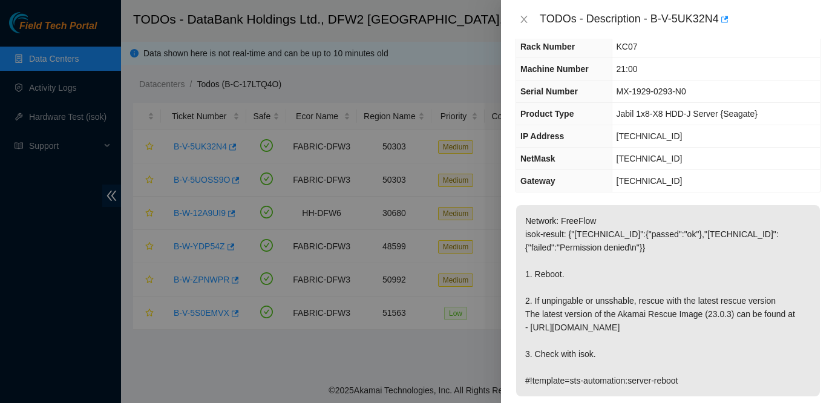
scroll to position [793, 0]
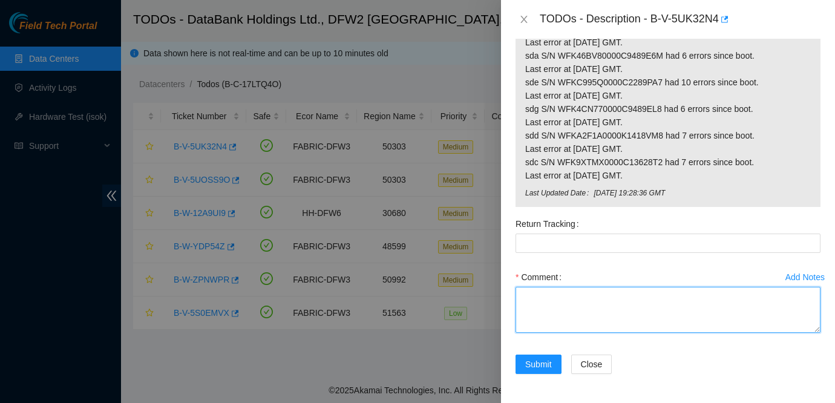
click at [567, 292] on textarea "Comment" at bounding box center [668, 310] width 305 height 46
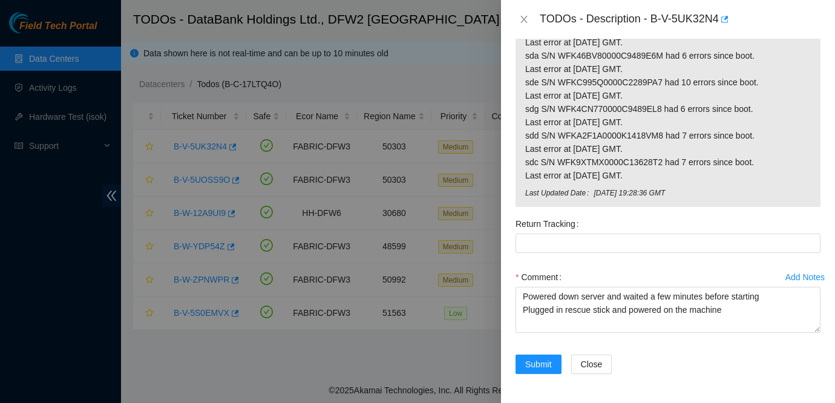
click at [24, 215] on div at bounding box center [417, 201] width 835 height 403
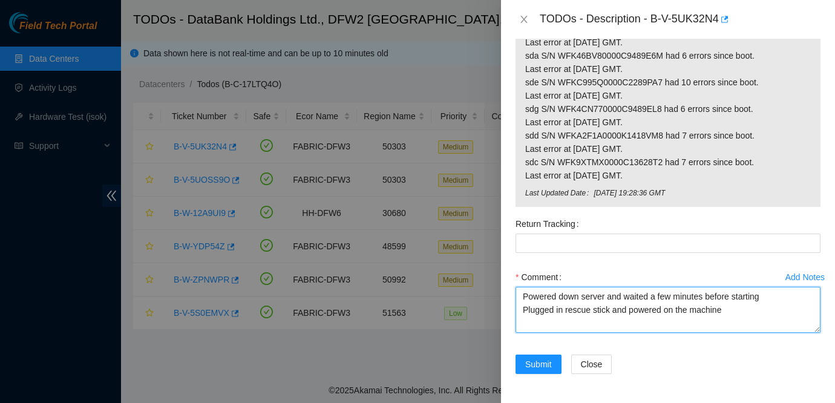
click at [733, 314] on textarea "Powered down server and waited a few minutes before starting Plugged in rescue …" at bounding box center [668, 310] width 305 height 46
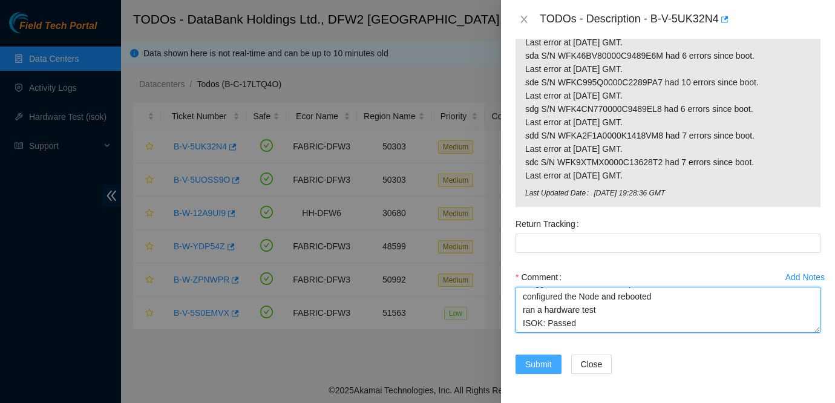
type textarea "Powered down server and waited a few minutes before starting Plugged in rescue …"
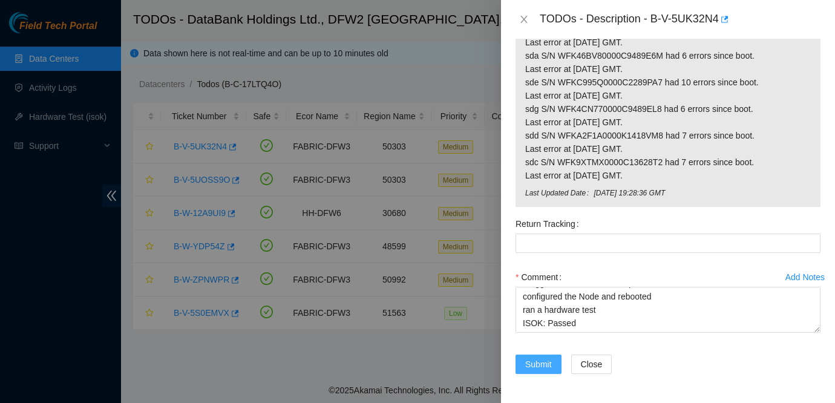
click at [528, 365] on span "Submit" at bounding box center [538, 364] width 27 height 13
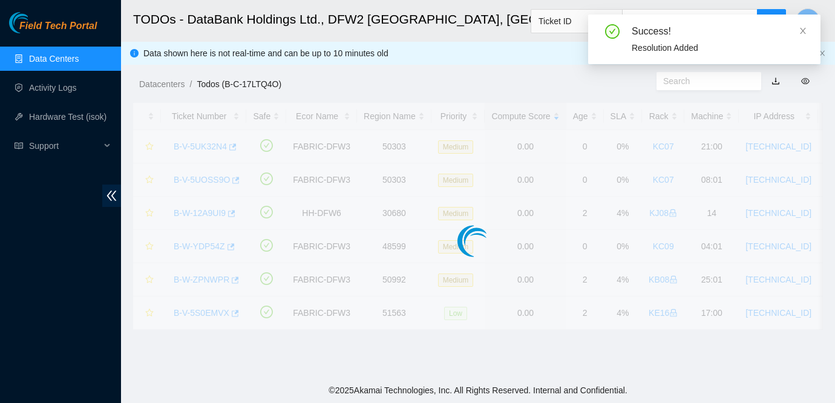
scroll to position [351, 0]
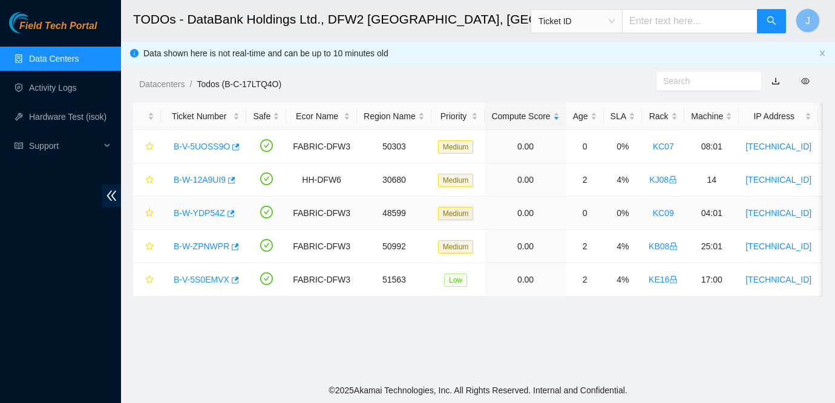
click at [204, 214] on link "B-W-YDP54Z" at bounding box center [199, 213] width 51 height 10
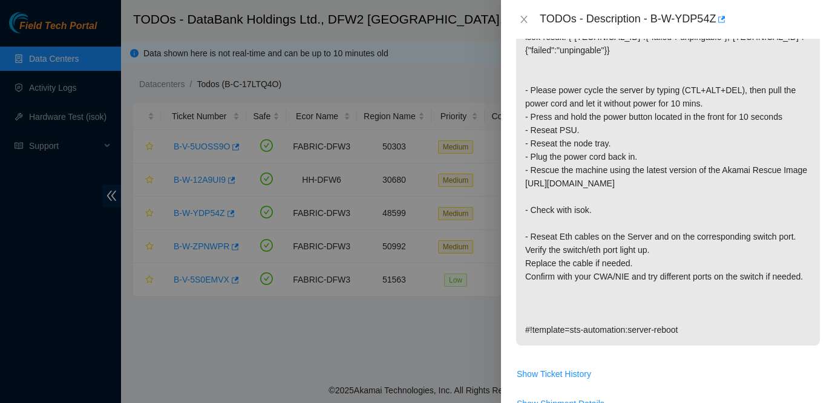
scroll to position [0, 0]
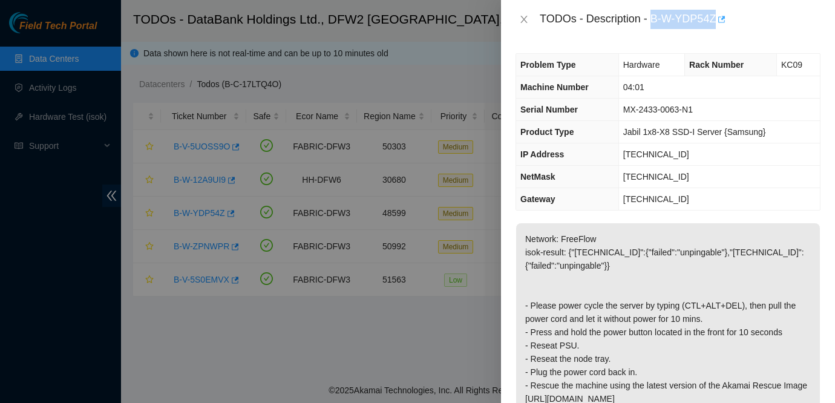
drag, startPoint x: 654, startPoint y: 17, endPoint x: 720, endPoint y: 21, distance: 66.1
click at [720, 21] on div "TODOs - Description - B-W-YDP54Z" at bounding box center [680, 19] width 281 height 19
copy div "B-W-YDP54Z"
click at [682, 166] on td "[TECHNICAL_ID]" at bounding box center [720, 177] width 202 height 22
click at [520, 10] on div "TODOs - Description - B-W-YDP54Z" at bounding box center [668, 19] width 305 height 19
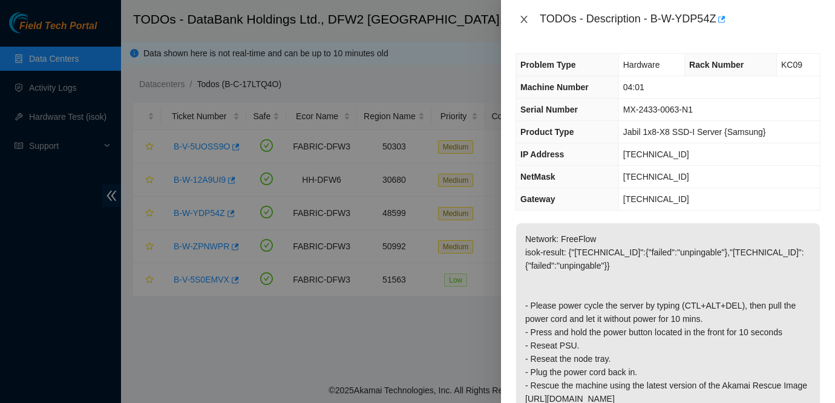
click at [522, 15] on icon "close" at bounding box center [524, 20] width 10 height 10
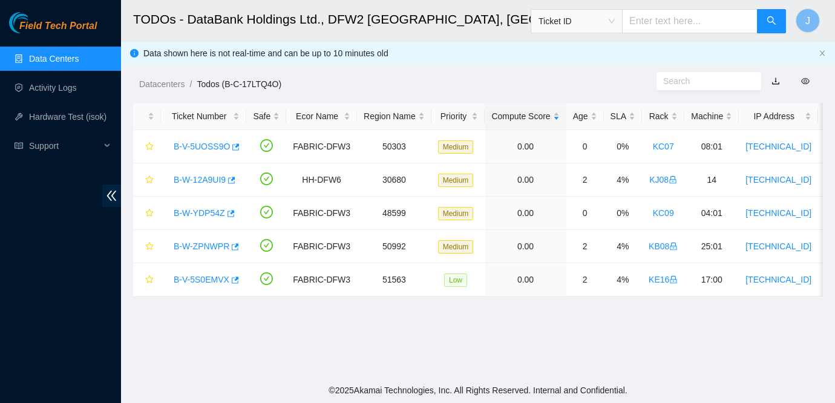
click at [564, 81] on ol "Datacenters / Todos (B-C-17LTQ4O) /" at bounding box center [397, 83] width 517 height 13
click at [195, 147] on link "B-V-5UOSS9O" at bounding box center [202, 147] width 56 height 10
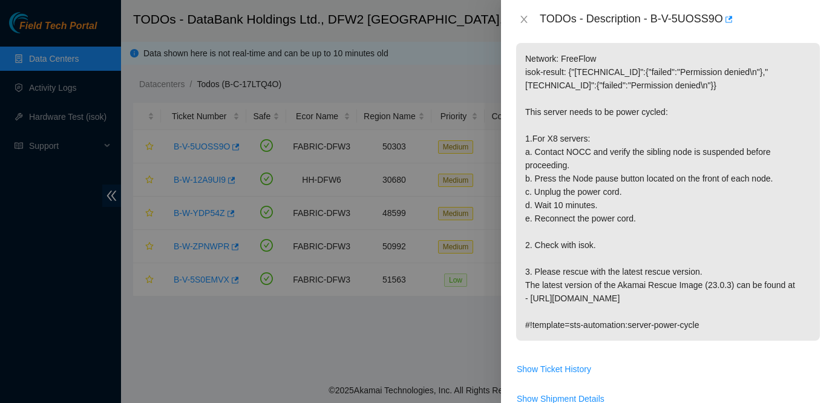
scroll to position [210, 0]
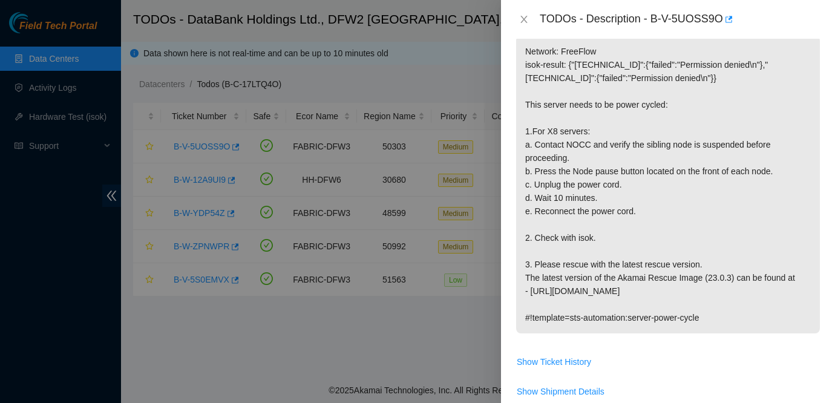
click at [622, 169] on p "Network: FreeFlow isok-result: {"[TECHNICAL_ID]":{"failed":"Permission denied\n…" at bounding box center [668, 185] width 304 height 298
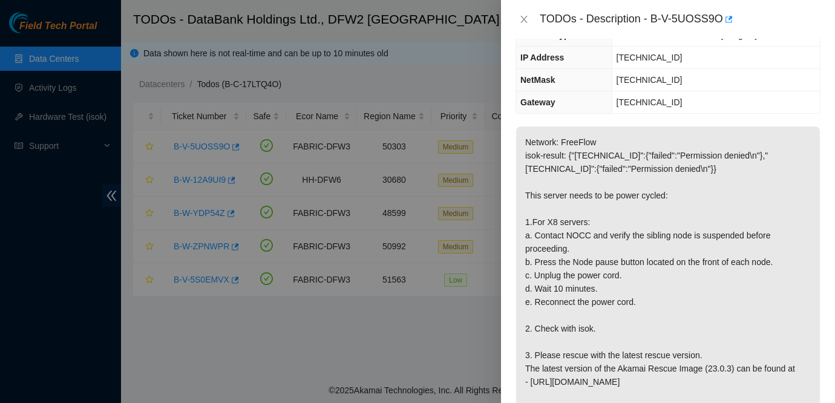
scroll to position [0, 0]
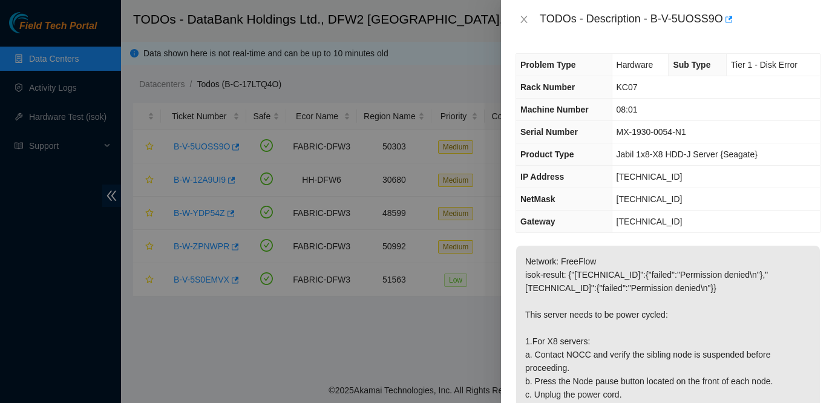
click at [718, 178] on td "[TECHNICAL_ID]" at bounding box center [716, 177] width 208 height 22
click at [528, 10] on div "TODOs - Description - B-V-5UOSS9O" at bounding box center [668, 19] width 305 height 19
click at [521, 22] on icon "close" at bounding box center [524, 19] width 7 height 7
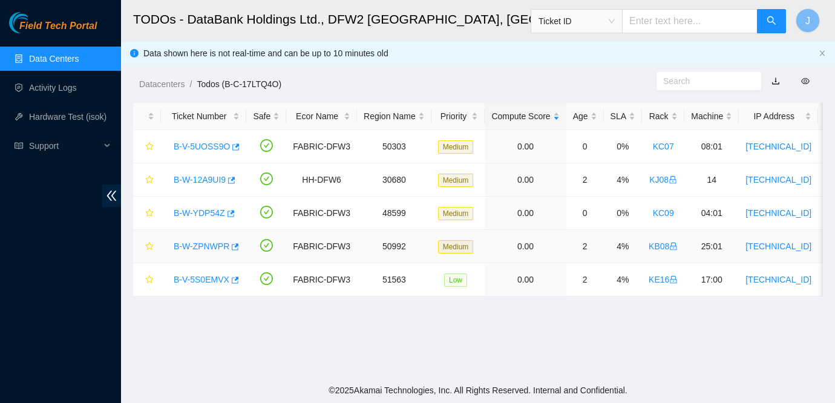
click at [204, 246] on link "B-W-ZPNWPR" at bounding box center [202, 246] width 56 height 10
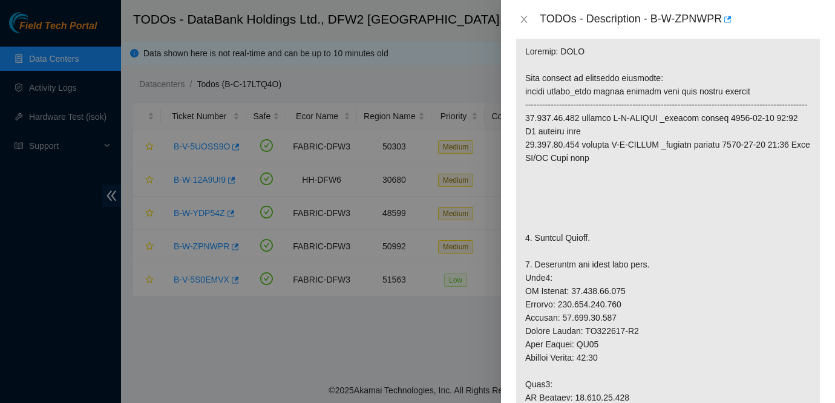
scroll to position [192, 0]
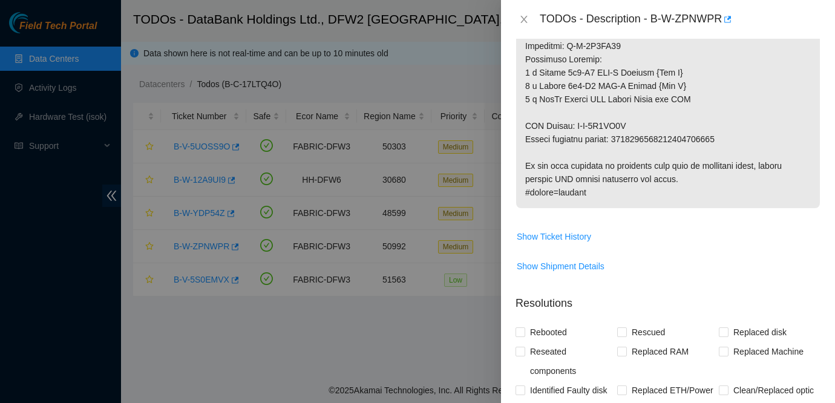
scroll to position [899, 0]
click at [576, 243] on span "Show Ticket History" at bounding box center [554, 235] width 74 height 13
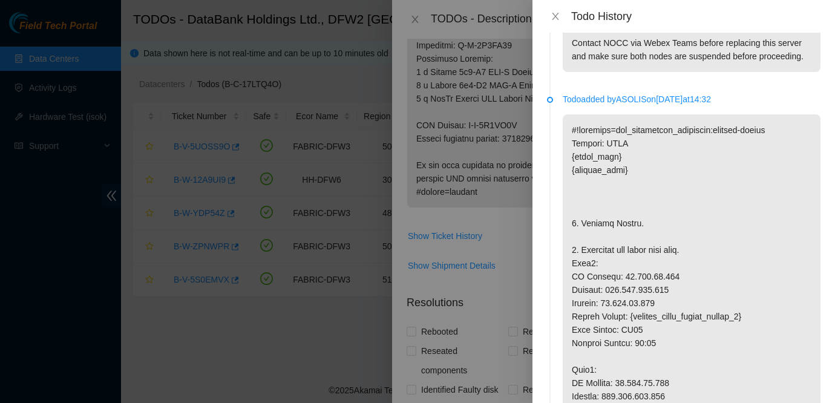
scroll to position [1010, 0]
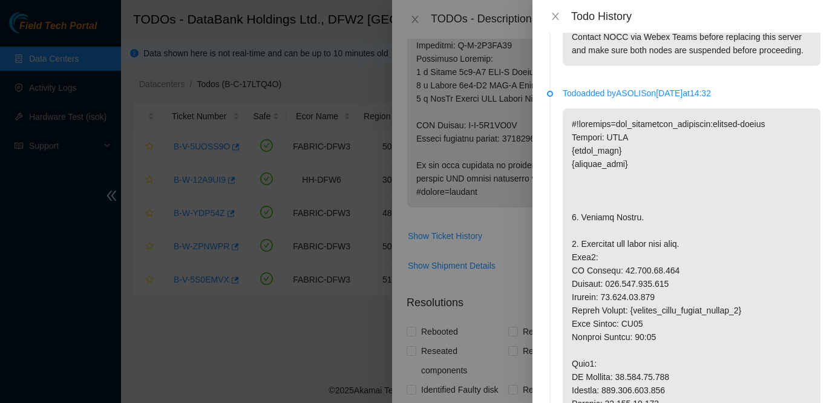
click at [749, 194] on p at bounding box center [692, 403] width 258 height 591
click at [554, 17] on icon "close" at bounding box center [556, 16] width 10 height 10
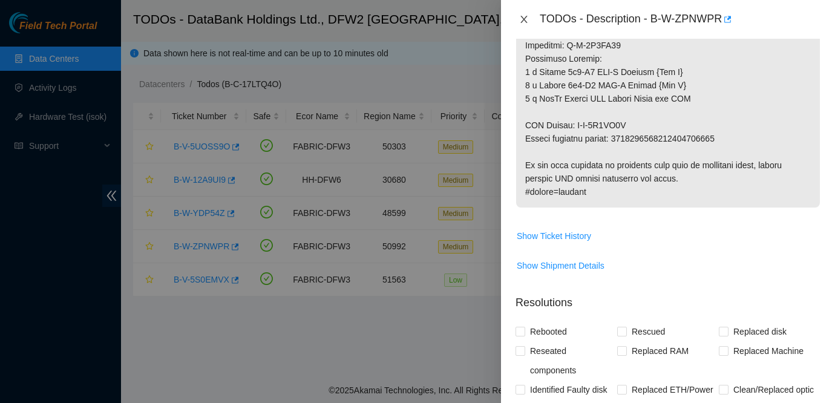
click at [522, 18] on icon "close" at bounding box center [524, 20] width 10 height 10
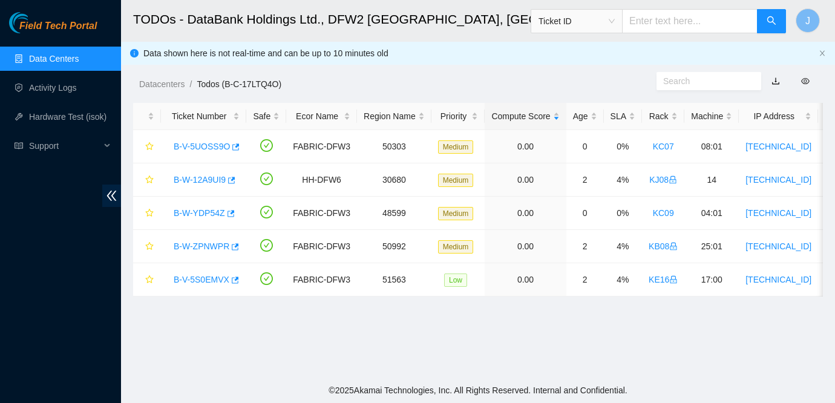
scroll to position [378, 0]
click at [188, 245] on link "B-W-ZPNWPR" at bounding box center [202, 246] width 56 height 10
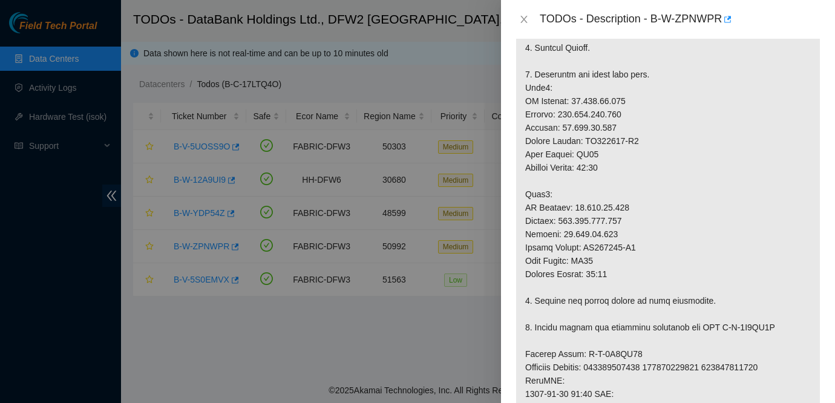
scroll to position [899, 0]
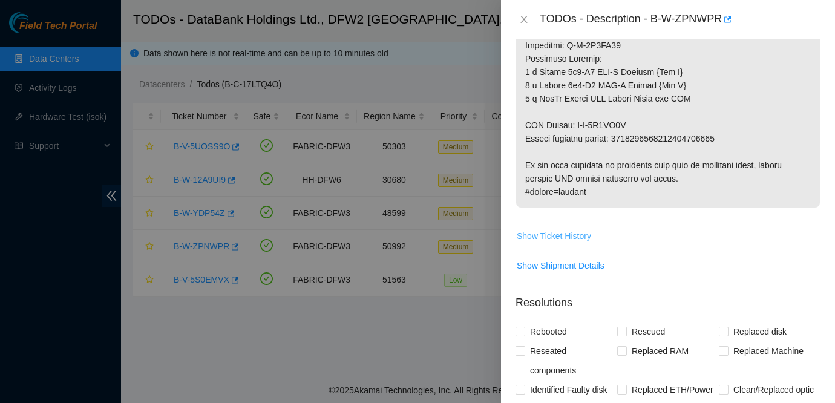
click at [568, 243] on span "Show Ticket History" at bounding box center [554, 235] width 74 height 13
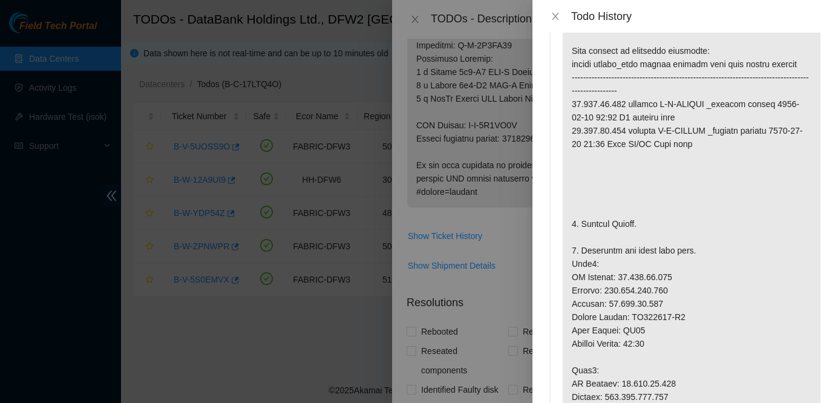
scroll to position [51, 0]
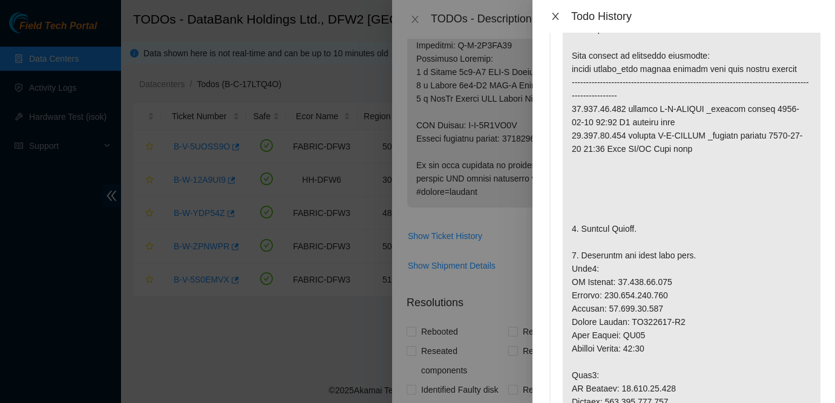
click at [563, 19] on button "Close" at bounding box center [555, 16] width 17 height 11
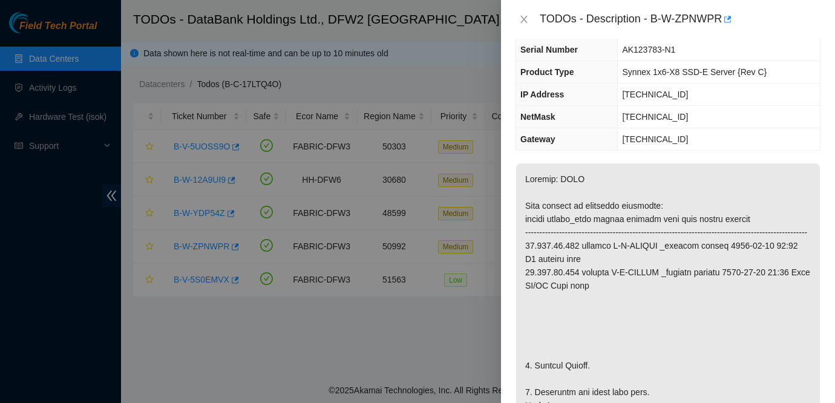
scroll to position [0, 0]
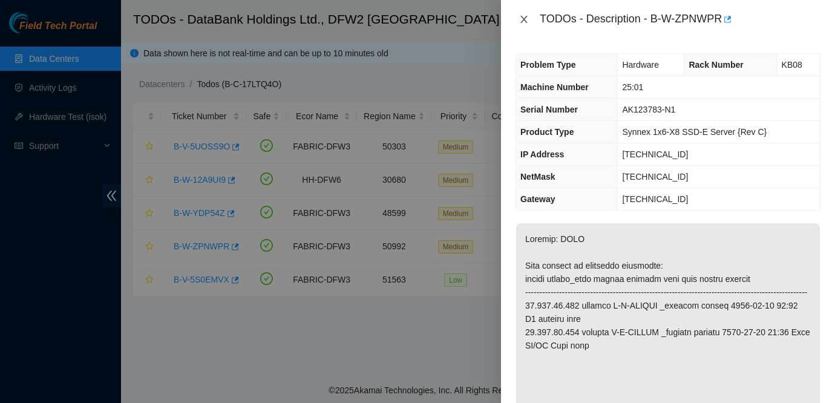
click at [523, 21] on icon "close" at bounding box center [524, 20] width 10 height 10
